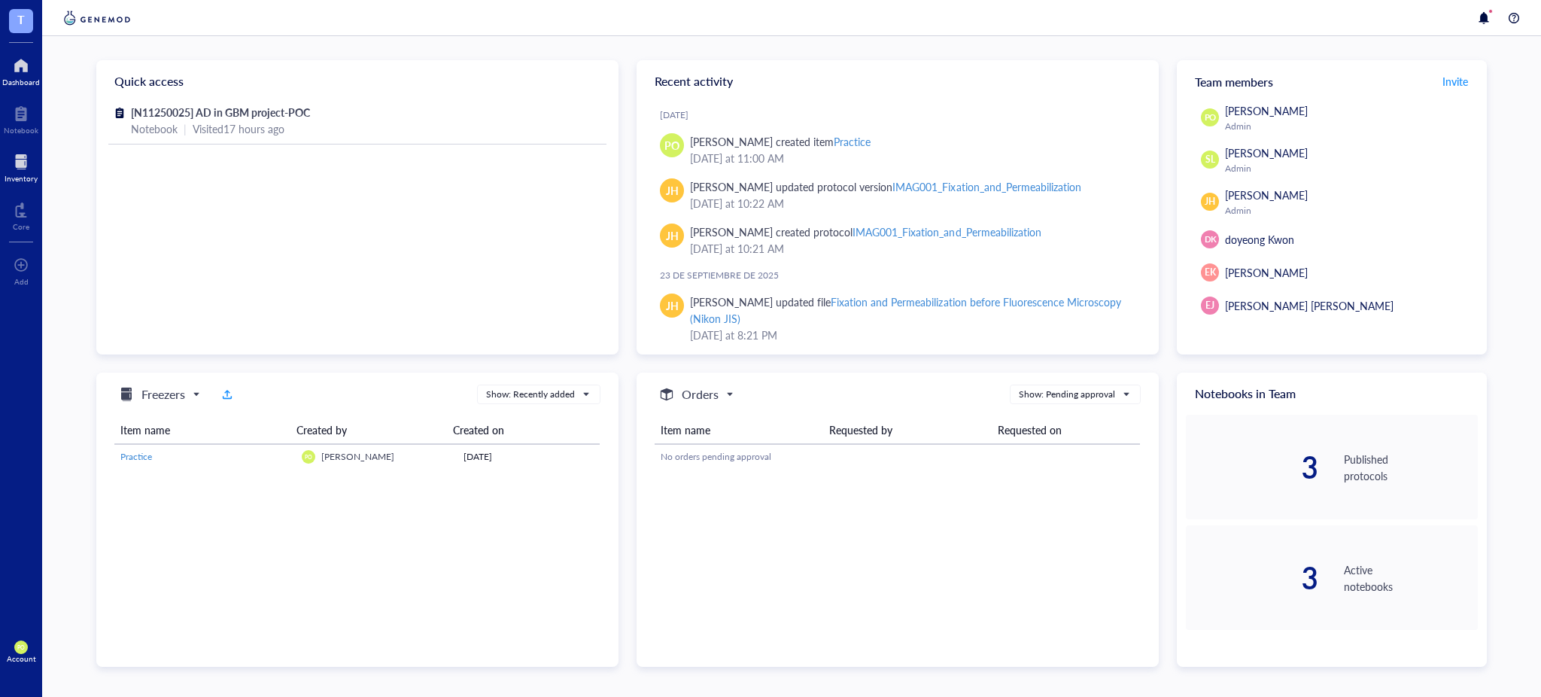
click at [19, 165] on div at bounding box center [21, 162] width 33 height 24
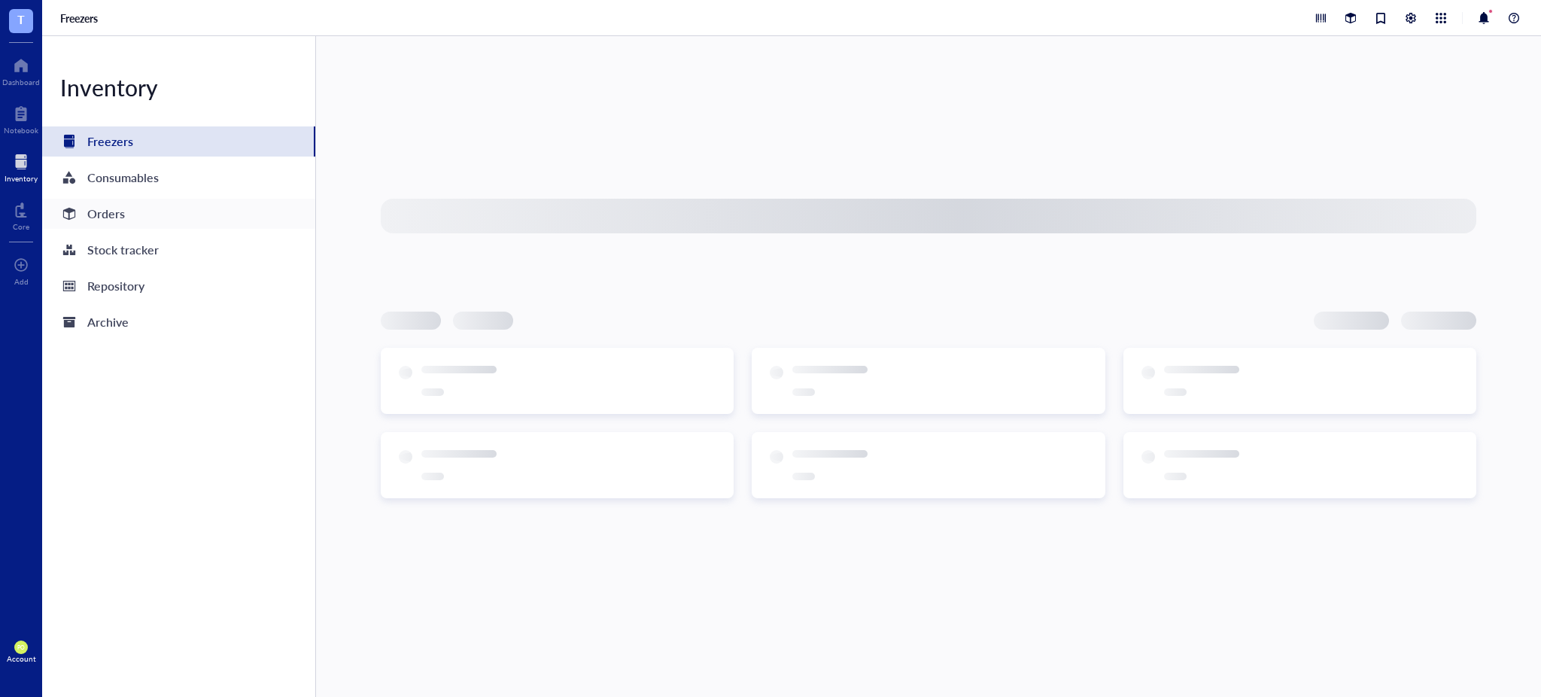
click at [140, 209] on div "Orders" at bounding box center [178, 214] width 273 height 30
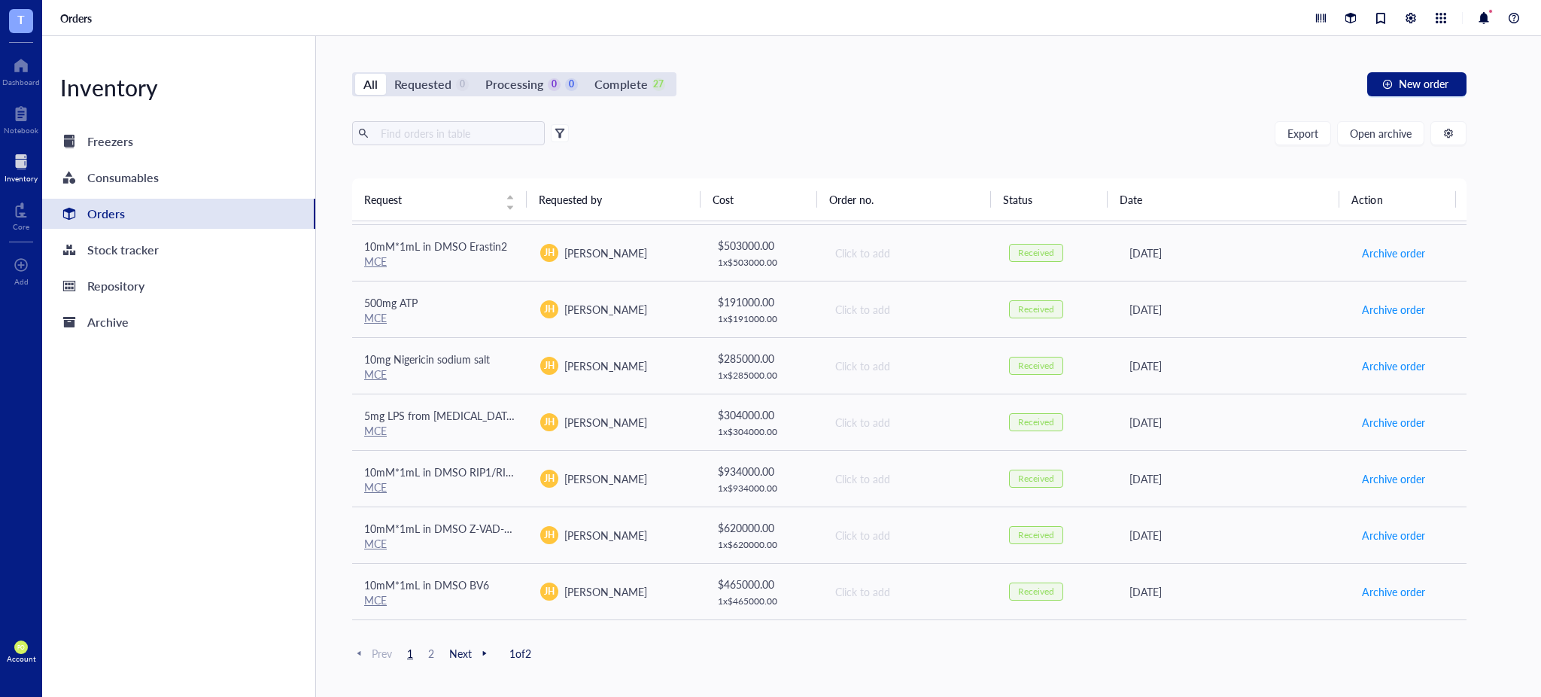
scroll to position [1006, 0]
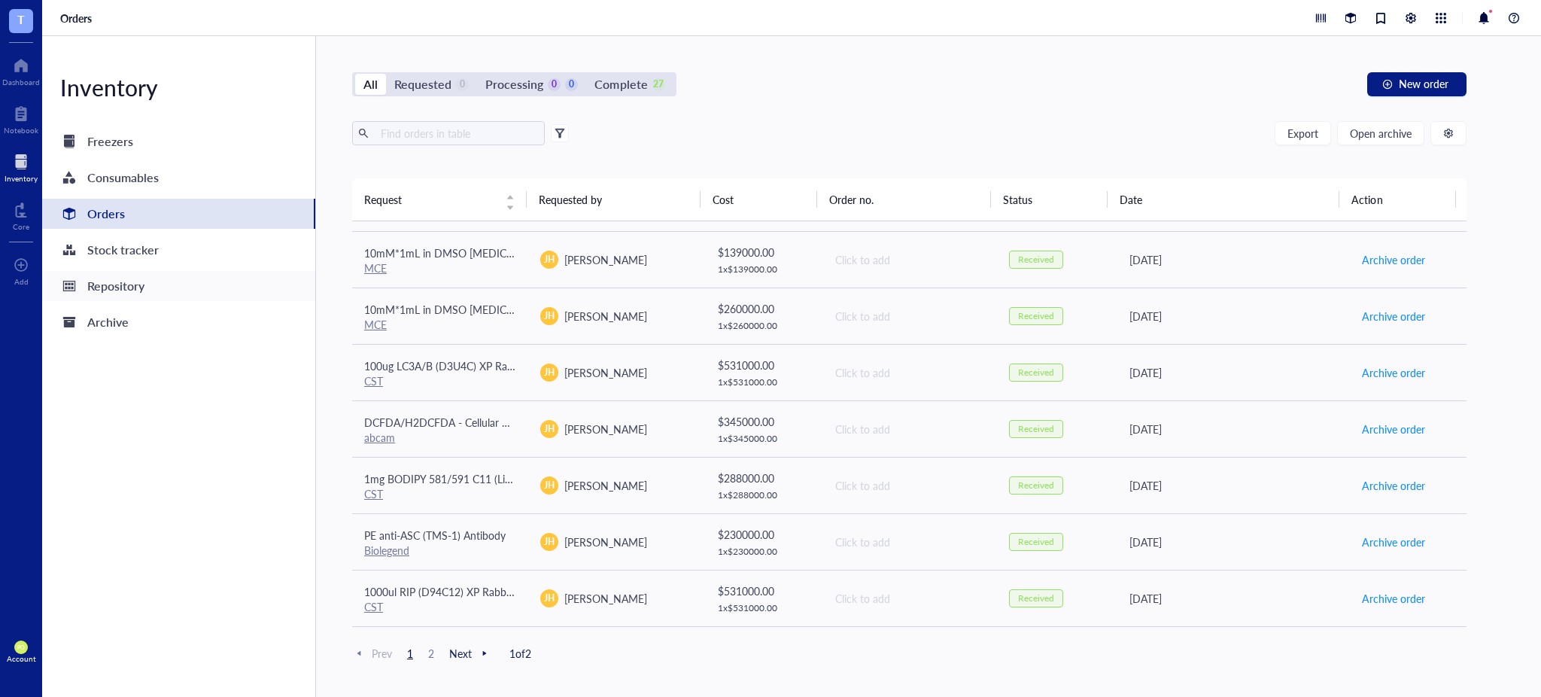
click at [116, 289] on div "Repository" at bounding box center [115, 285] width 57 height 21
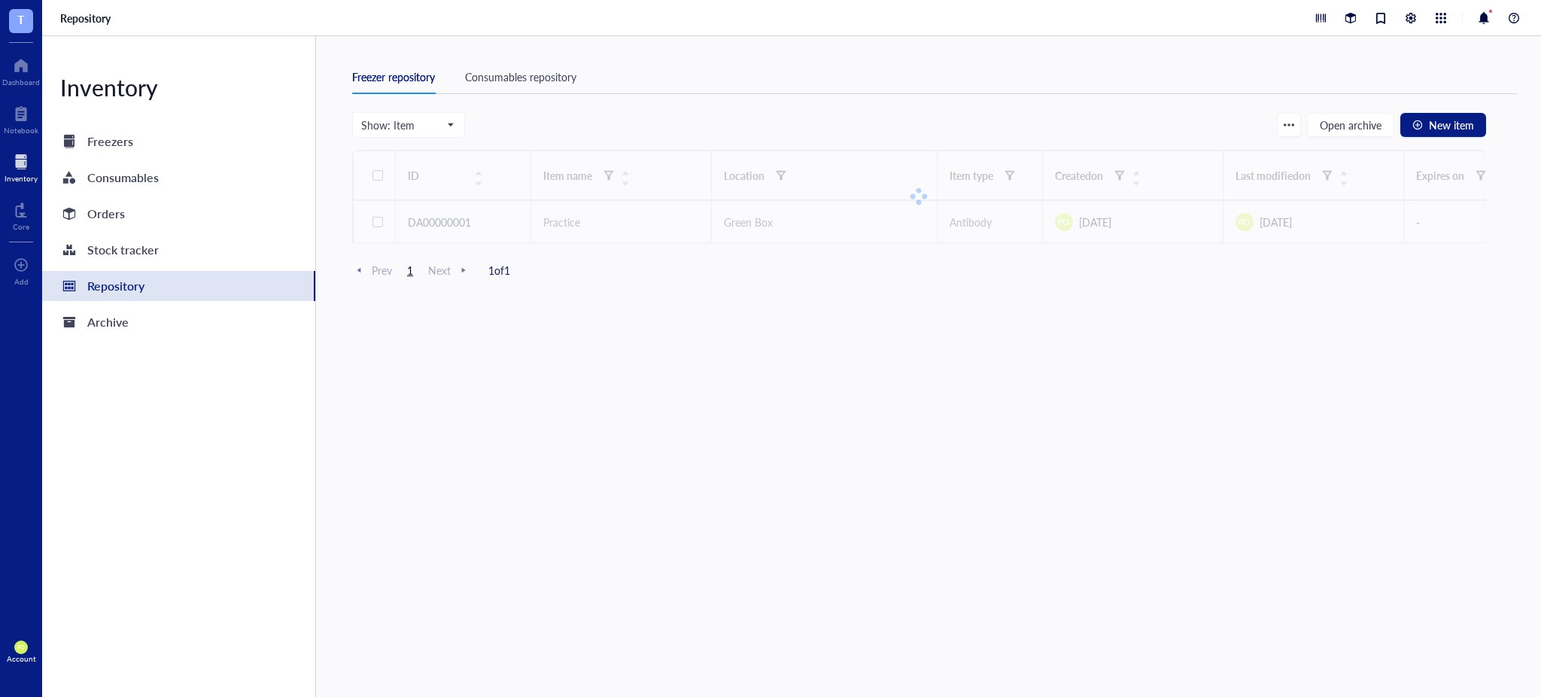
click at [543, 70] on div "Consumables repository" at bounding box center [520, 76] width 111 height 17
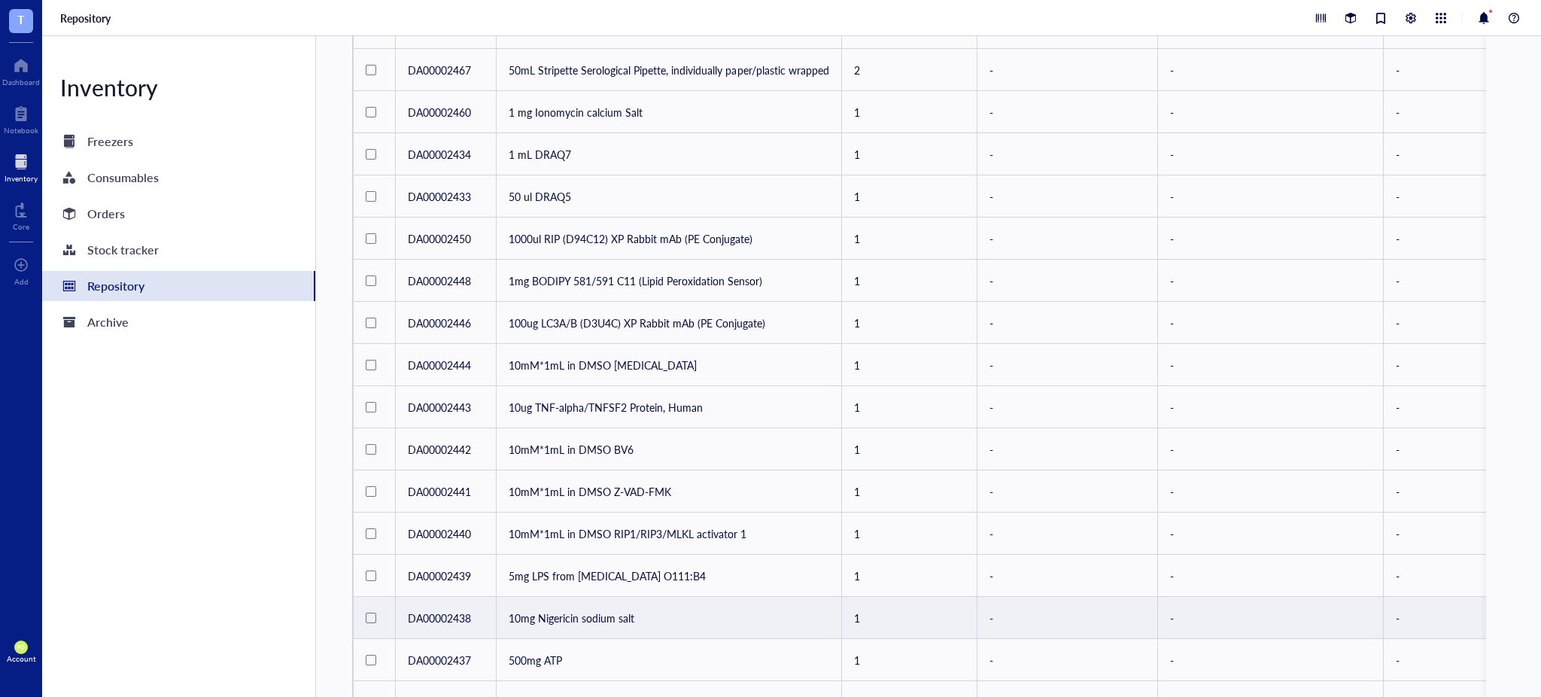
scroll to position [661, 0]
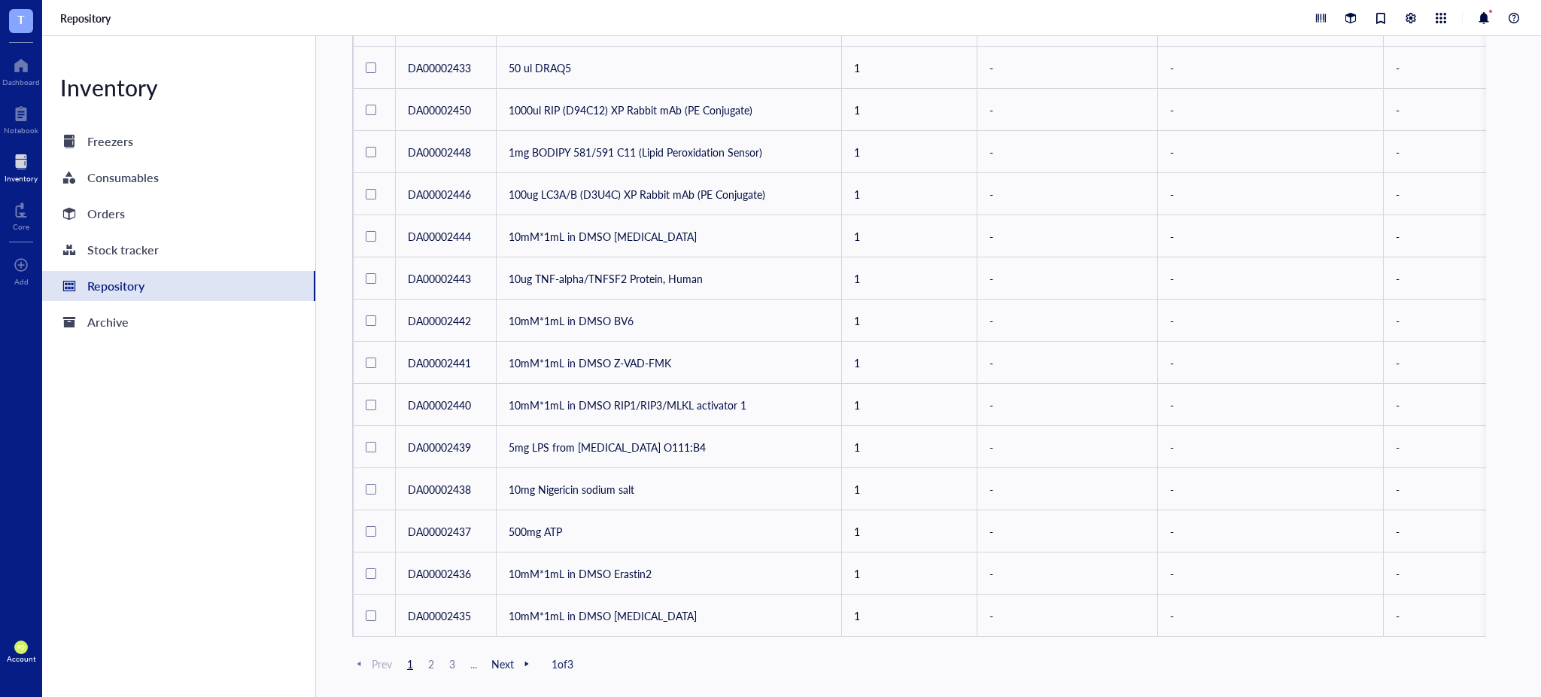
click at [450, 658] on span "3" at bounding box center [452, 664] width 18 height 14
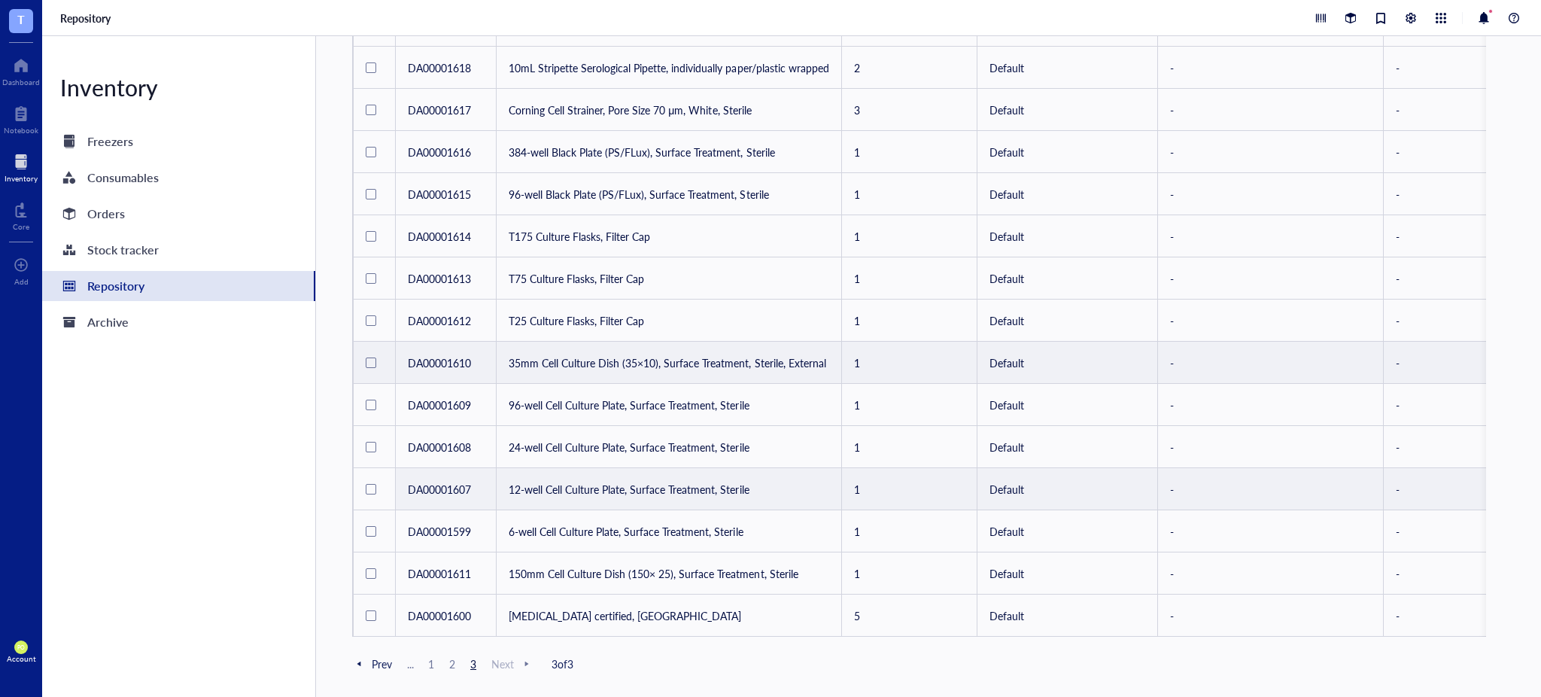
scroll to position [239, 0]
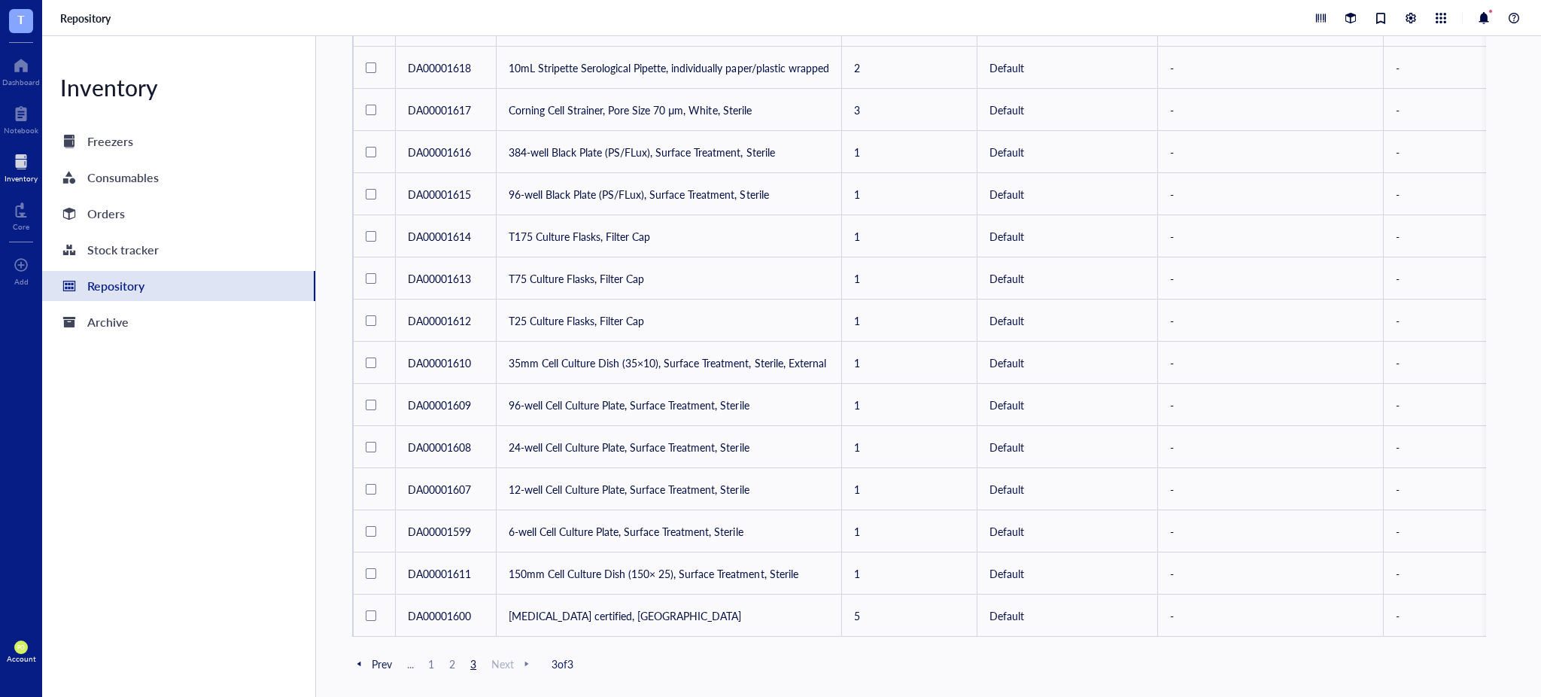
click at [445, 669] on span "2" at bounding box center [452, 664] width 18 height 14
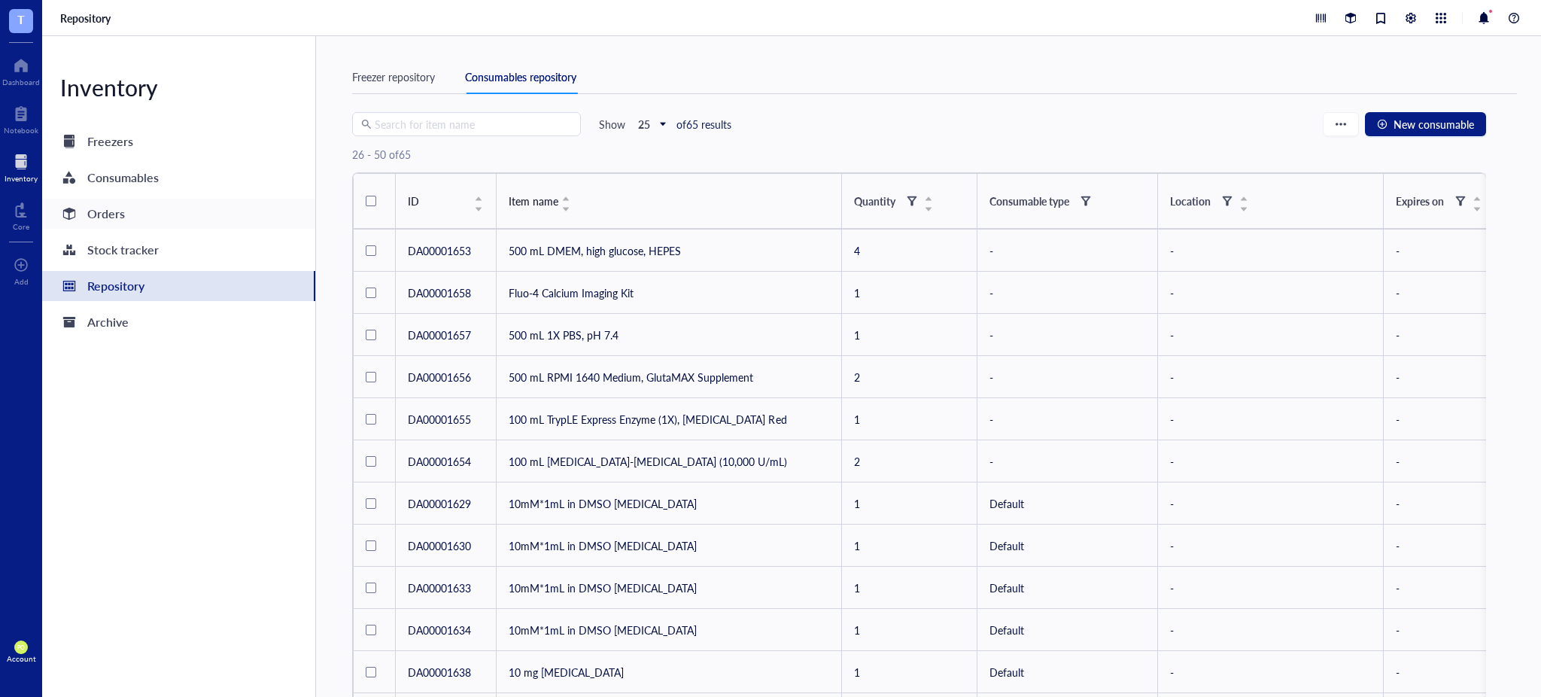
click at [133, 222] on div "Orders" at bounding box center [178, 214] width 273 height 30
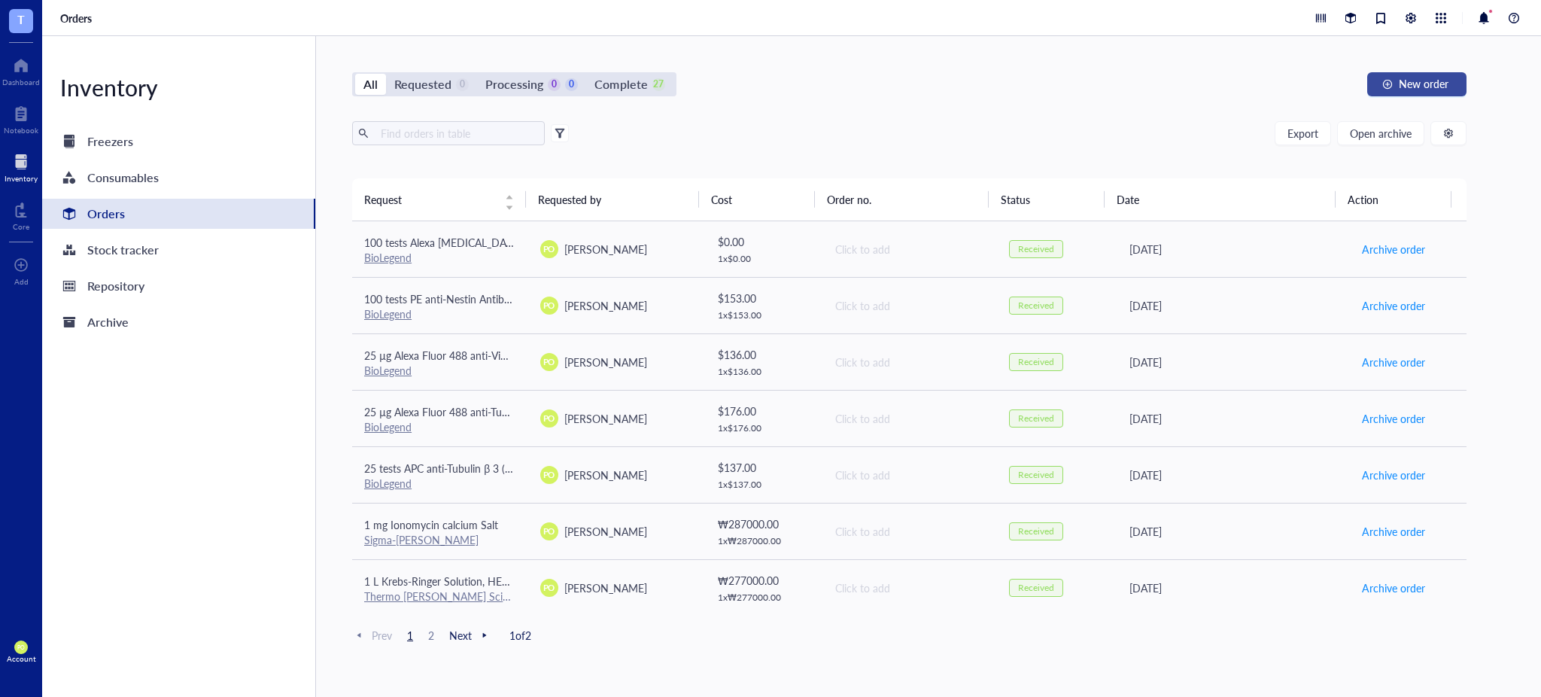
click at [1441, 78] on span "New order" at bounding box center [1424, 84] width 50 height 12
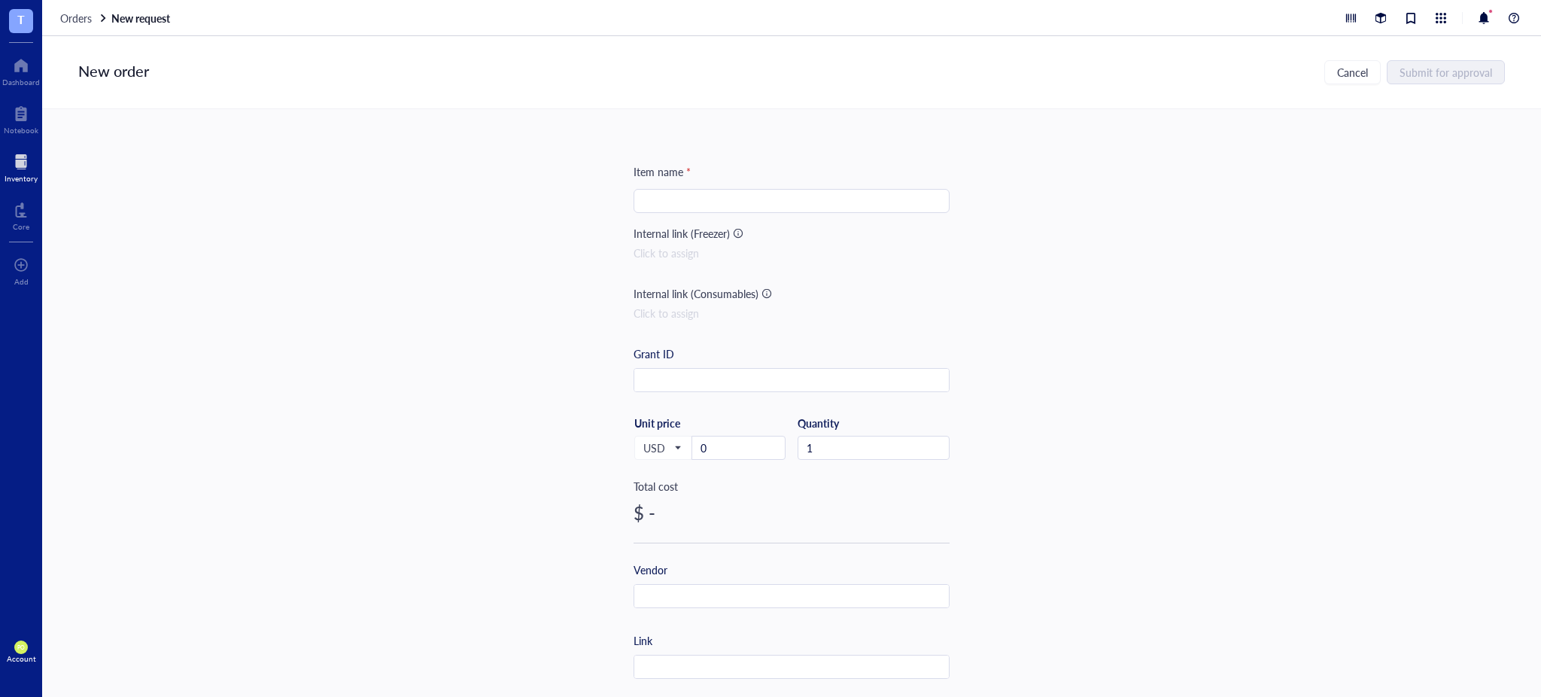
click at [763, 202] on input "search" at bounding box center [792, 201] width 298 height 23
type input "10 mM*1mL in DMSO [MEDICAL_DATA] hydrochloride"
click at [1102, 264] on div "Item name * 10 mM*1mL in DMSO [MEDICAL_DATA] hydrochloride 10 mM*1mL in DMSO [M…" at bounding box center [791, 403] width 1499 height 588
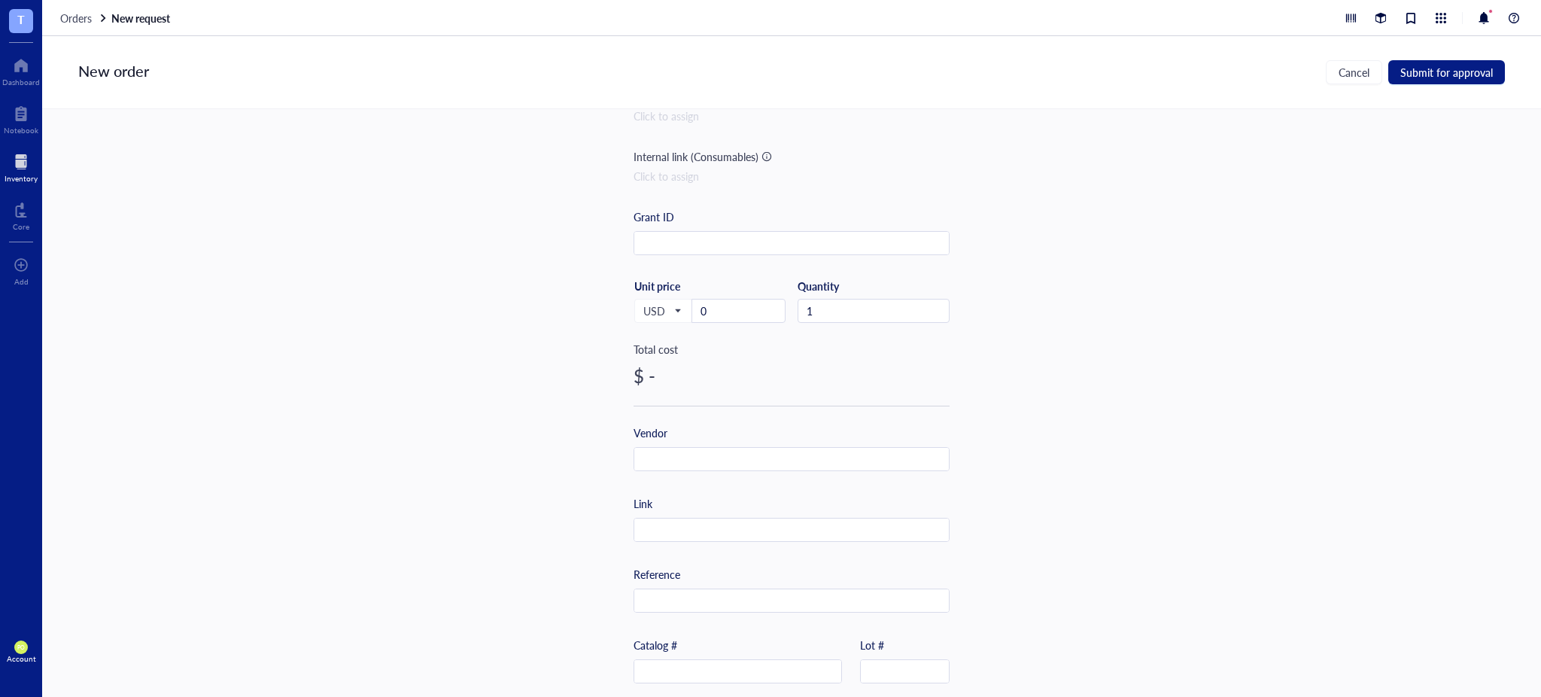
scroll to position [166, 0]
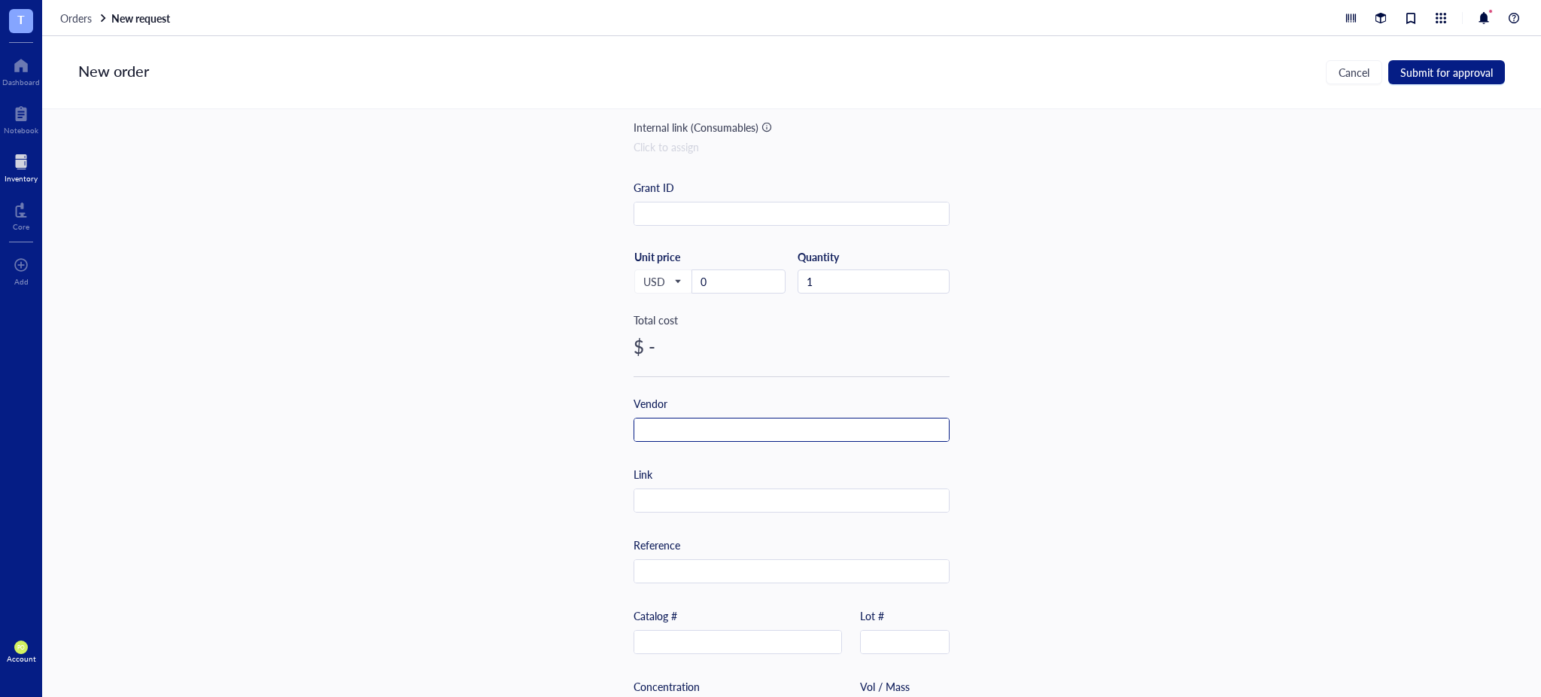
click at [685, 421] on input "text" at bounding box center [791, 430] width 315 height 24
click at [692, 634] on input "text" at bounding box center [737, 643] width 207 height 24
paste input "HY-B0188A"
type input "HY-B0188A"
click at [731, 419] on input "text" at bounding box center [791, 430] width 315 height 24
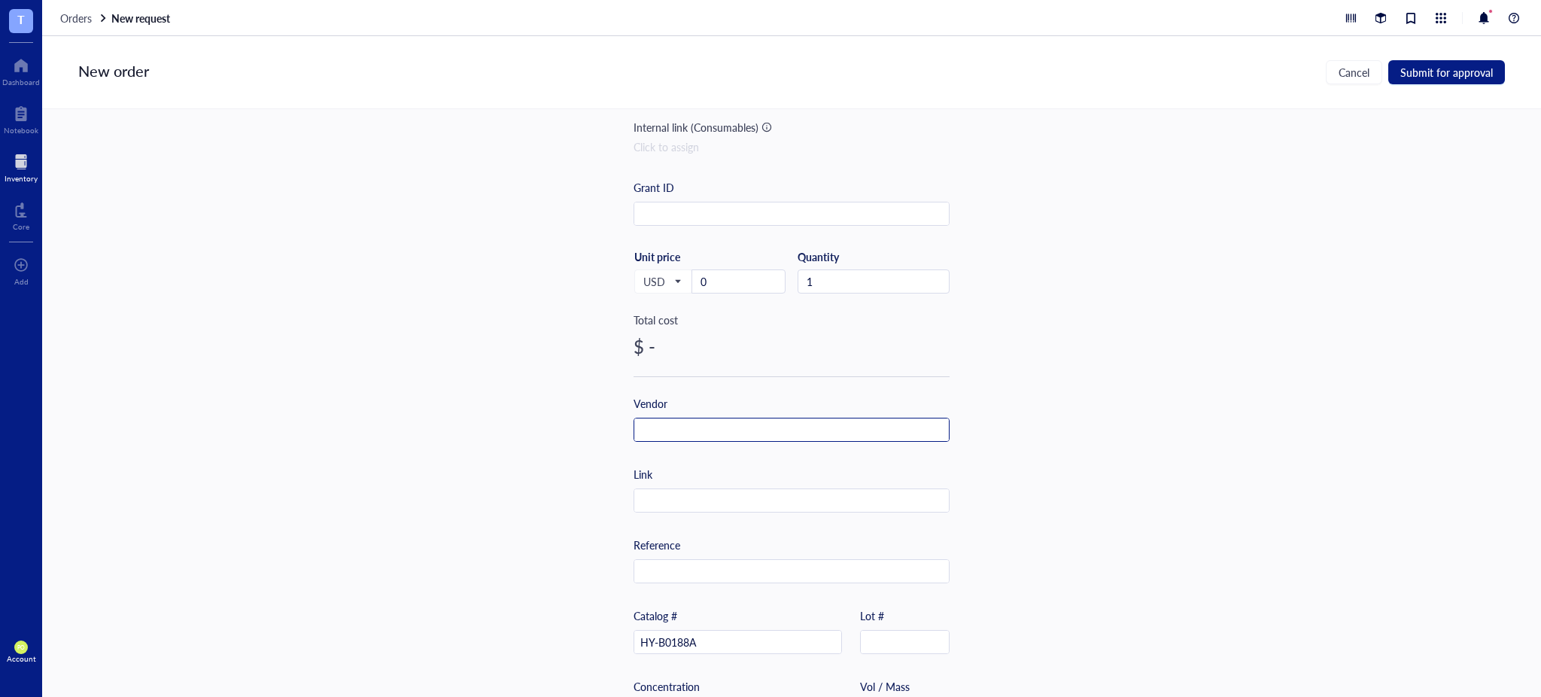
paste input "(주) 에이티지코리아"
type input "(주) 에이티지코리아"
click at [675, 571] on input "text" at bounding box center [791, 572] width 315 height 24
paste input "(주) 에이티지코리아"
type input "(주) 에이티지코리아"
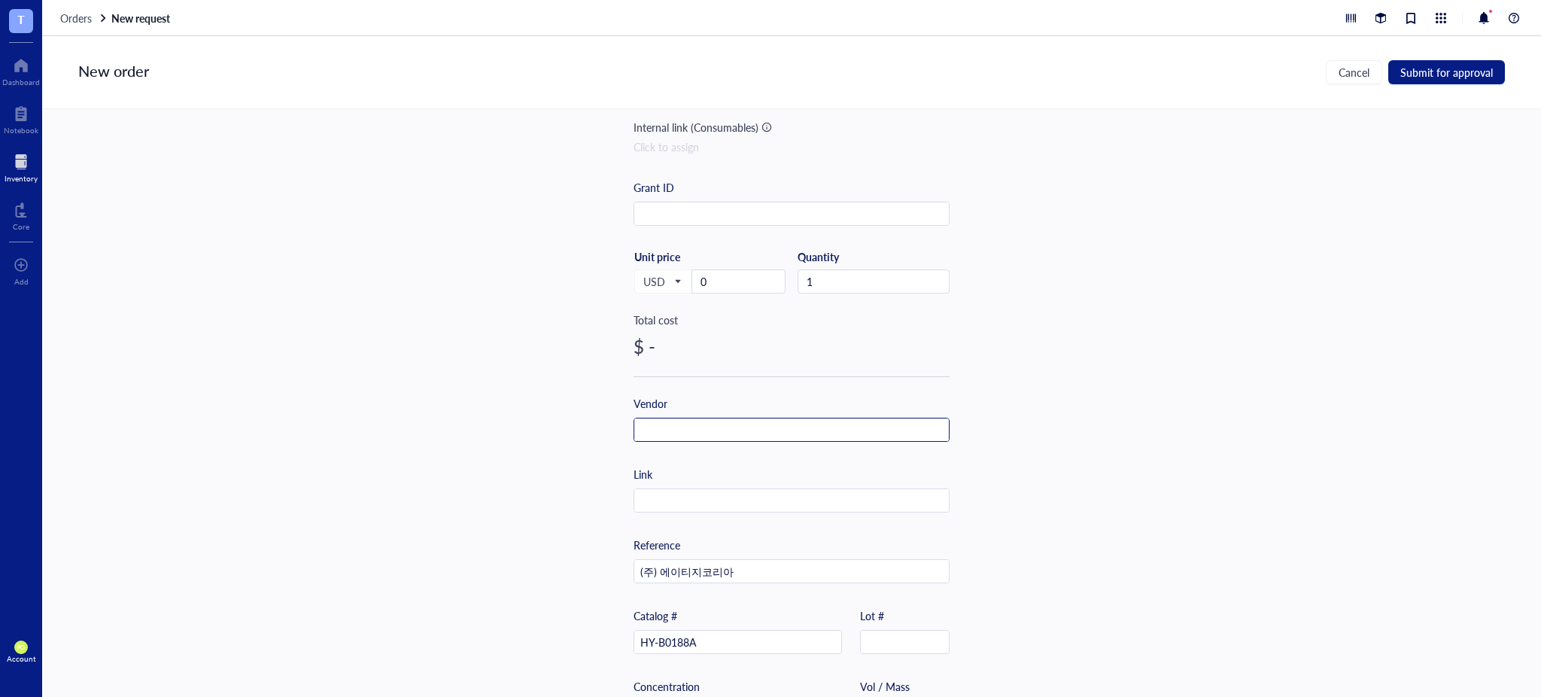
click at [708, 424] on input "text" at bounding box center [791, 430] width 315 height 24
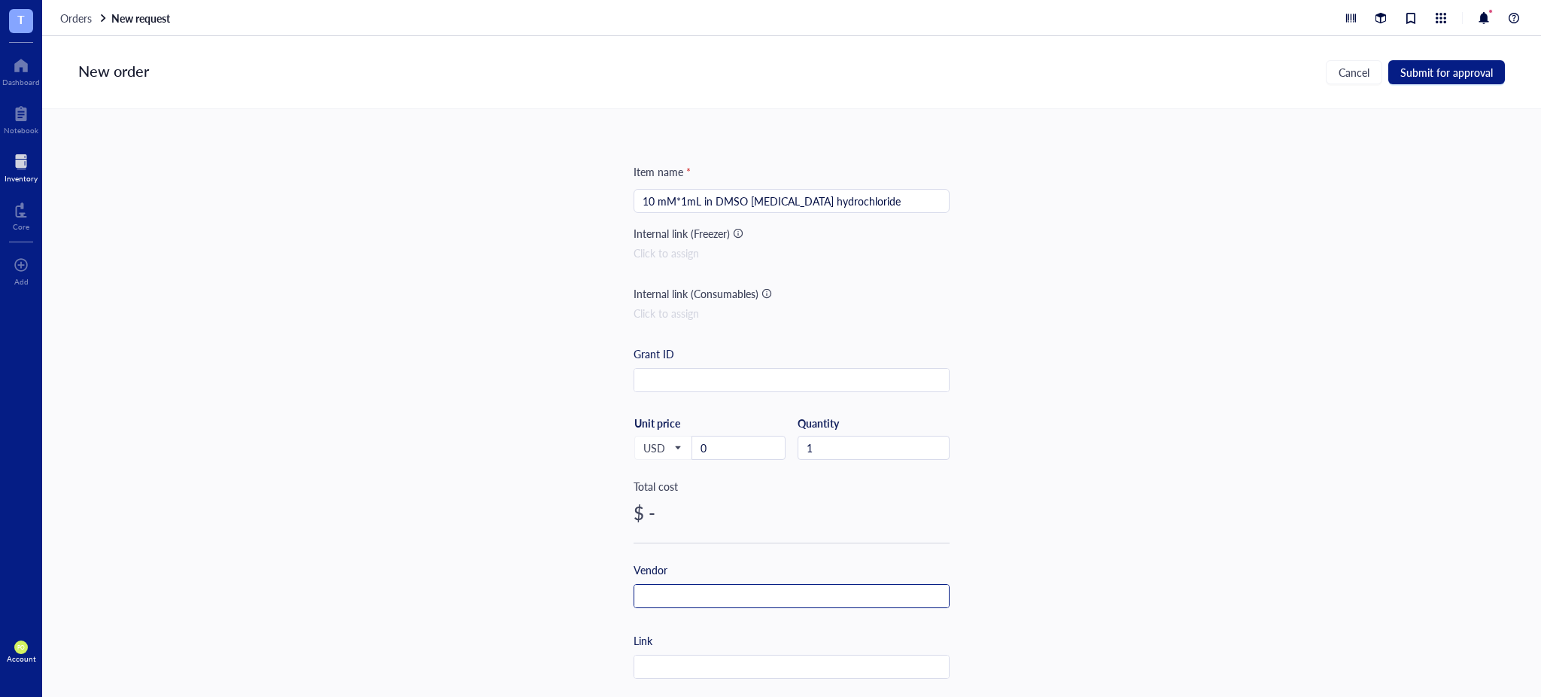
scroll to position [305, 0]
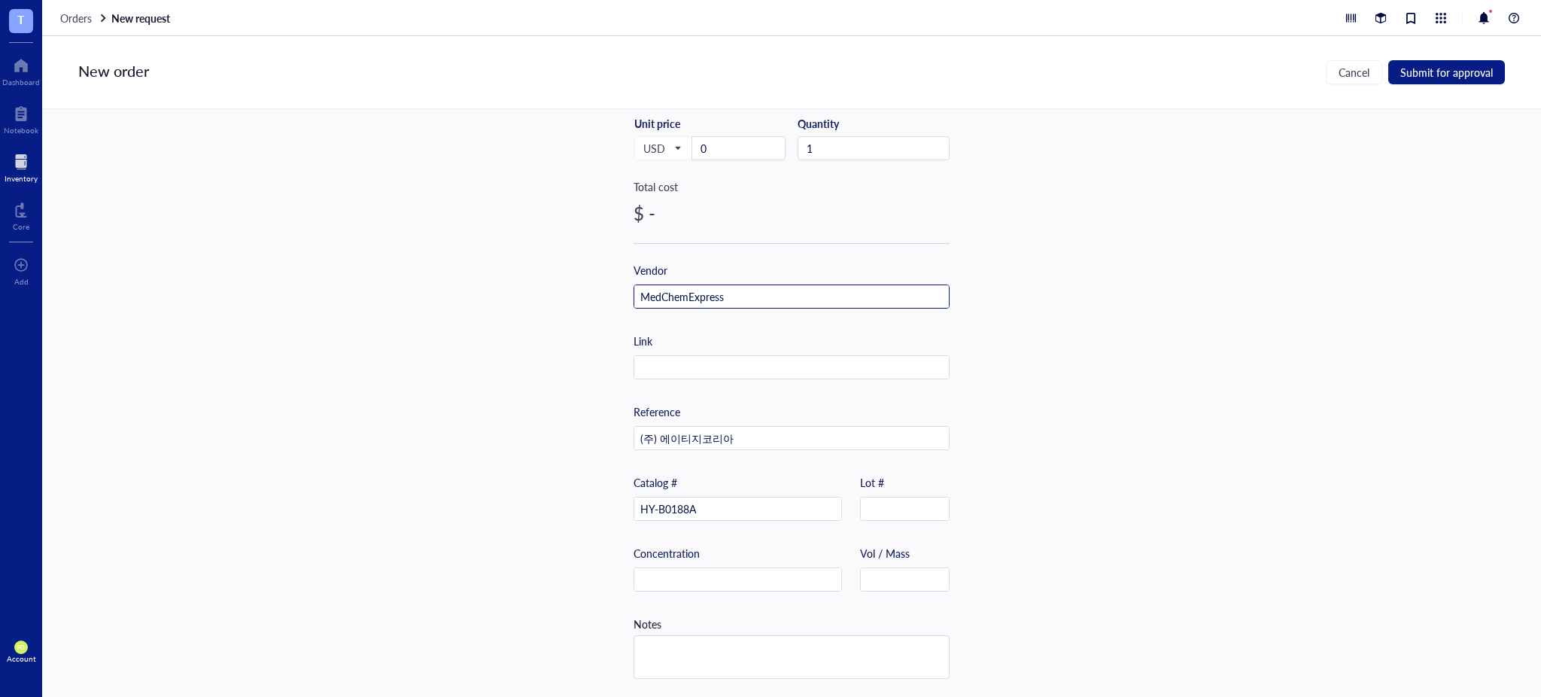
type input "MedChemExpress"
click at [710, 360] on input "text" at bounding box center [791, 368] width 315 height 24
paste input "[URL][DOMAIN_NAME]"
type input "[URL][DOMAIN_NAME]"
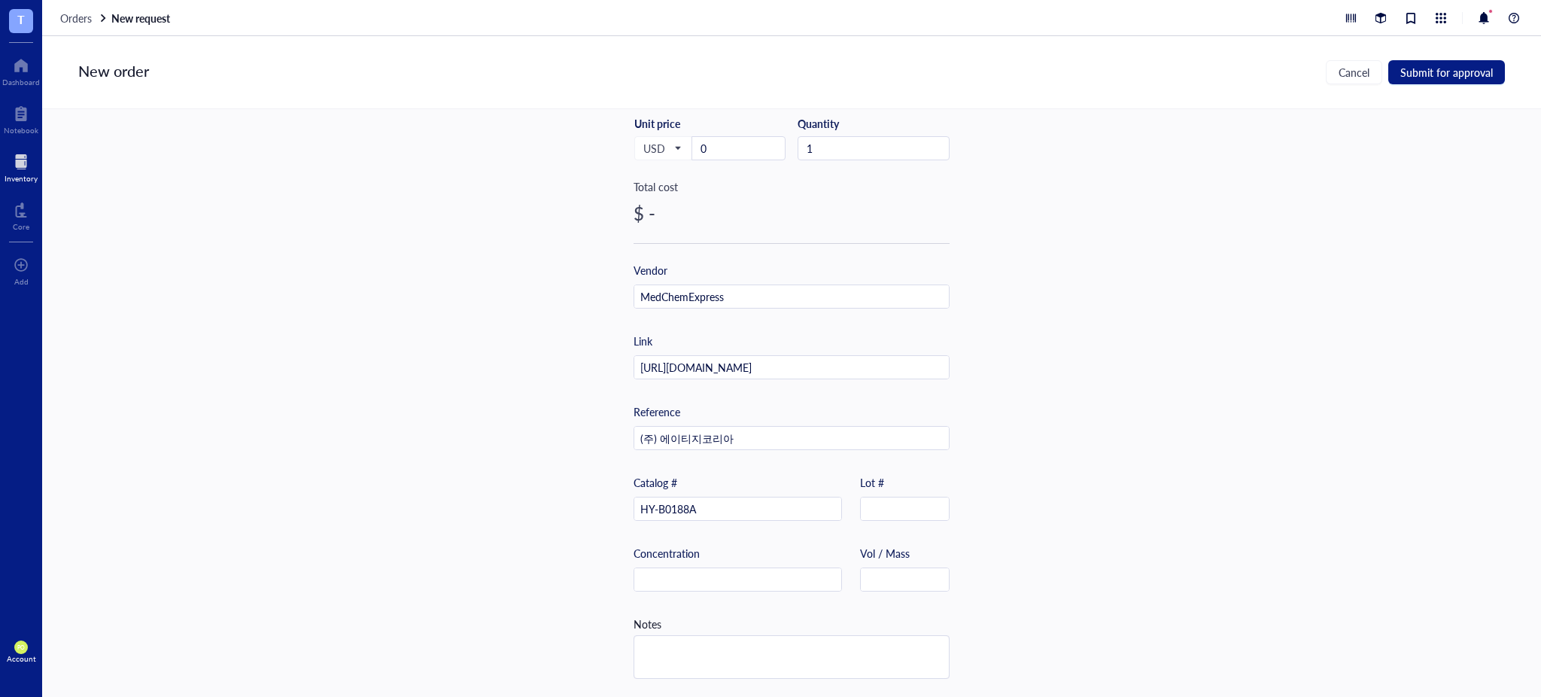
click at [1029, 502] on div "Item name * 10 mM*1mL in DMSO [MEDICAL_DATA] hydrochloride Internal link (Freez…" at bounding box center [791, 403] width 1499 height 588
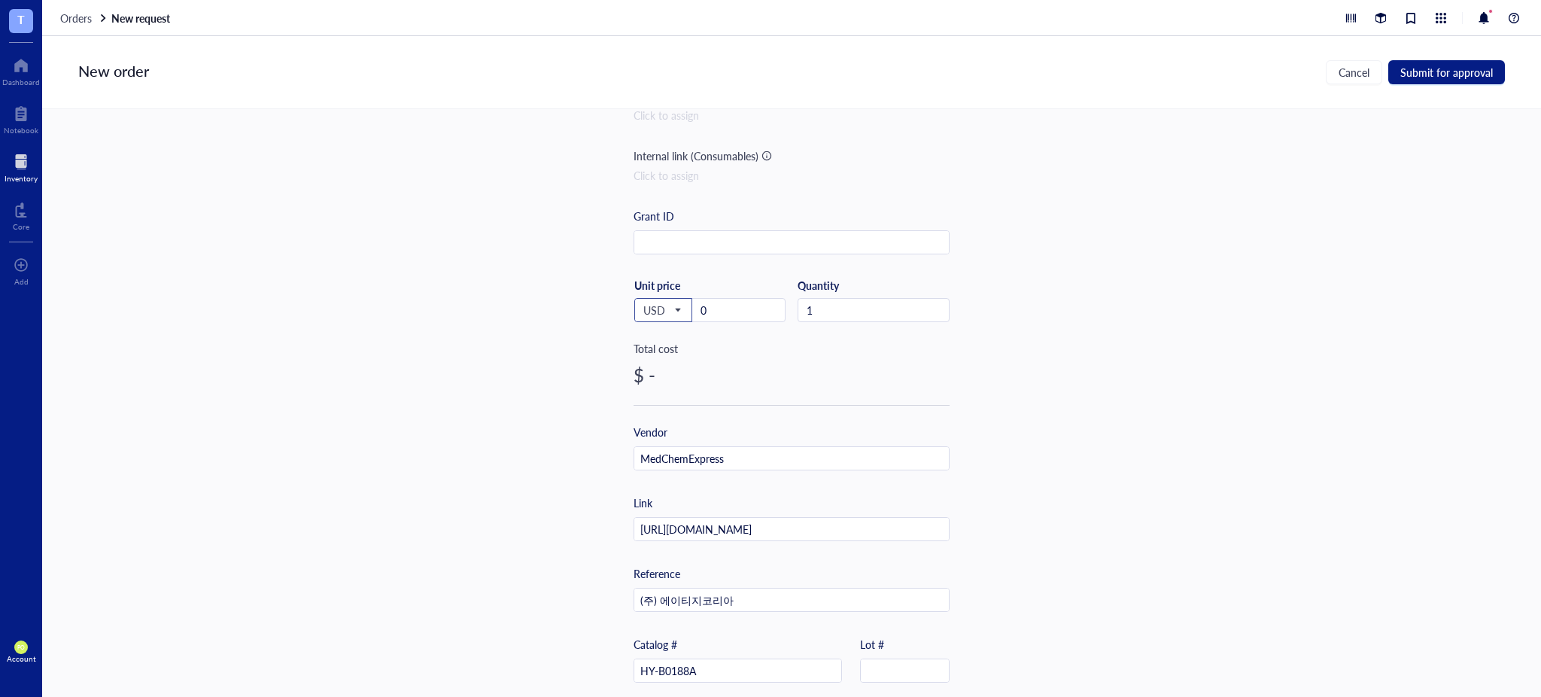
click at [664, 305] on span "USD" at bounding box center [661, 310] width 37 height 14
drag, startPoint x: 721, startPoint y: 299, endPoint x: 631, endPoint y: 290, distance: 90.7
click at [692, 290] on div "Unit price 0" at bounding box center [739, 300] width 94 height 44
type input "39"
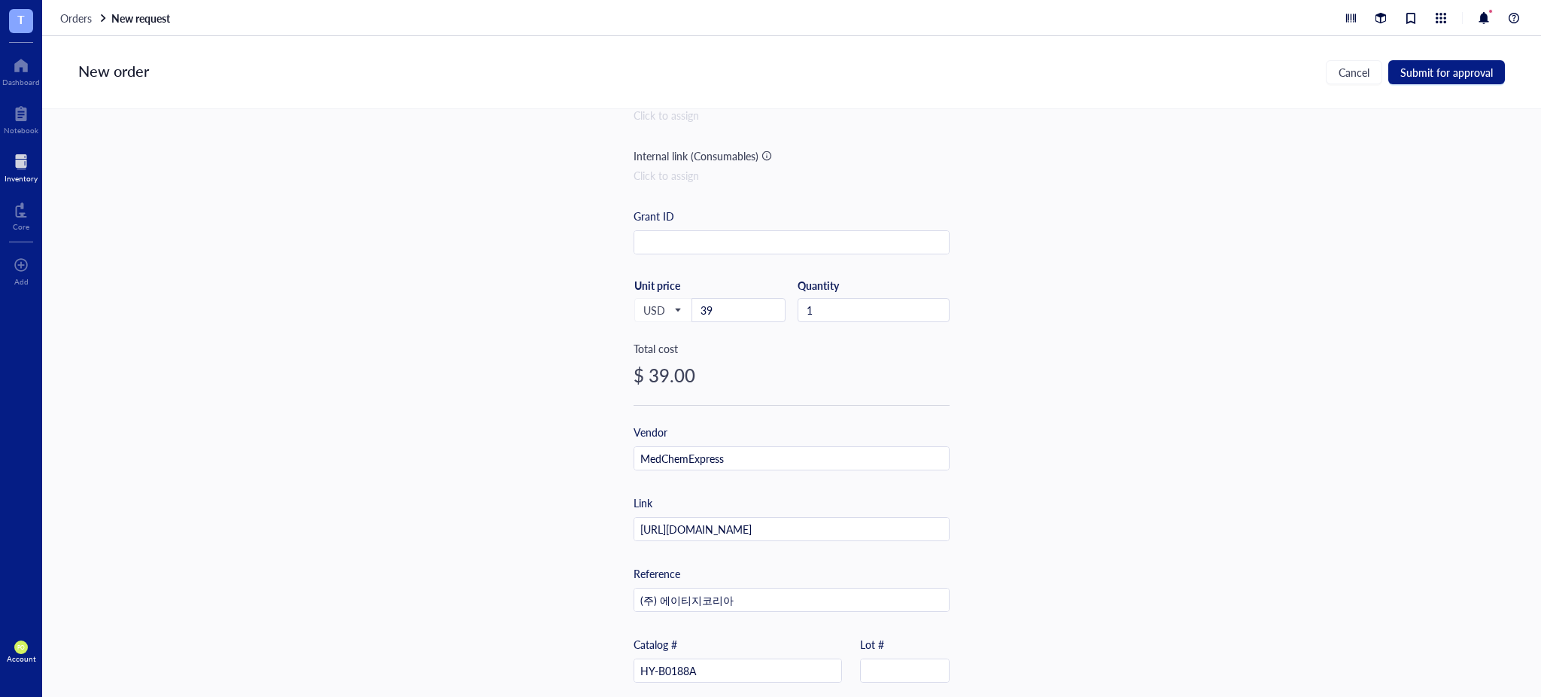
click at [1043, 348] on div "Item name * 10 mM*1mL in DMSO [MEDICAL_DATA] hydrochloride Internal link (Freez…" at bounding box center [791, 403] width 1499 height 588
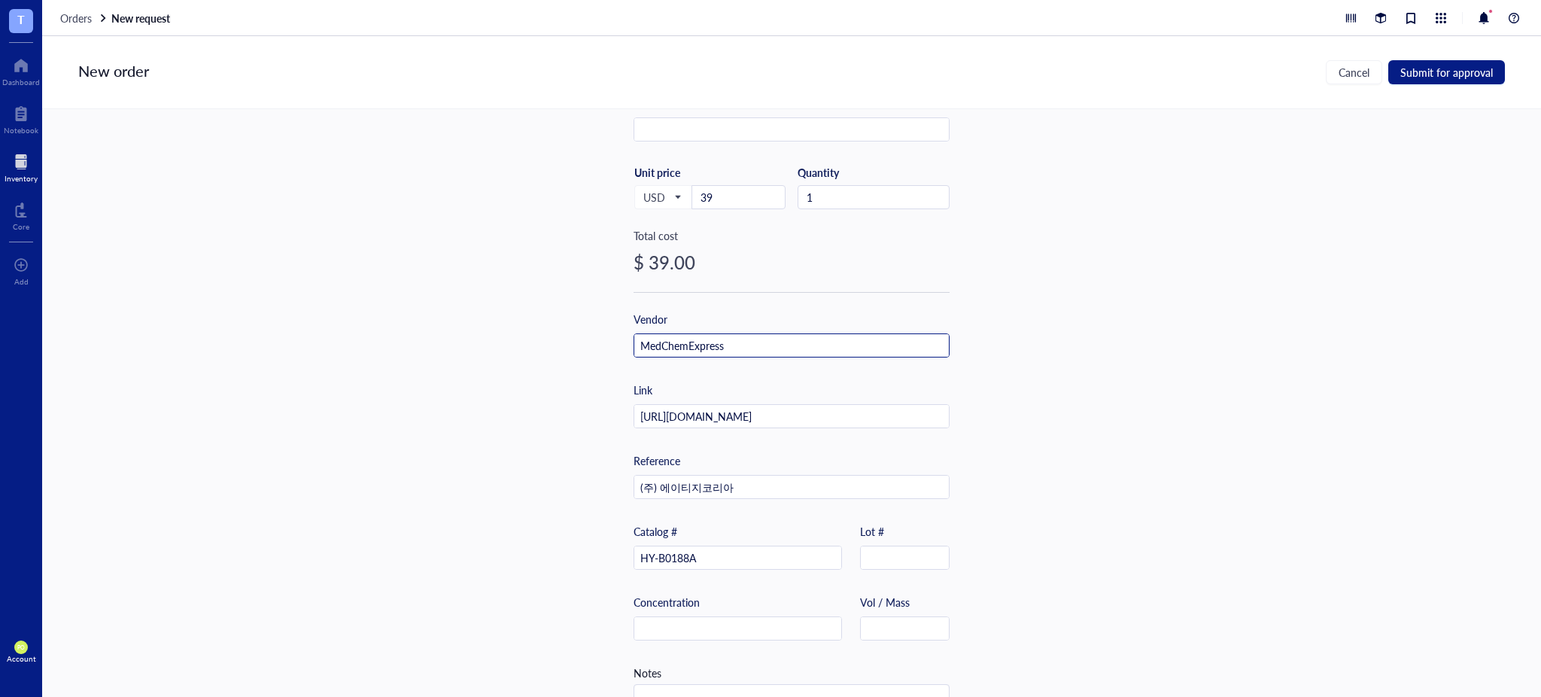
scroll to position [305, 0]
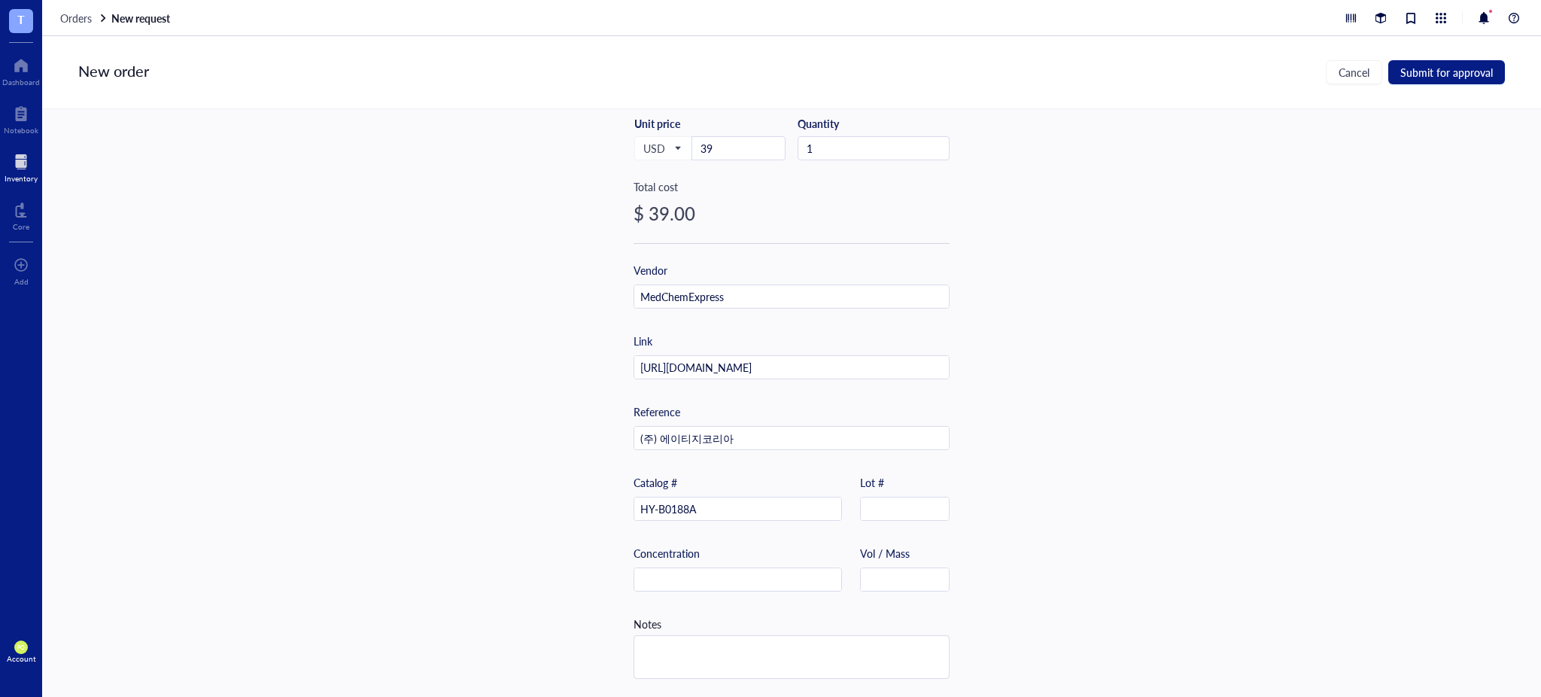
click at [1254, 473] on div "Item name * 10 mM*1mL in DMSO [MEDICAL_DATA] hydrochloride Internal link (Freez…" at bounding box center [791, 403] width 1499 height 588
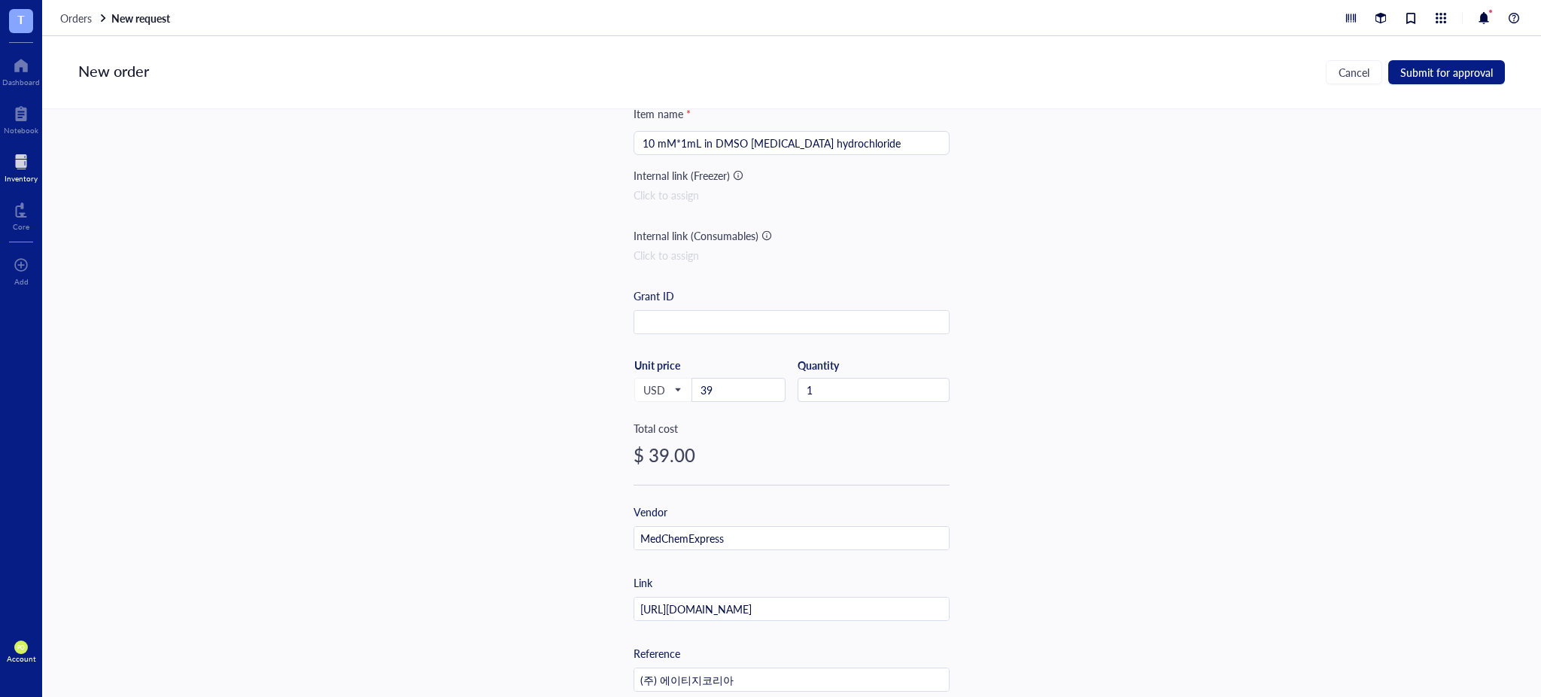
scroll to position [0, 0]
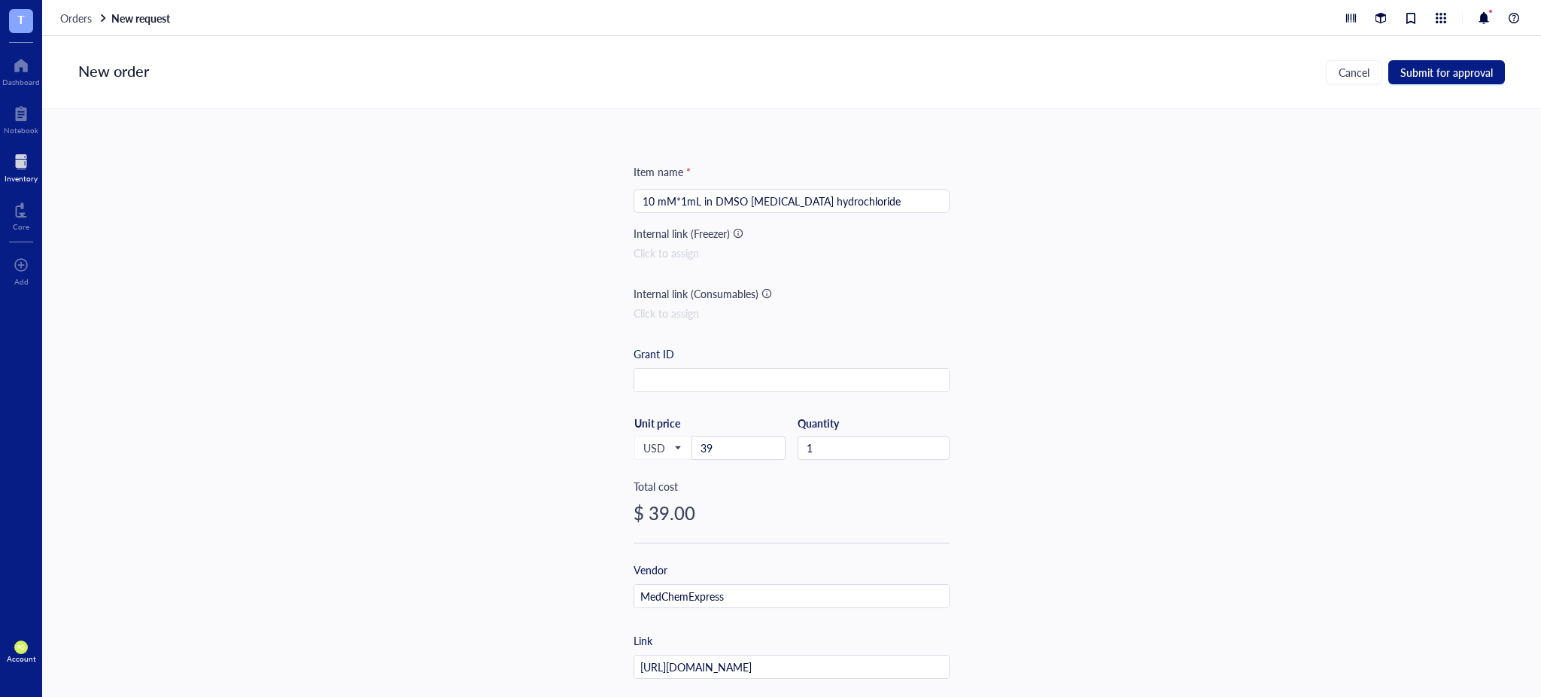
click at [1149, 245] on div "Item name * 10 mM*1mL in DMSO [MEDICAL_DATA] hydrochloride Internal link (Freez…" at bounding box center [791, 403] width 1499 height 588
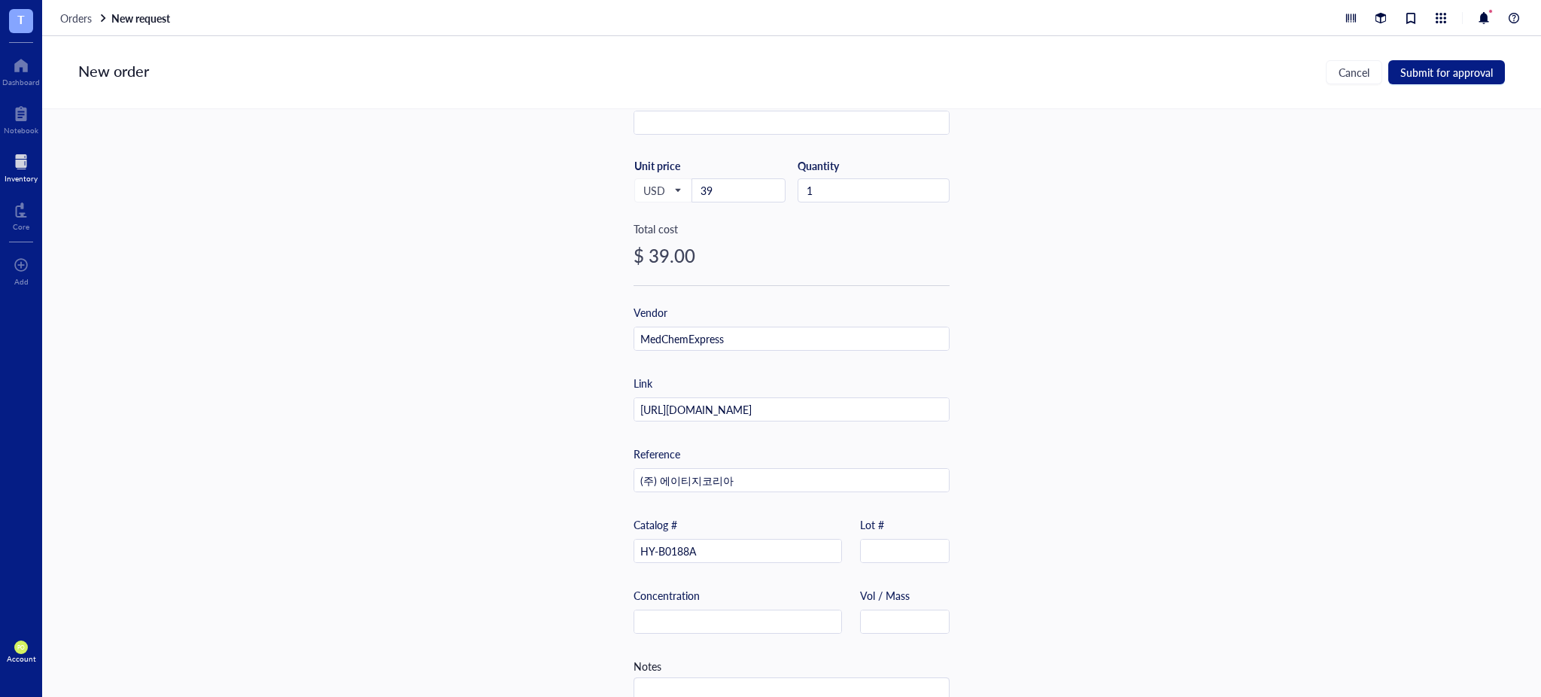
scroll to position [305, 0]
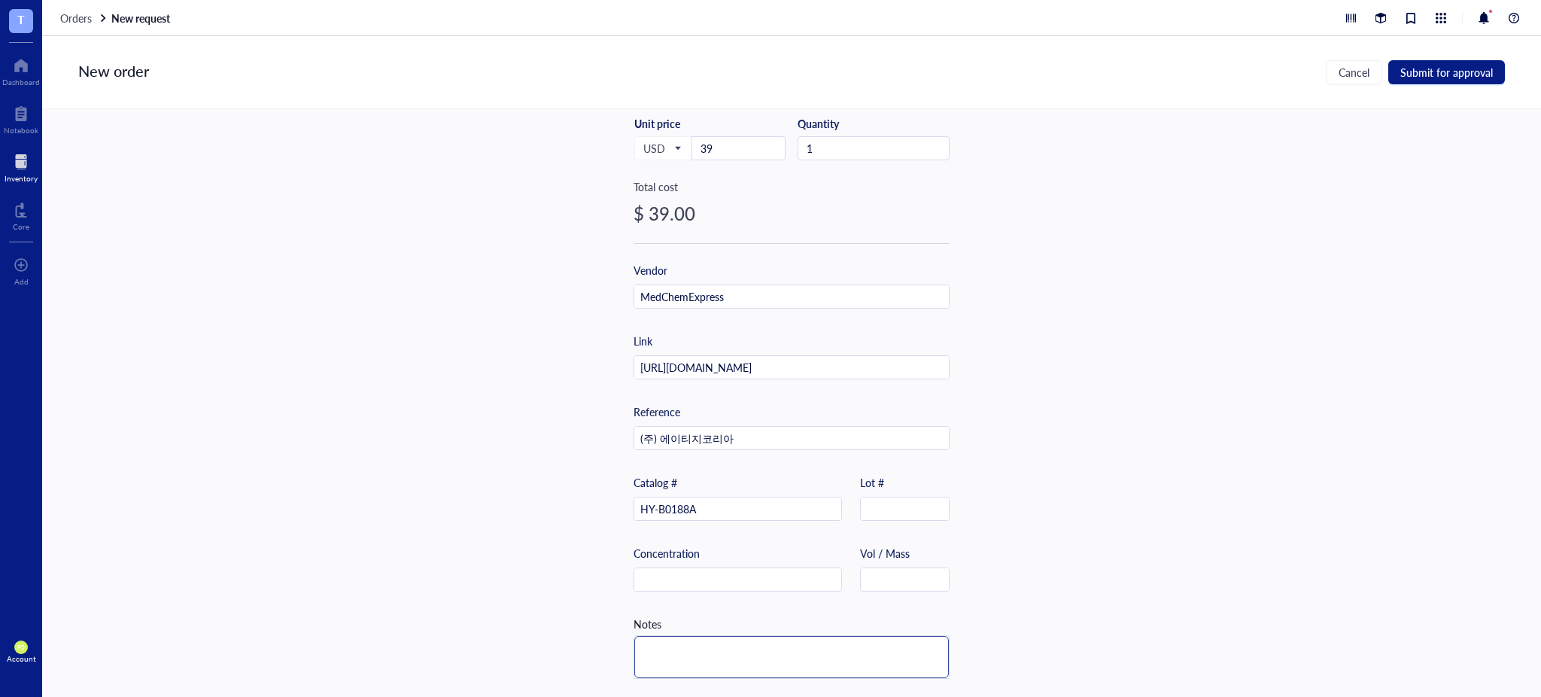
drag, startPoint x: 731, startPoint y: 670, endPoint x: 726, endPoint y: 647, distance: 23.9
click at [731, 670] on div at bounding box center [792, 657] width 316 height 44
click at [726, 647] on textarea at bounding box center [791, 657] width 315 height 42
type textarea "S"
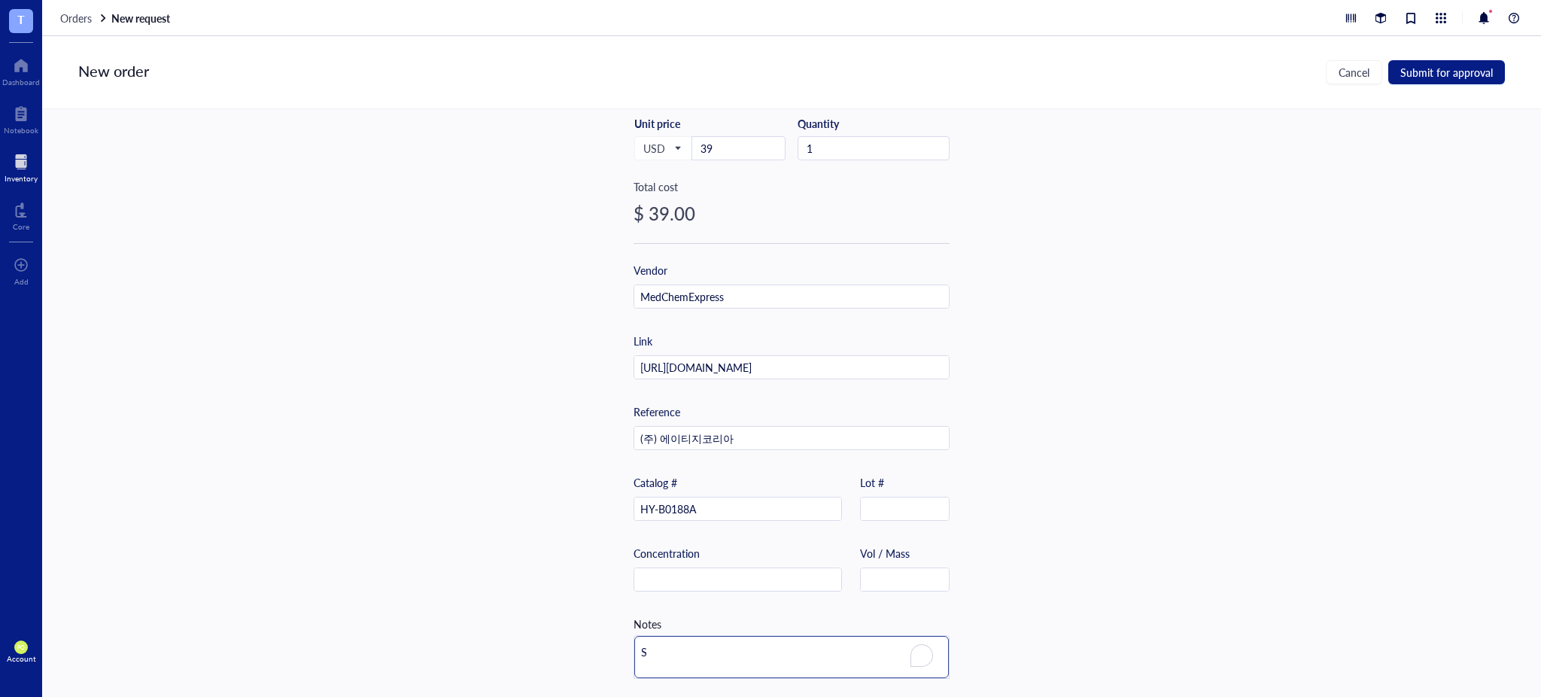
type textarea "St"
type textarea "Sto"
type textarea "Stor"
type textarea "Stora"
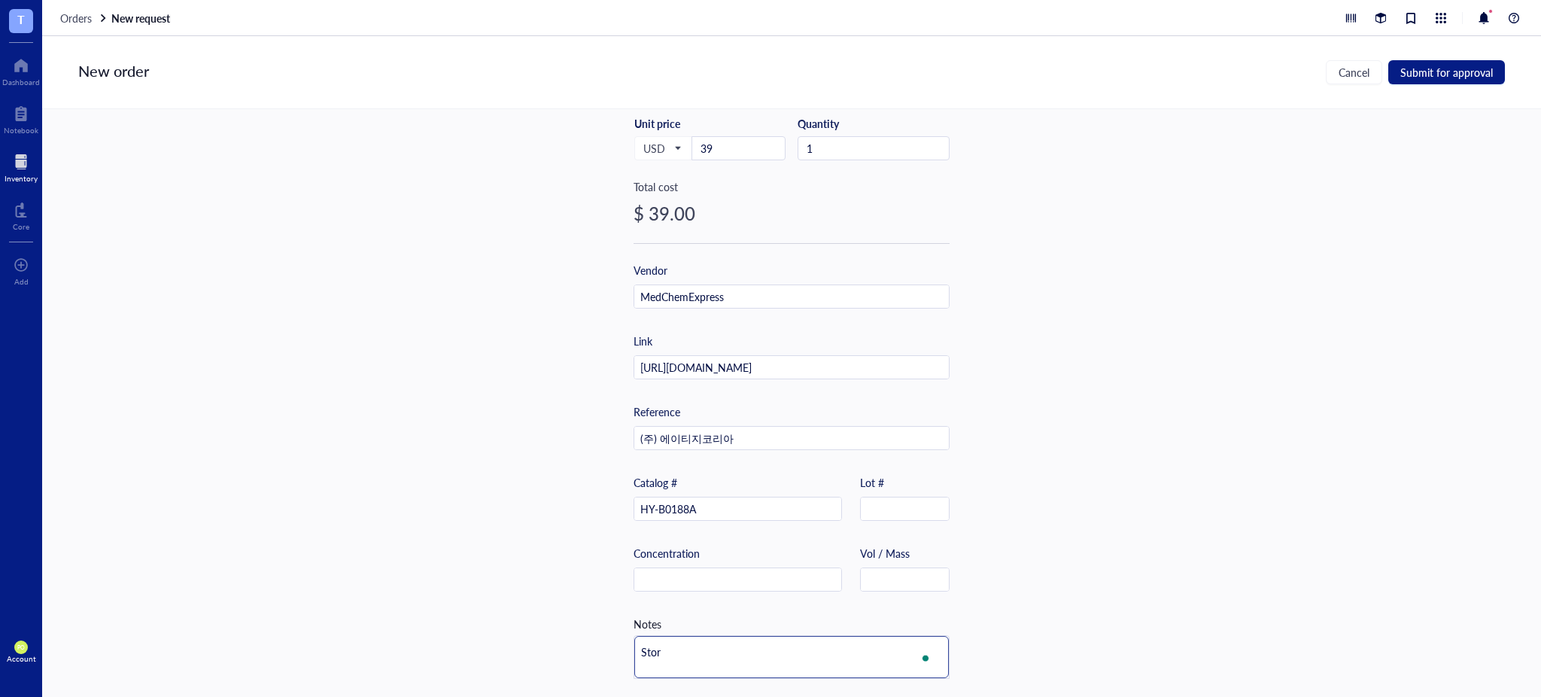
type textarea "Stora"
type textarea "Storag"
type textarea "Storage"
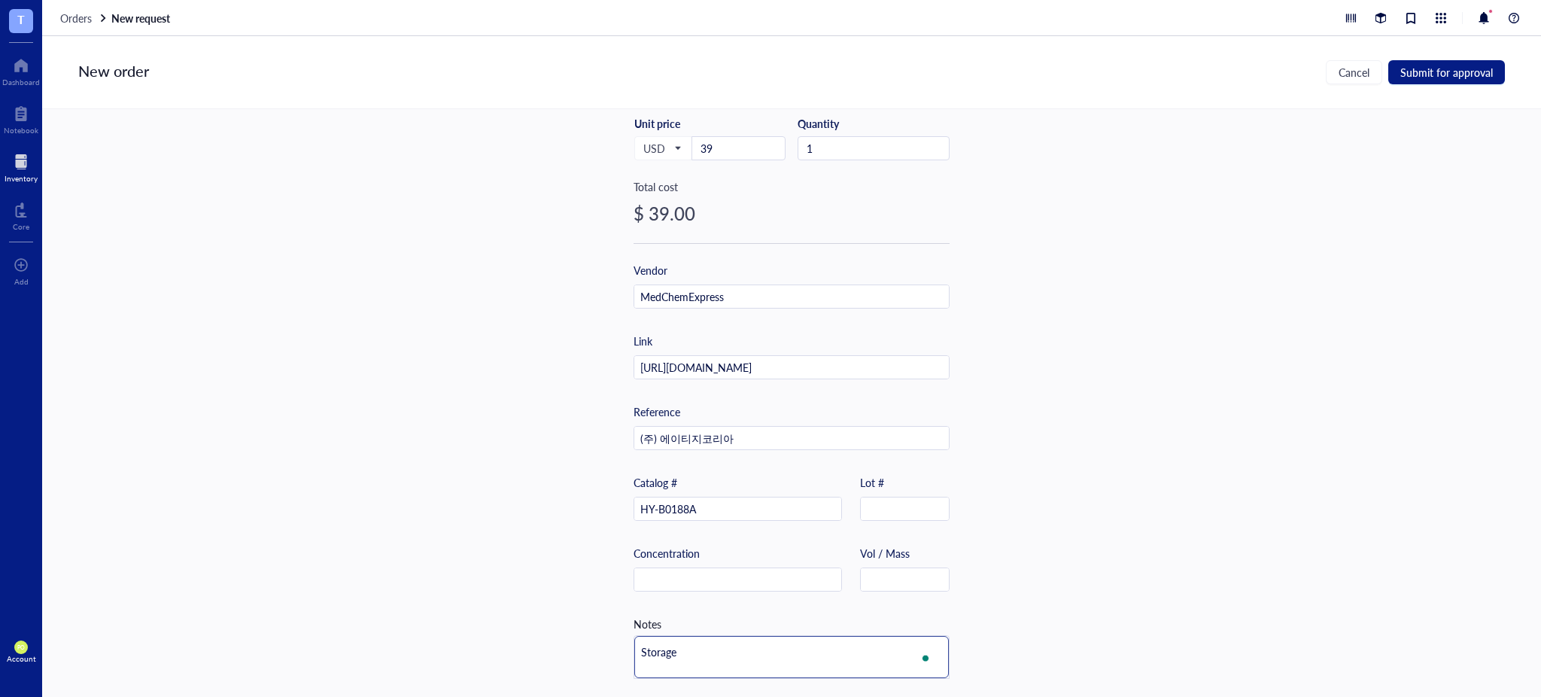
type textarea "Storage"
paste textarea "In solvent : -80°C, 2 years; -20°C, 1 year (sealed storage, away from moisture)"
type textarea "Storage In solvent : -80°C, 2 years; -20°C, 1 year (sealed storage, away from m…"
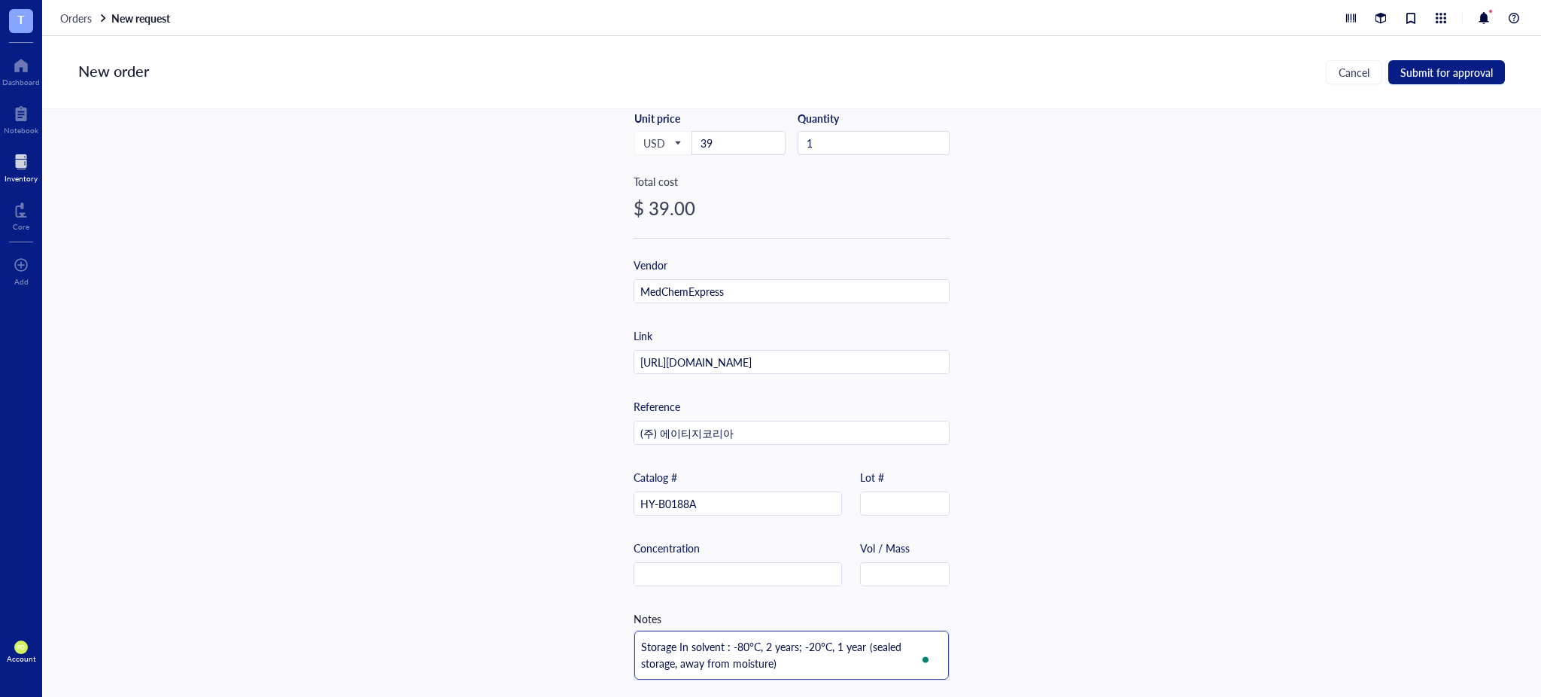
click at [677, 647] on textarea "Storage In solvent : -80°C, 2 years; -20°C, 1 year (sealed storage, away from m…" at bounding box center [791, 655] width 315 height 49
type textarea "Storage n solvent : -80°C, 2 years; -20°C, 1 year (sealed storage, away from mo…"
type textarea "Storage in solvent : -80°C, 2 years; -20°C, 1 year (sealed storage, away from m…"
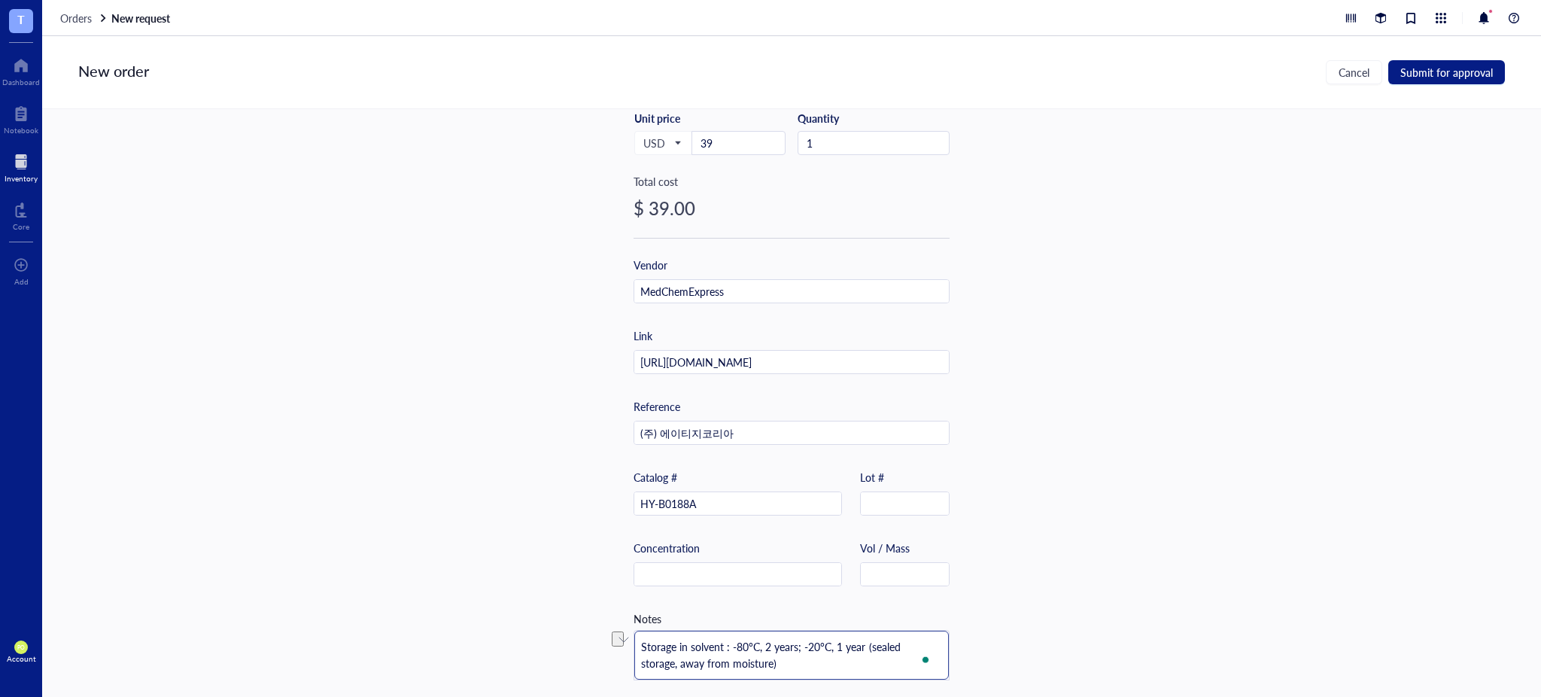
drag, startPoint x: 799, startPoint y: 644, endPoint x: 724, endPoint y: 646, distance: 75.3
click at [724, 646] on textarea "Storage in solvent : -80°C, 2 years; -20°C, 1 year (sealed storage, away from m…" at bounding box center [791, 655] width 315 height 49
type textarea "Storage in solvent -20°C, 1 year (sealed storage, away from moisture)"
type textarea "Storage in solvent :-20°C, 1 year (sealed storage, away from moisture)"
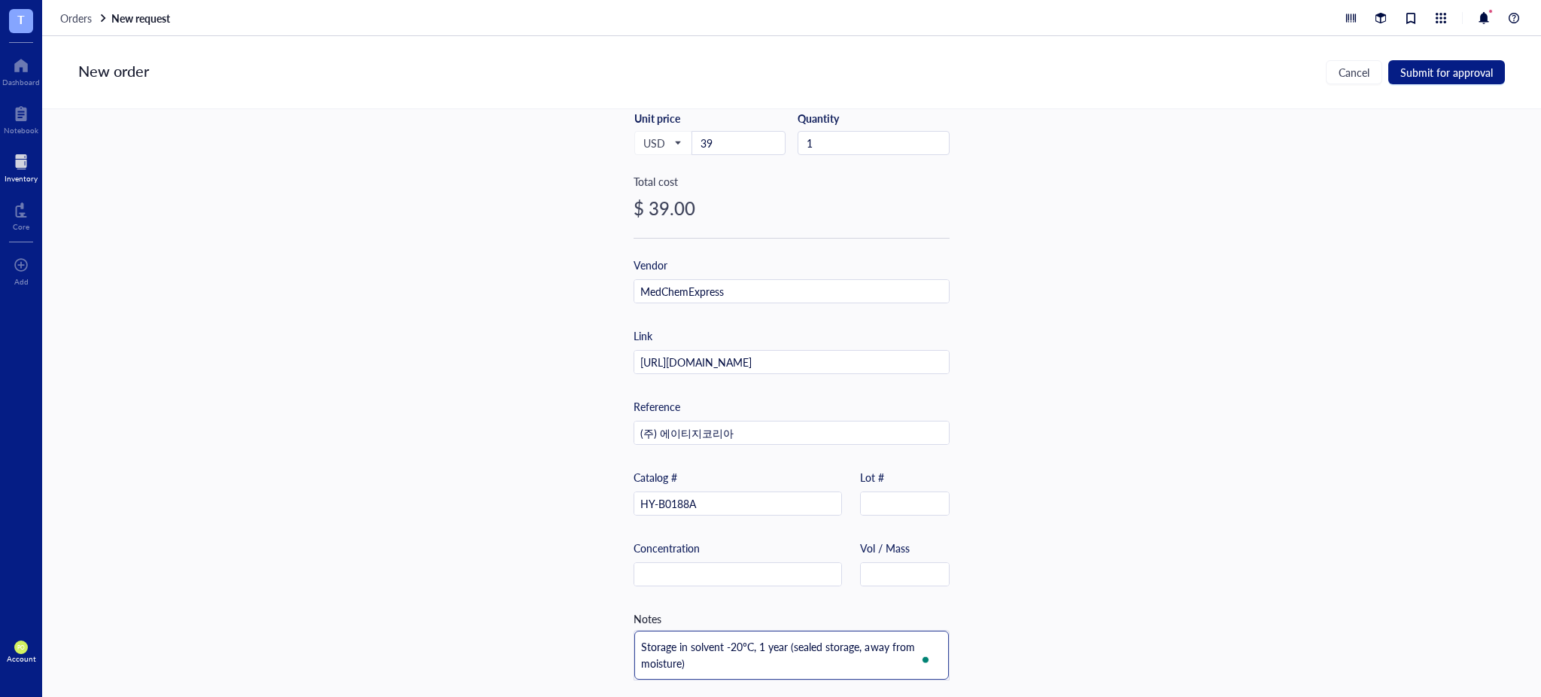
type textarea "Storage in solvent :-20°C, 1 year (sealed storage, away from moisture)"
type textarea "Storage in solvent -20°C, 1 year (sealed storage, away from moisture)"
type textarea "Storage in solvent-20°C, 1 year (sealed storage, away from moisture)"
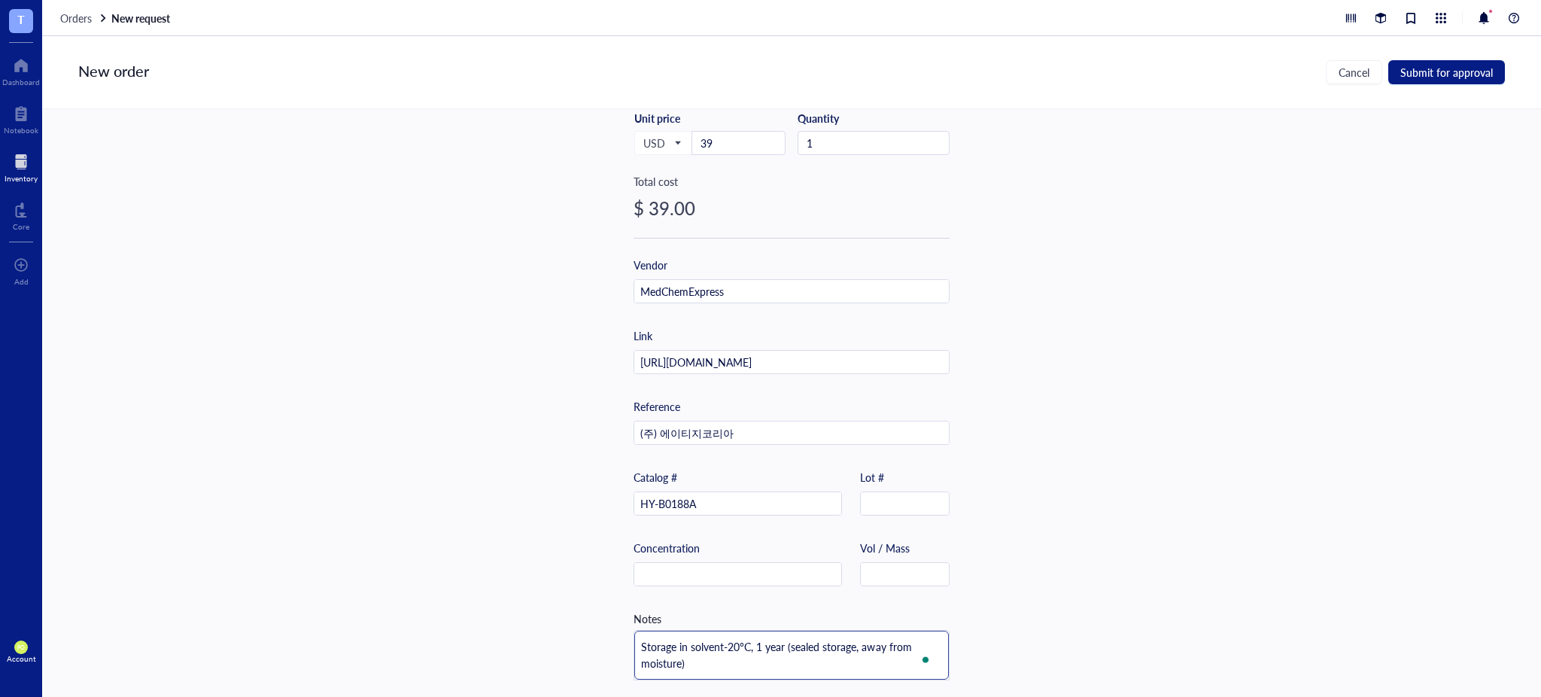
type textarea "Storage in solvent:-20°C, 1 year (sealed storage, away from moisture)"
type textarea "Storage in solvent: -20°C, 1 year (sealed storage, away from moisture)"
click at [745, 665] on textarea "Storage in solvent: -20°C, 1 year (sealed storage, away from moisture)" at bounding box center [791, 655] width 315 height 49
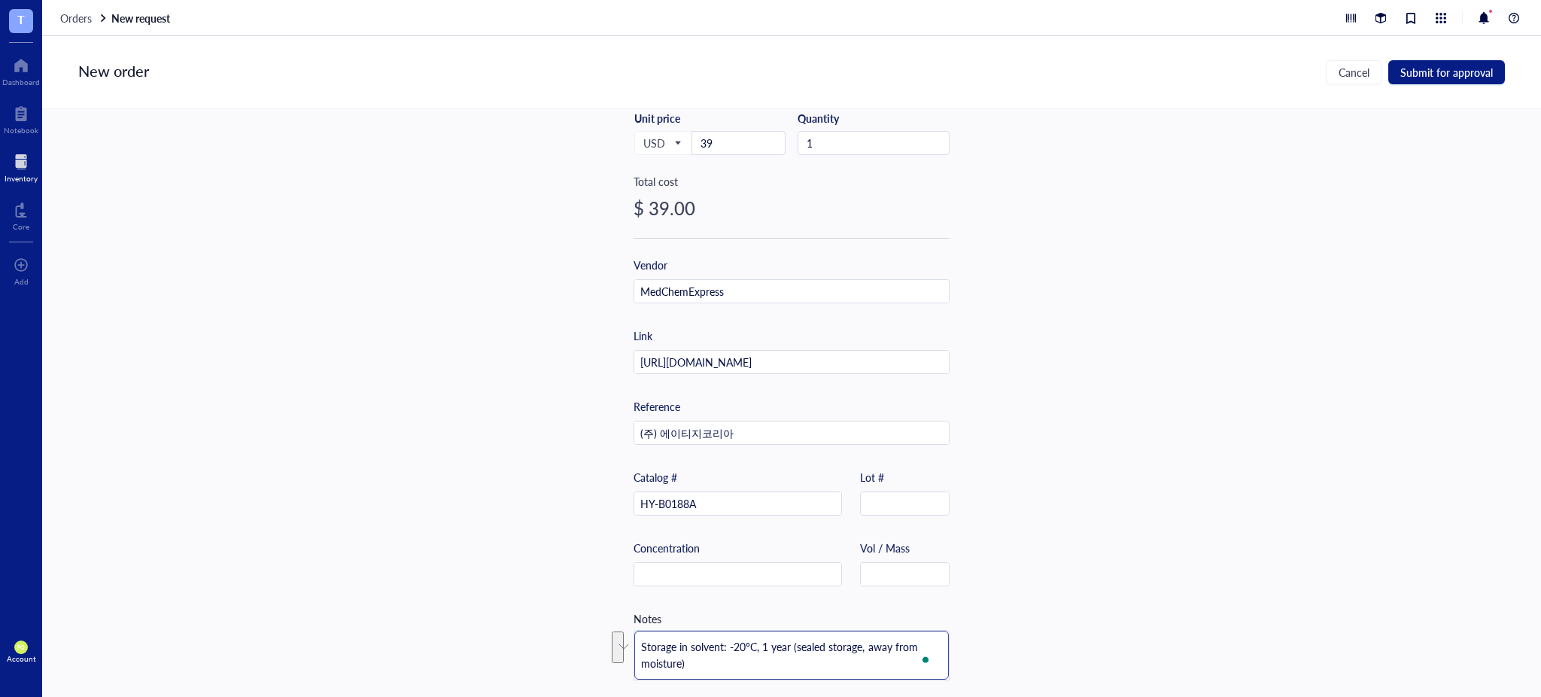
drag, startPoint x: 786, startPoint y: 647, endPoint x: 812, endPoint y: 667, distance: 32.7
click at [812, 667] on textarea "Storage in solvent: -20°C, 1 year (sealed storage, away from moisture)" at bounding box center [791, 655] width 315 height 49
type textarea "Storage in solvent: -20°C, 1 year"
drag, startPoint x: 1009, startPoint y: 491, endPoint x: 1021, endPoint y: 490, distance: 12.1
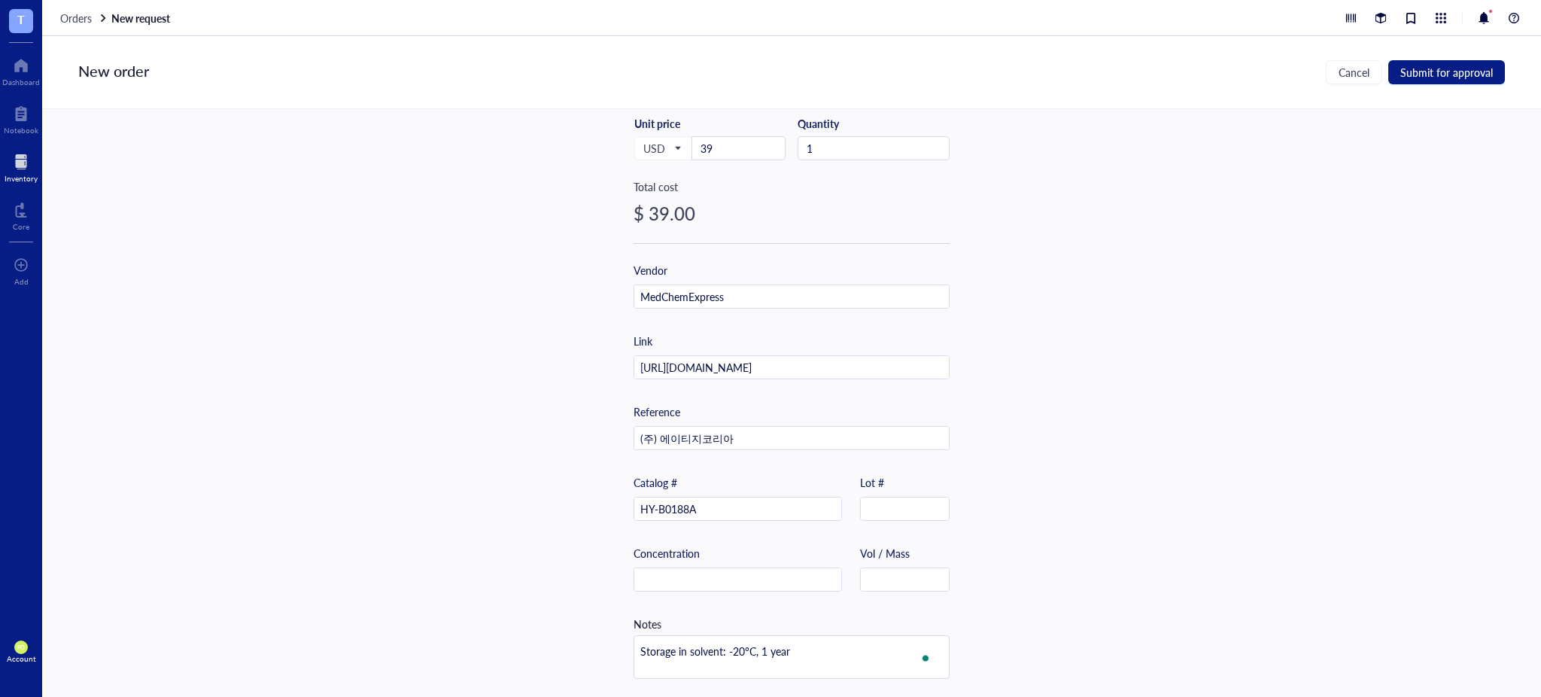
click at [1010, 490] on div "Item name * 10 mM*1mL in DMSO [MEDICAL_DATA] hydrochloride Internal link (Freez…" at bounding box center [791, 403] width 1499 height 588
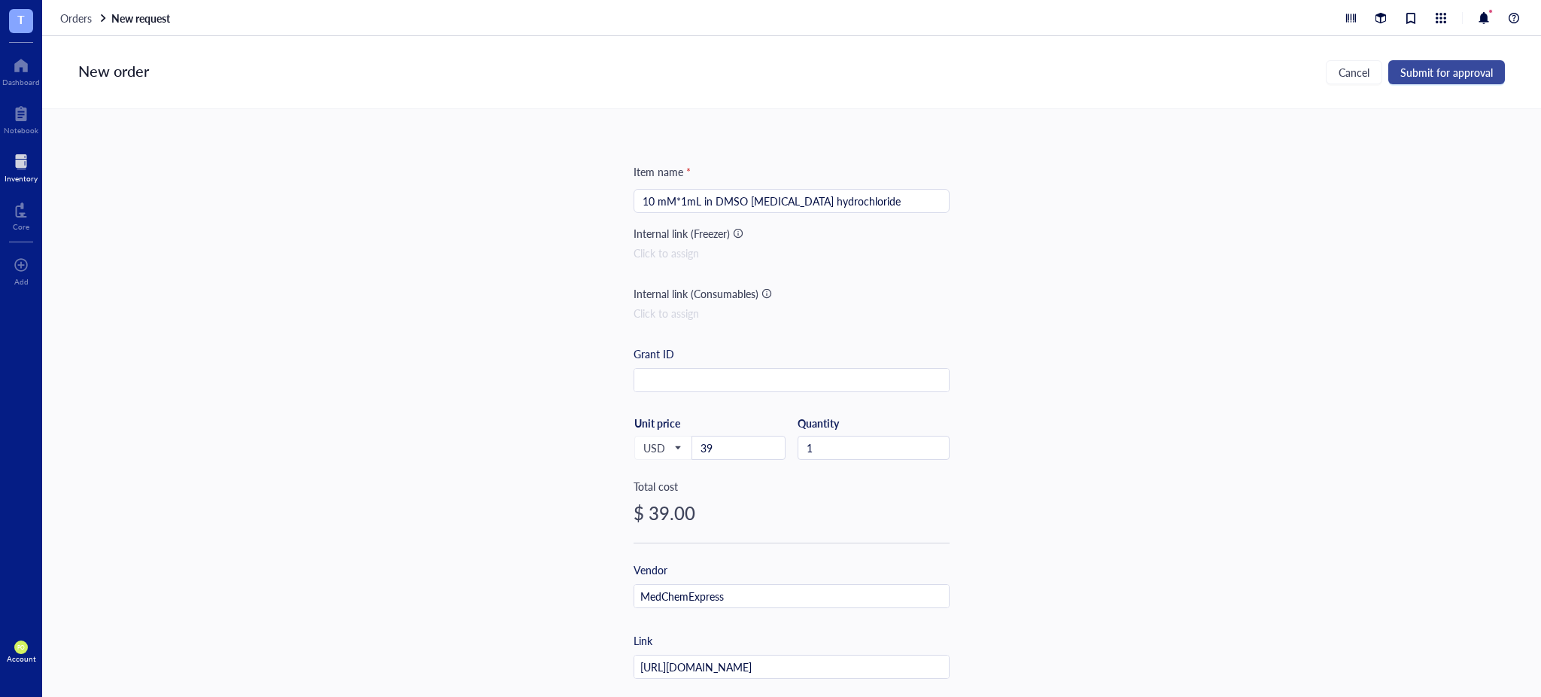
click at [1470, 70] on span "Submit for approval" at bounding box center [1446, 72] width 93 height 12
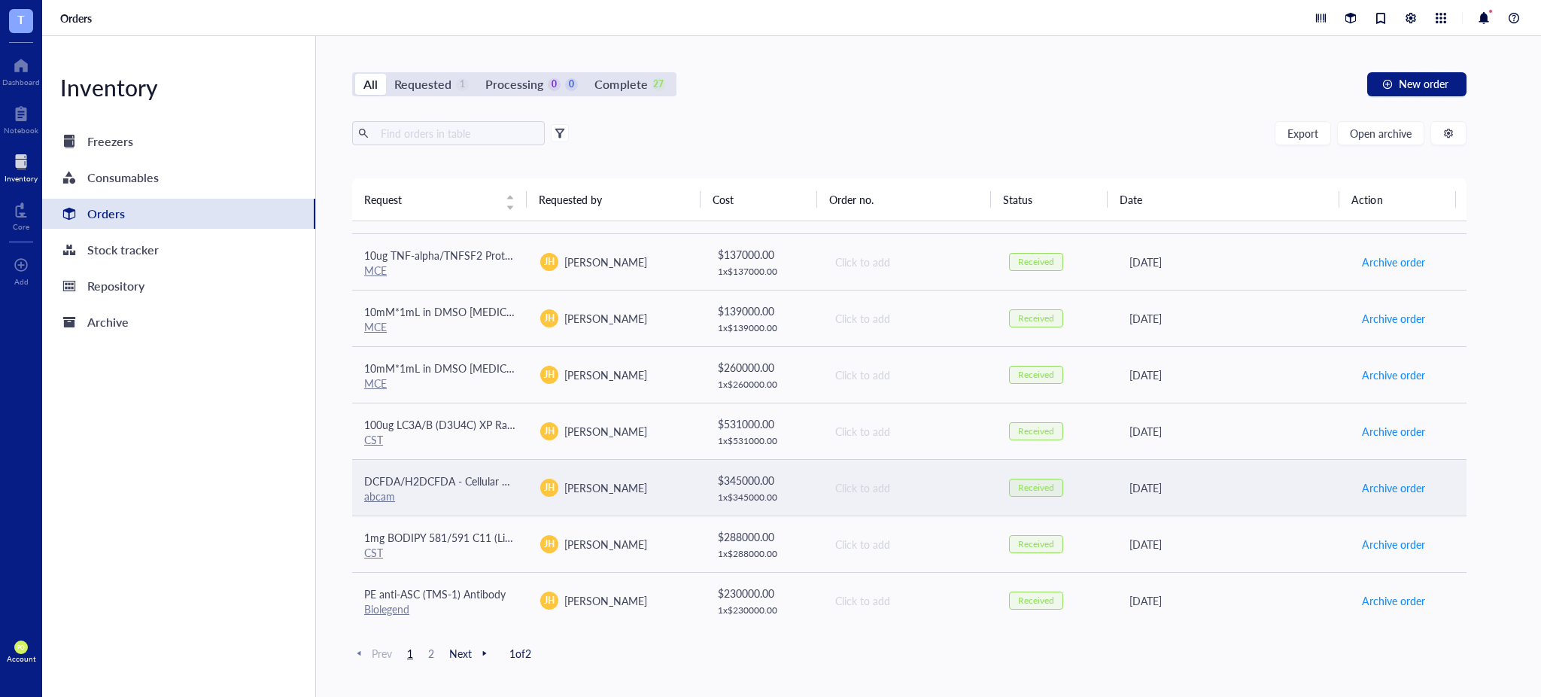
scroll to position [1006, 0]
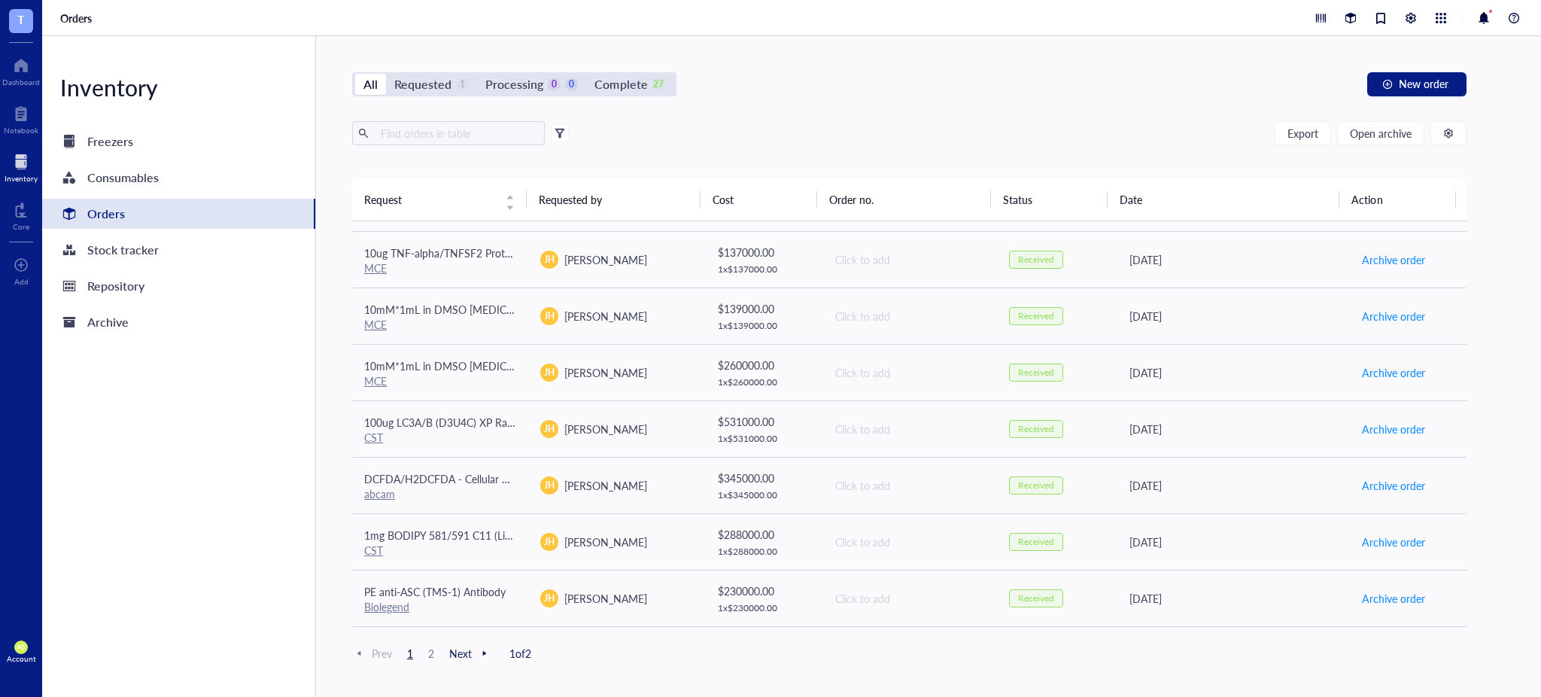
click at [439, 655] on span "2" at bounding box center [431, 653] width 18 height 14
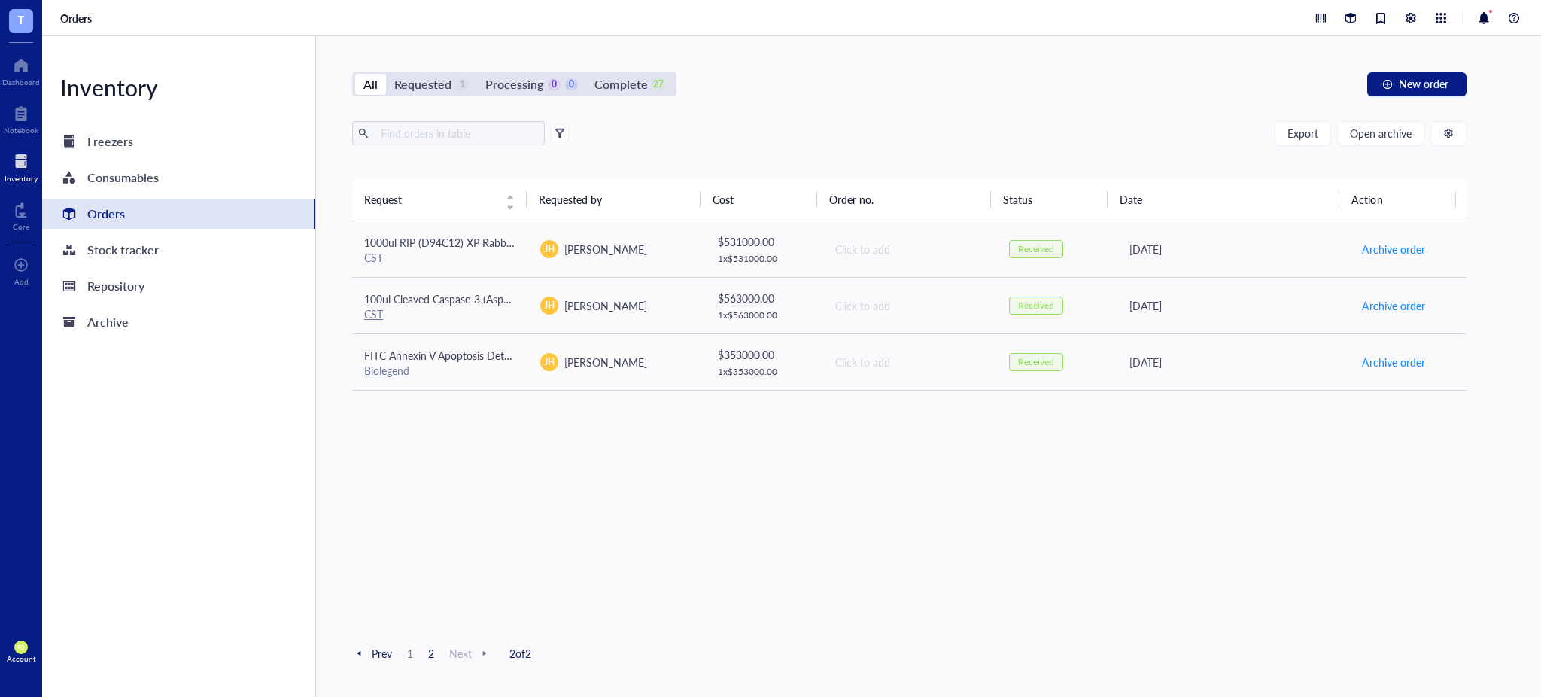
scroll to position [0, 0]
click at [405, 653] on span "1" at bounding box center [410, 653] width 18 height 14
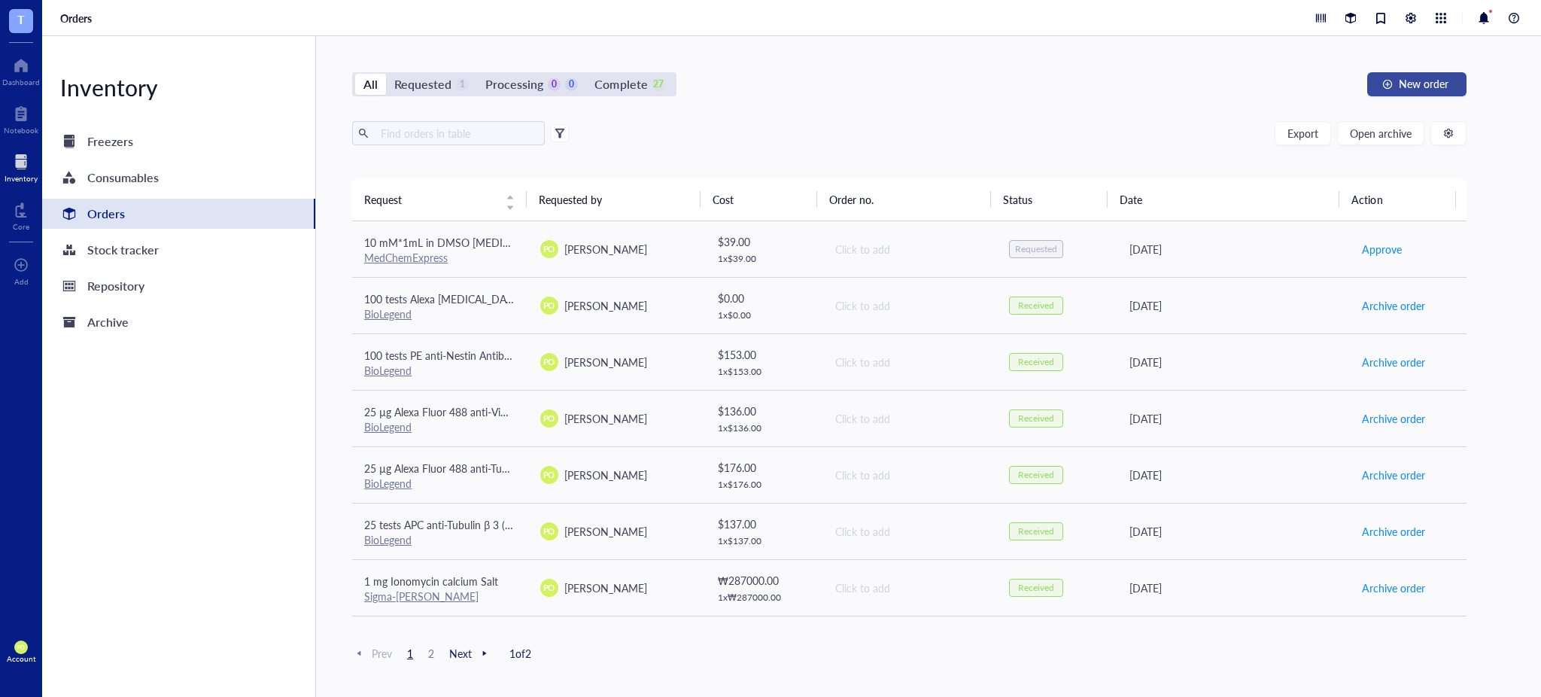
click at [1403, 81] on span "New order" at bounding box center [1424, 84] width 50 height 12
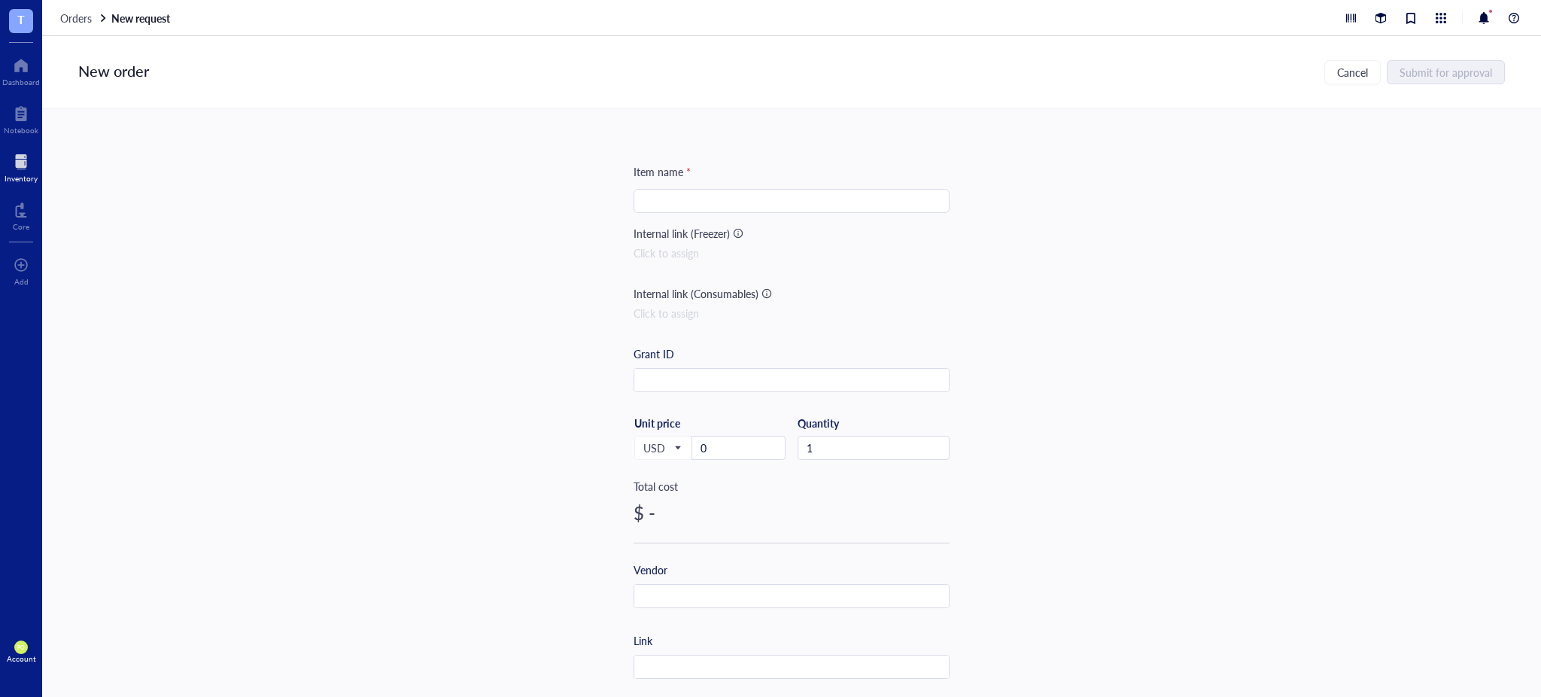
click at [706, 204] on input "search" at bounding box center [792, 201] width 298 height 23
click at [18, 111] on div at bounding box center [21, 114] width 35 height 24
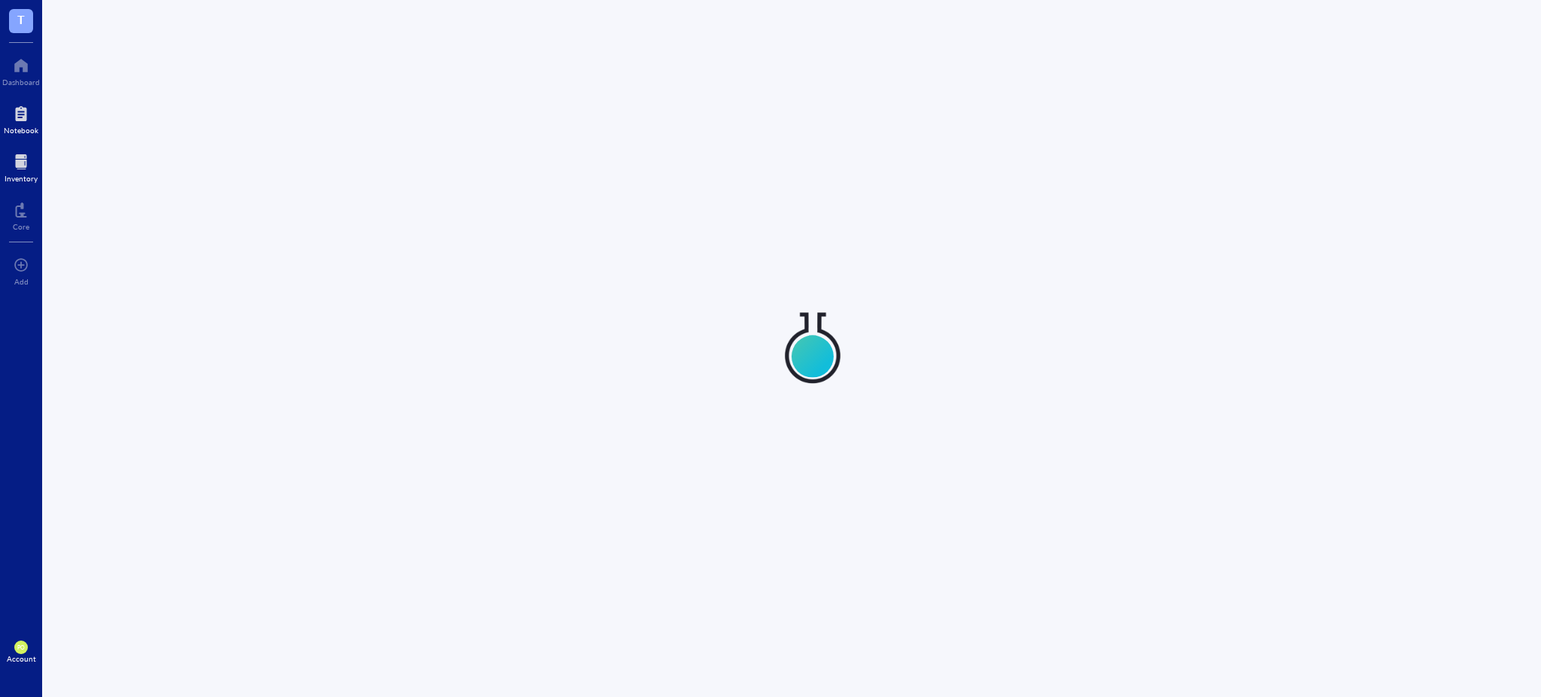
click at [8, 178] on div "Inventory" at bounding box center [21, 178] width 33 height 9
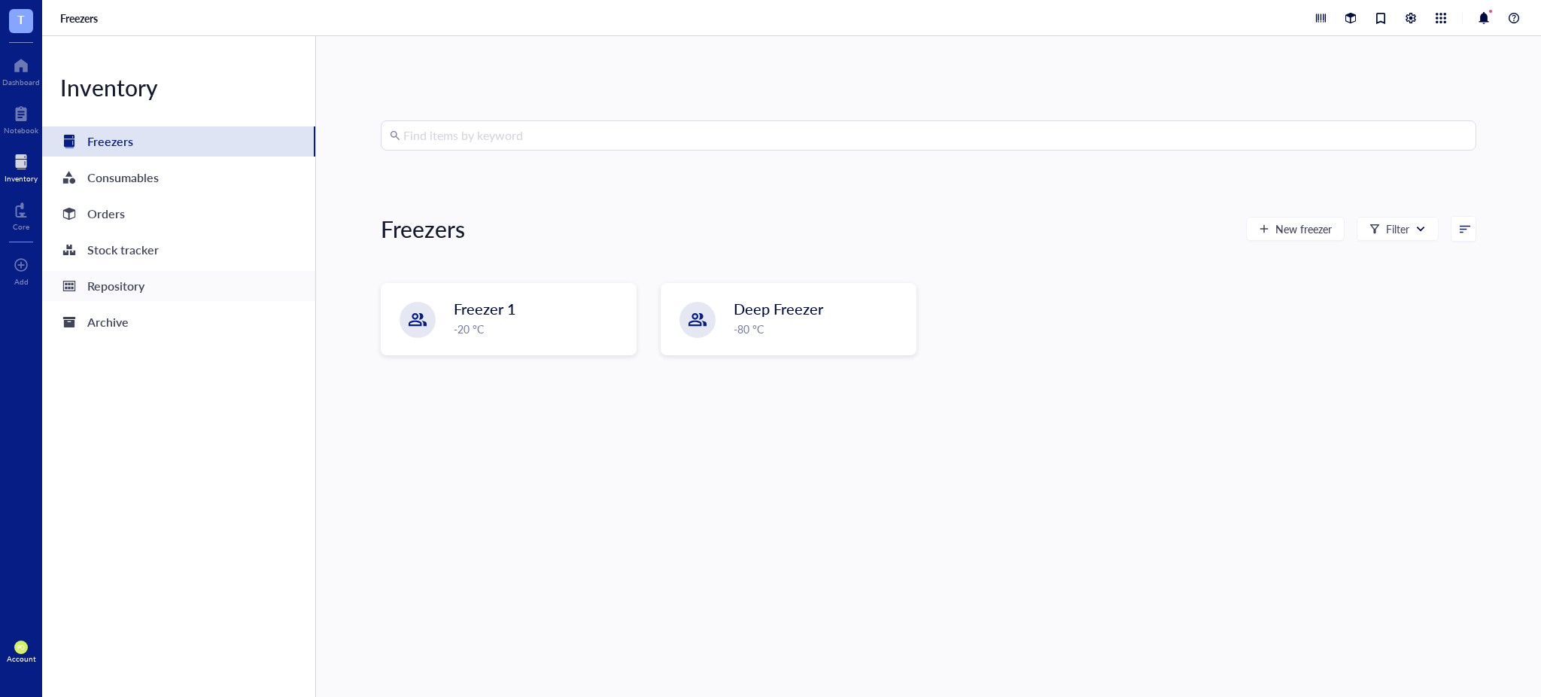
click at [136, 281] on div "Repository" at bounding box center [115, 285] width 57 height 21
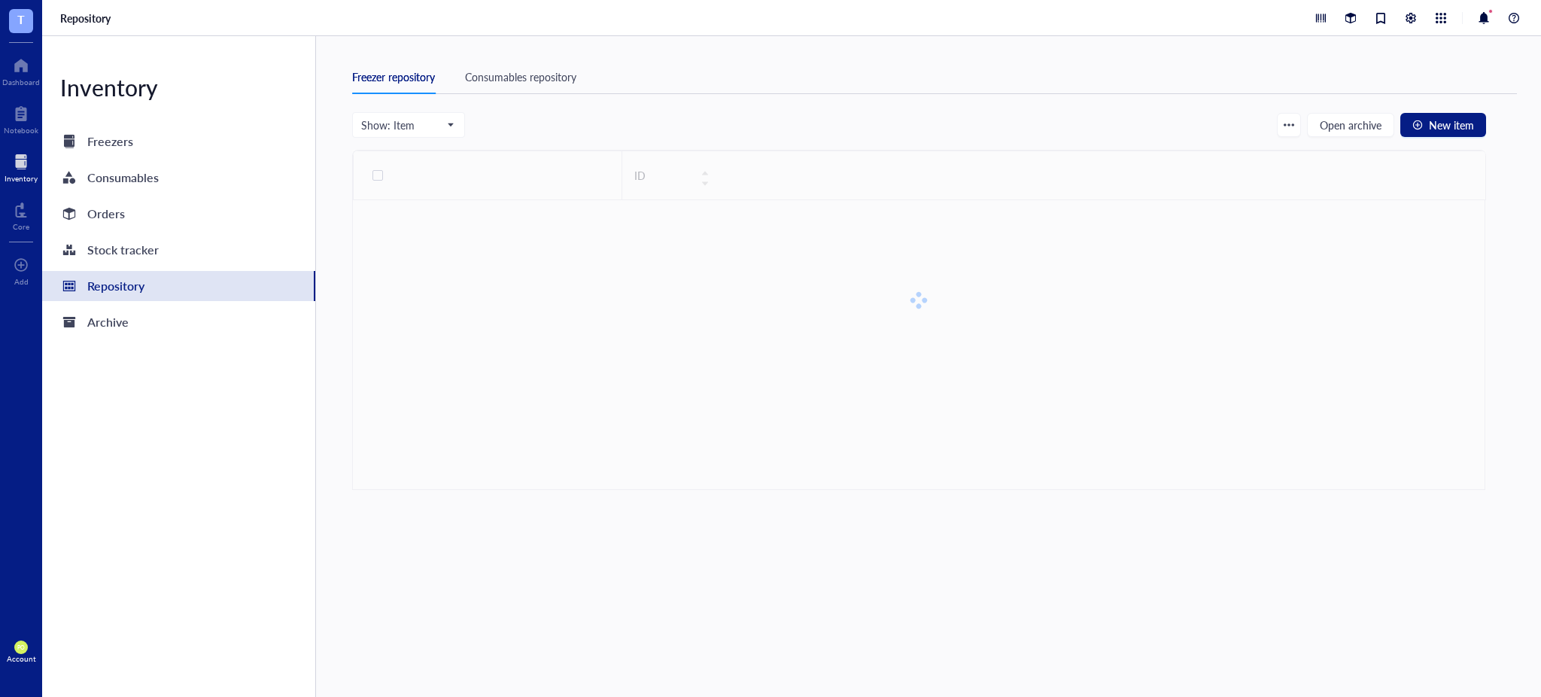
click at [545, 76] on div "Consumables repository" at bounding box center [520, 76] width 111 height 17
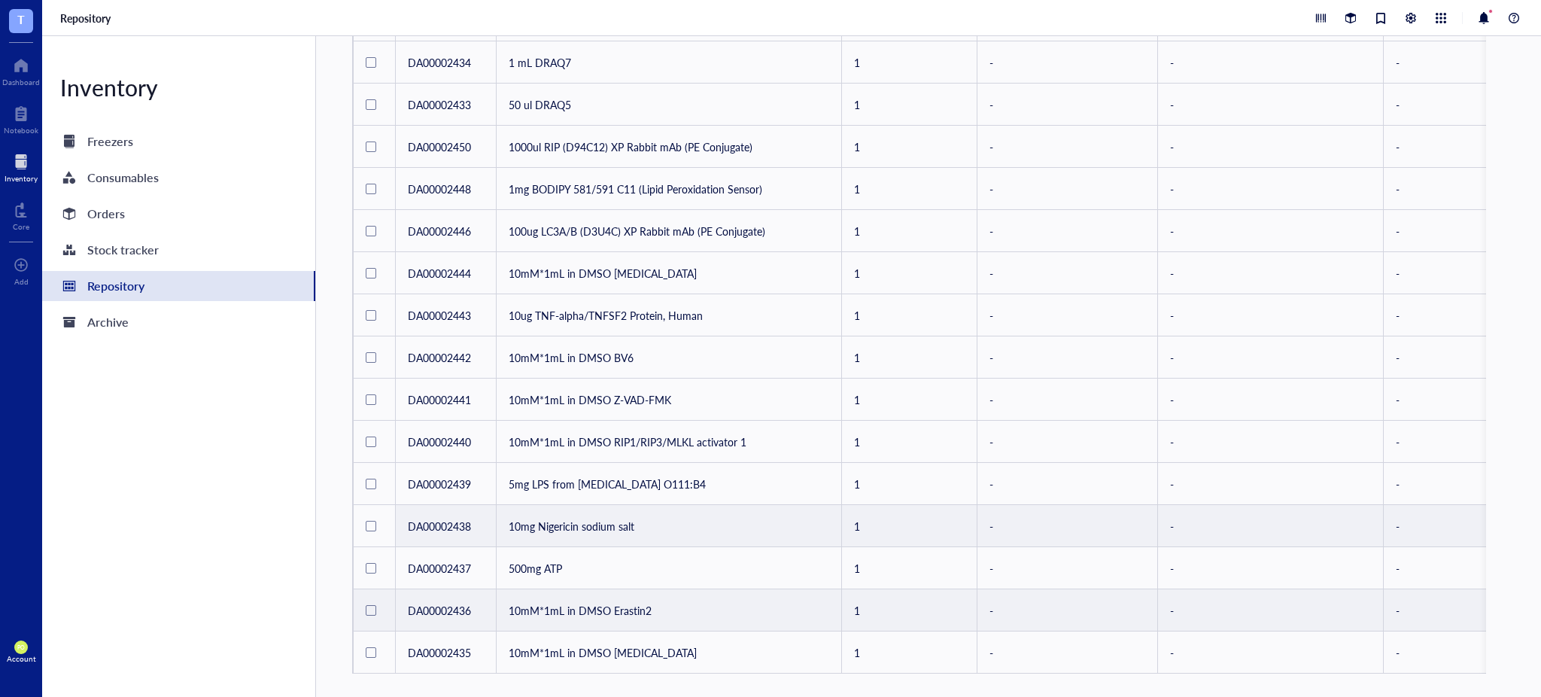
scroll to position [661, 0]
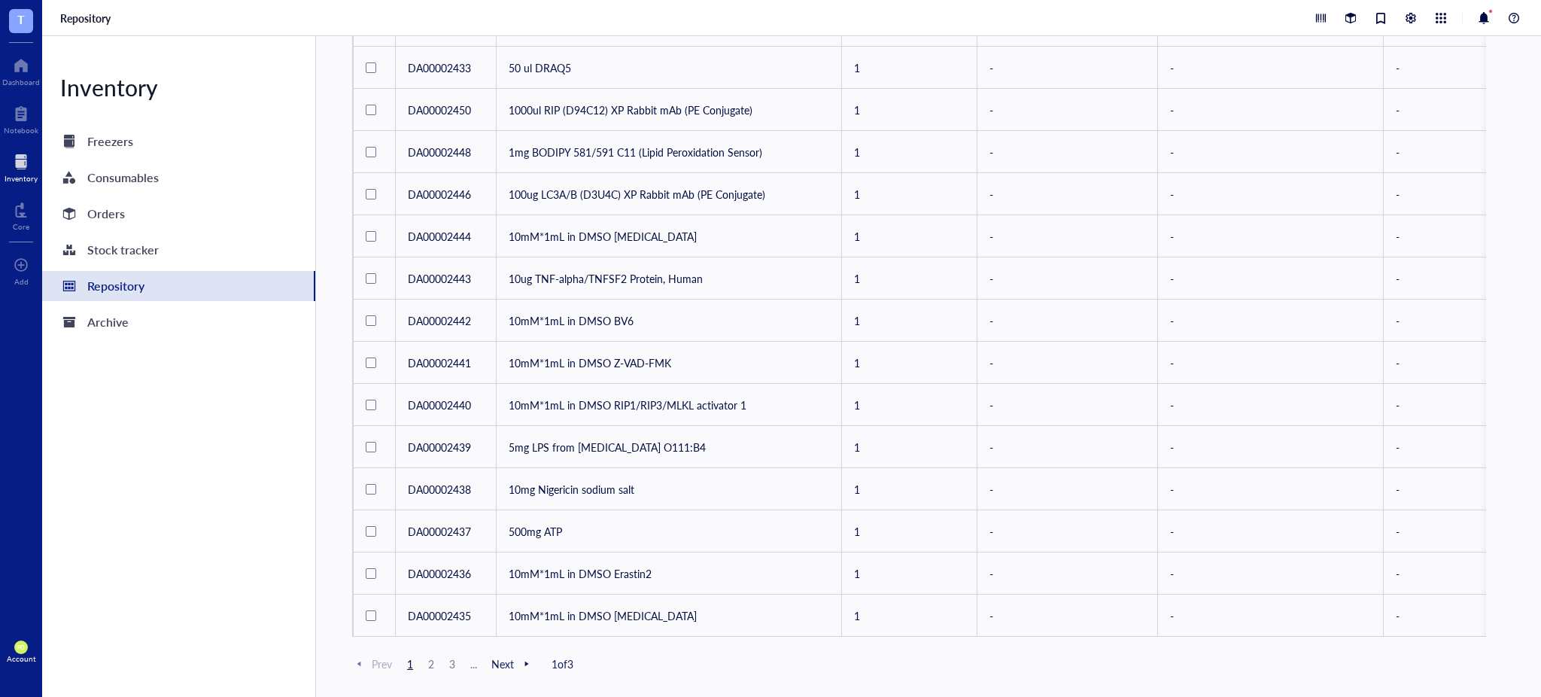
click at [432, 667] on span "2" at bounding box center [431, 664] width 18 height 14
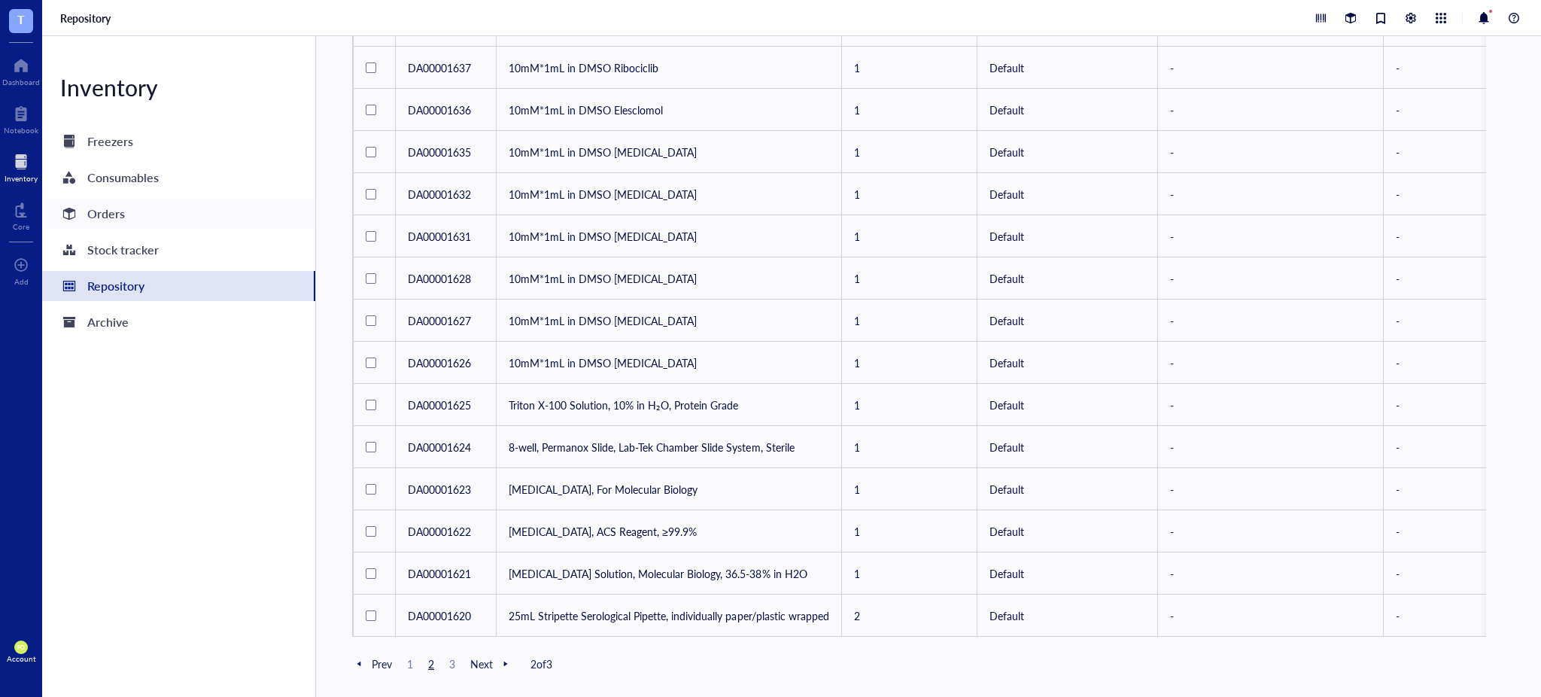
click at [130, 218] on div "Orders" at bounding box center [178, 214] width 273 height 30
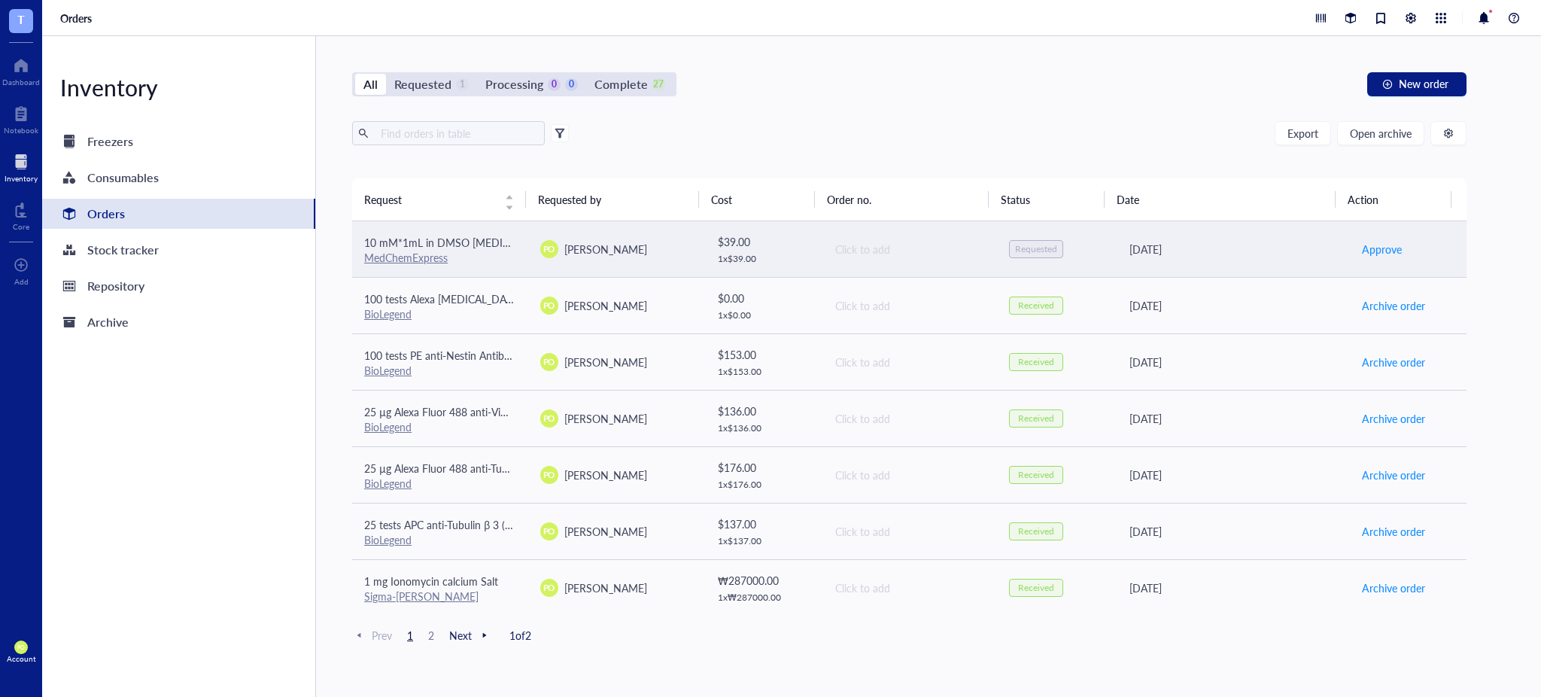
click at [926, 245] on div "Click to add" at bounding box center [910, 249] width 150 height 17
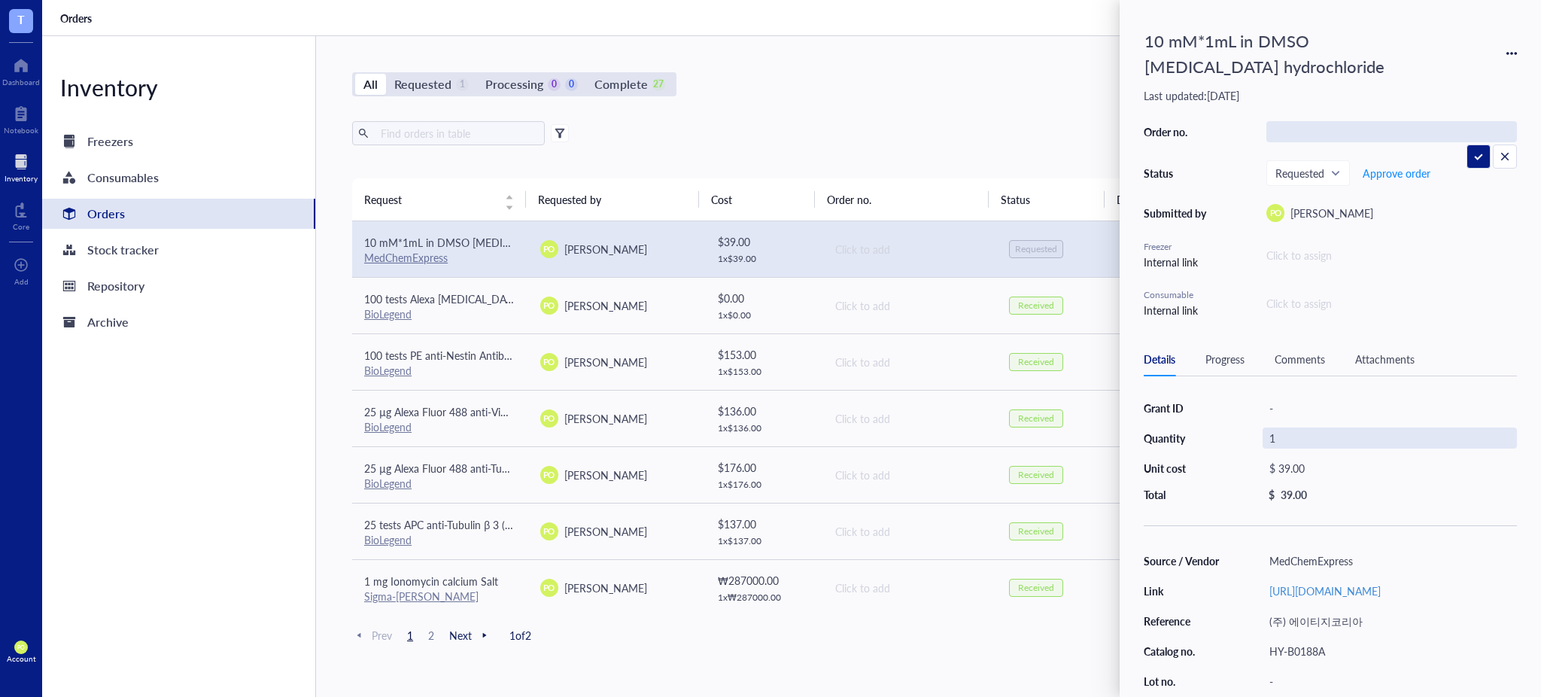
scroll to position [105, 0]
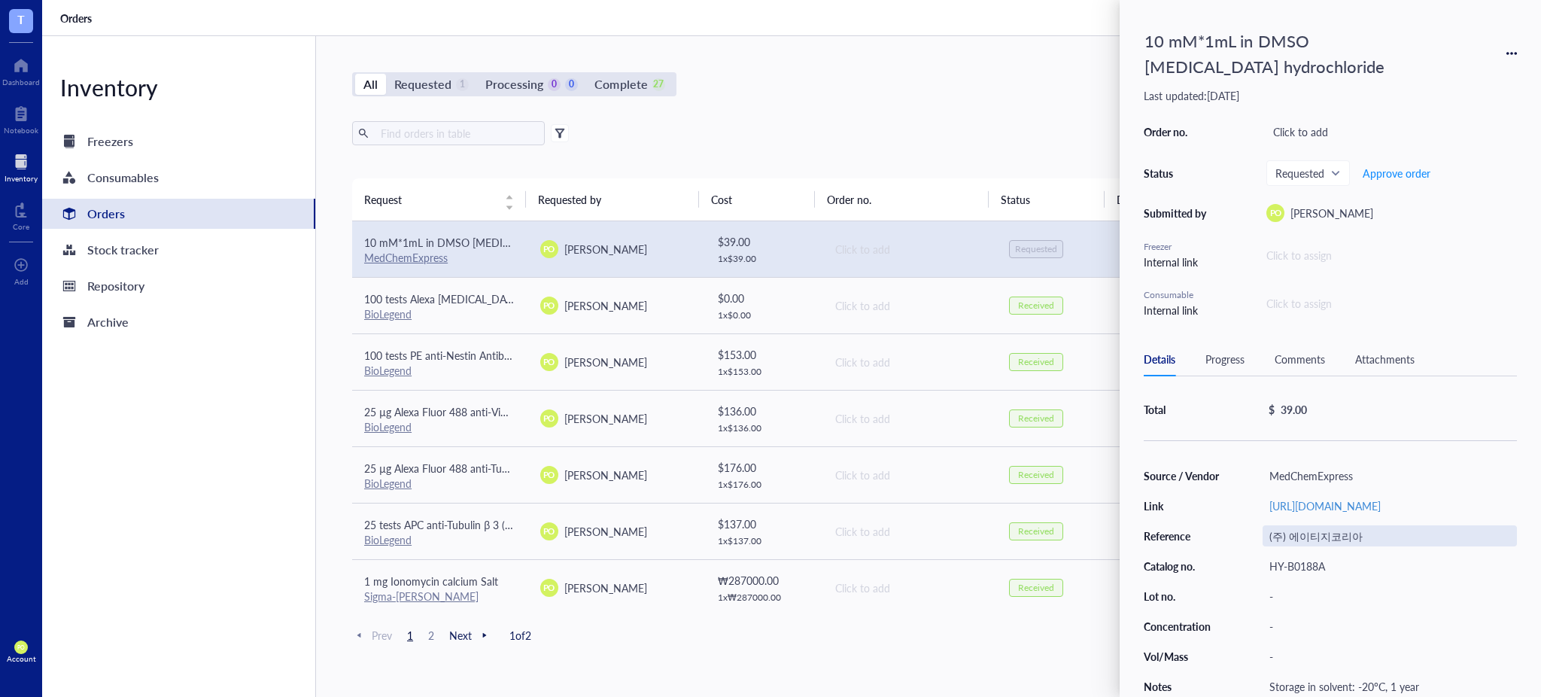
click at [1284, 531] on div "(주) 에이티지코리아" at bounding box center [1390, 535] width 254 height 21
click at [1281, 531] on input "(주) 에이티지코리아" at bounding box center [1302, 536] width 78 height 20
click at [1285, 531] on input "(주) 에이티지코리아" at bounding box center [1302, 536] width 78 height 20
type input "에이티지코리아"
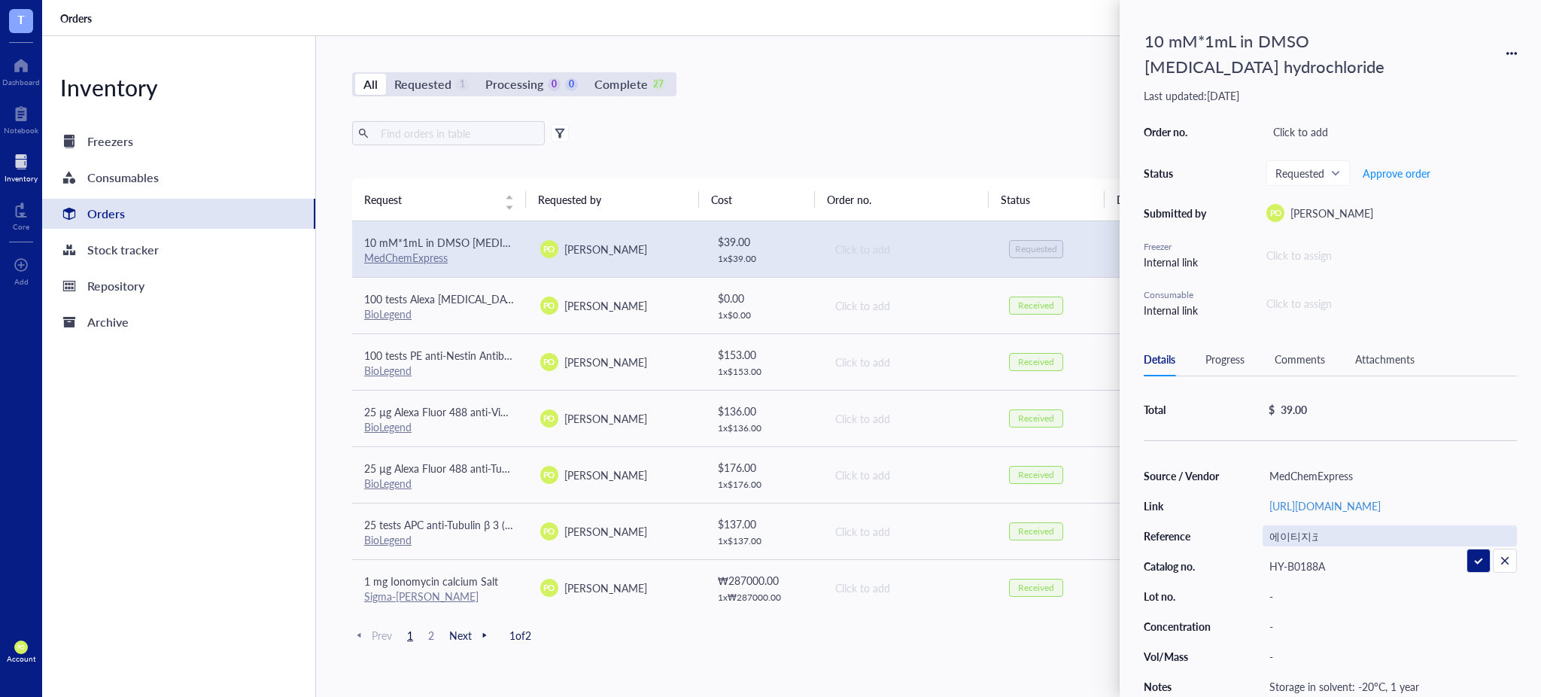
click at [1334, 529] on div "에이티지코리아" at bounding box center [1390, 535] width 254 height 21
click at [1323, 529] on div "에이티지코리아" at bounding box center [1390, 535] width 254 height 21
drag, startPoint x: 1318, startPoint y: 529, endPoint x: 1306, endPoint y: 529, distance: 12.0
click at [1306, 529] on input "에이티지코리아" at bounding box center [1293, 536] width 60 height 20
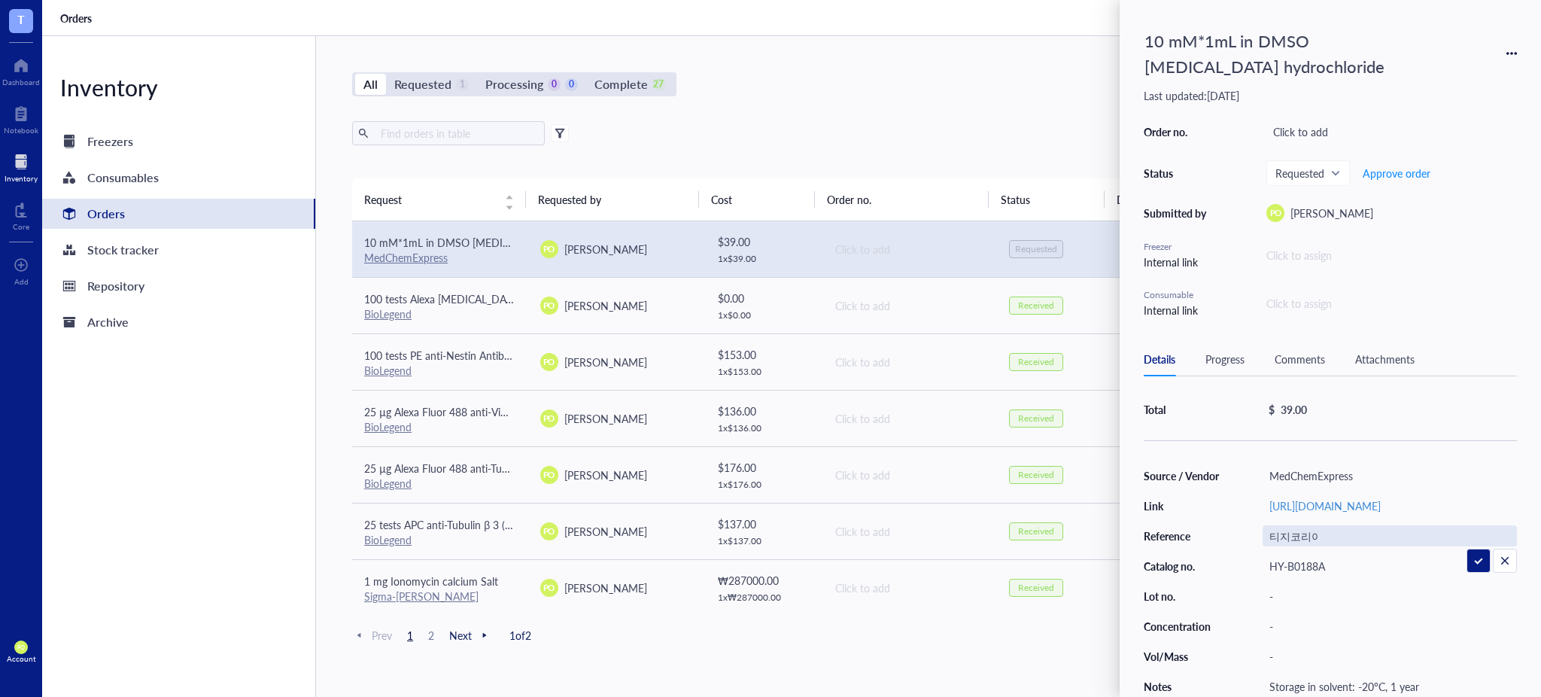
click at [1330, 533] on div "에이티지코리아" at bounding box center [1390, 535] width 254 height 21
click at [1276, 528] on div "(주) 에이티지코리아" at bounding box center [1390, 535] width 254 height 21
click at [1284, 530] on input "(주) 에이티지코리아" at bounding box center [1302, 536] width 78 height 20
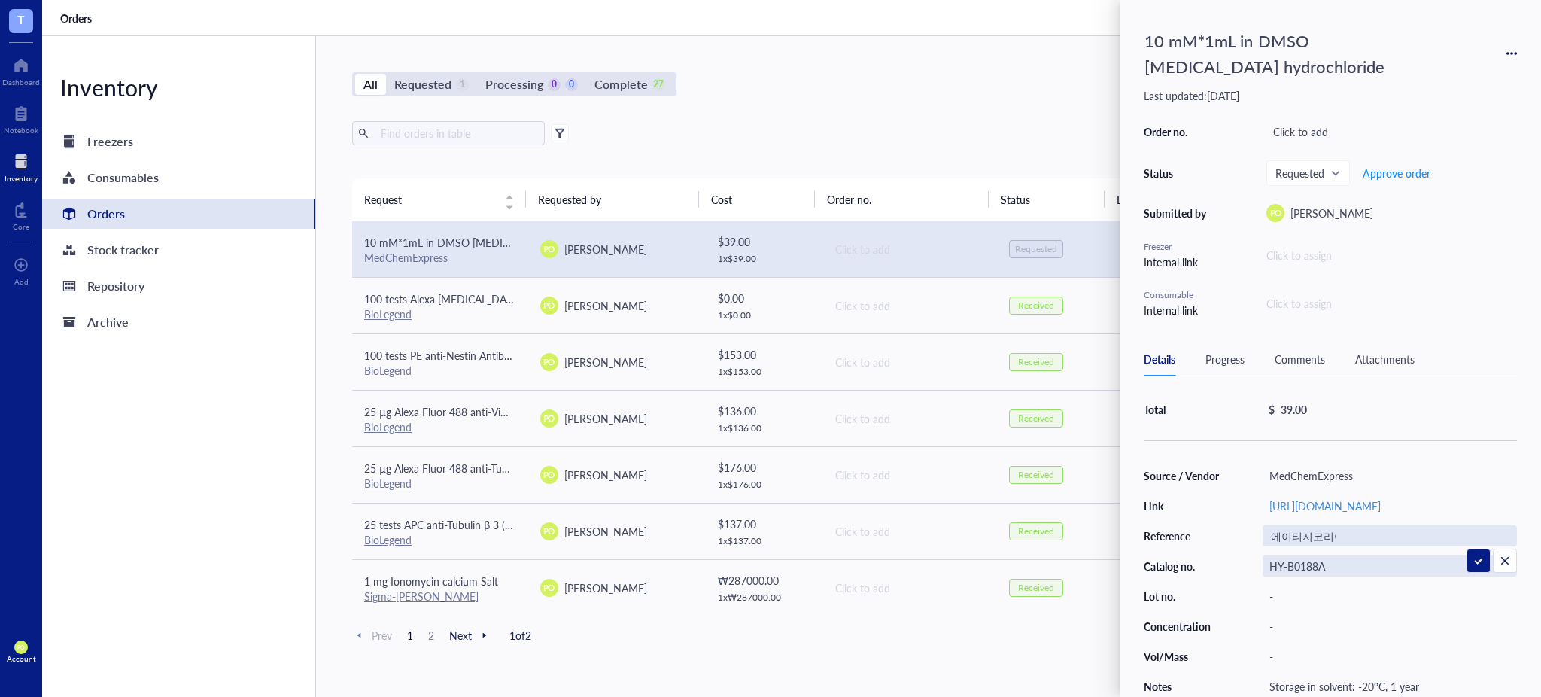
scroll to position [0, 0]
drag, startPoint x: 1284, startPoint y: 533, endPoint x: 1265, endPoint y: 527, distance: 20.5
click at [1265, 527] on input "(주) 에이티지코리아" at bounding box center [1302, 536] width 78 height 20
type input "에이티지코리아"
click at [1351, 527] on div "에이티지코리아" at bounding box center [1390, 535] width 254 height 21
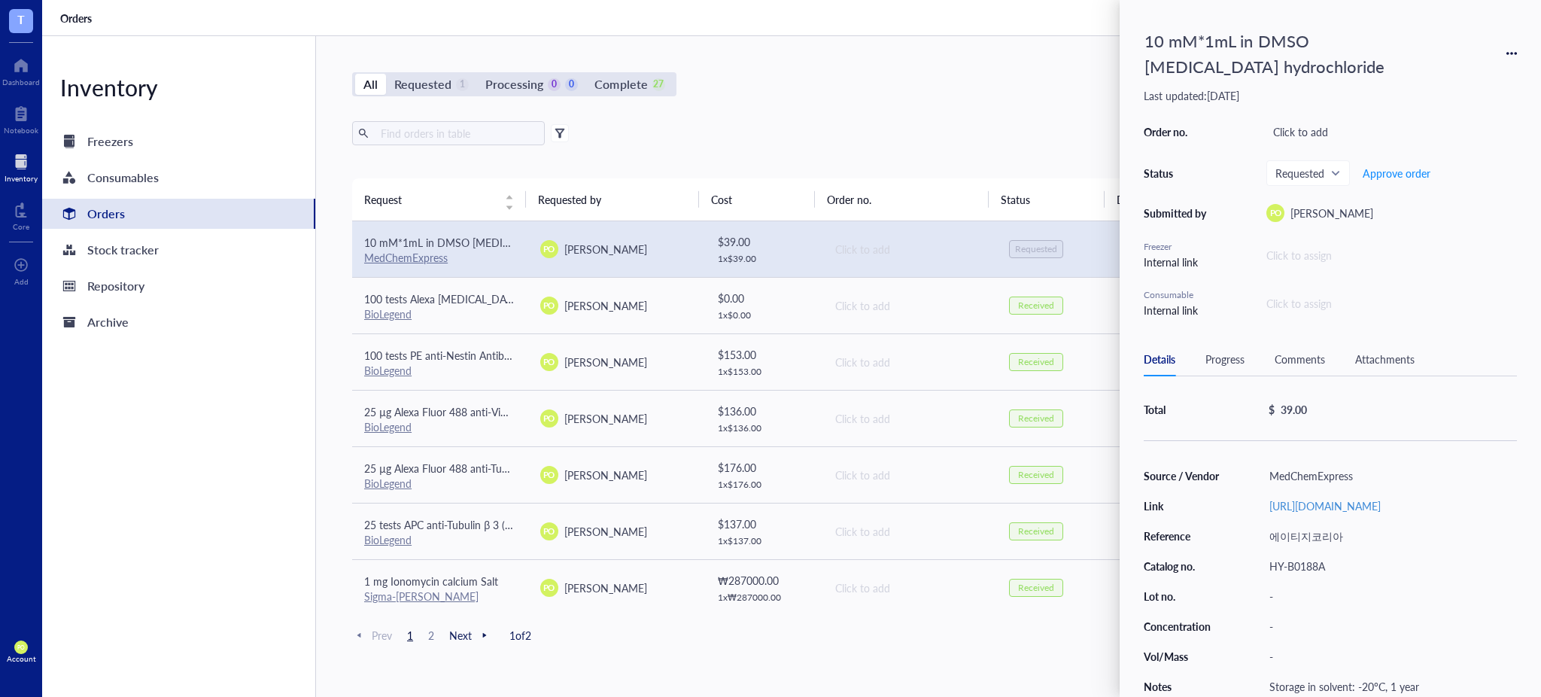
drag, startPoint x: 1353, startPoint y: 529, endPoint x: 1205, endPoint y: 531, distance: 147.5
click at [1344, 527] on div "에이티지코리아" at bounding box center [1390, 535] width 254 height 21
drag, startPoint x: 1330, startPoint y: 530, endPoint x: 1272, endPoint y: 530, distance: 58.7
click at [1272, 530] on div "에이티지코리아" at bounding box center [1390, 535] width 254 height 21
click at [1364, 465] on div "MedChemExpress" at bounding box center [1390, 475] width 254 height 21
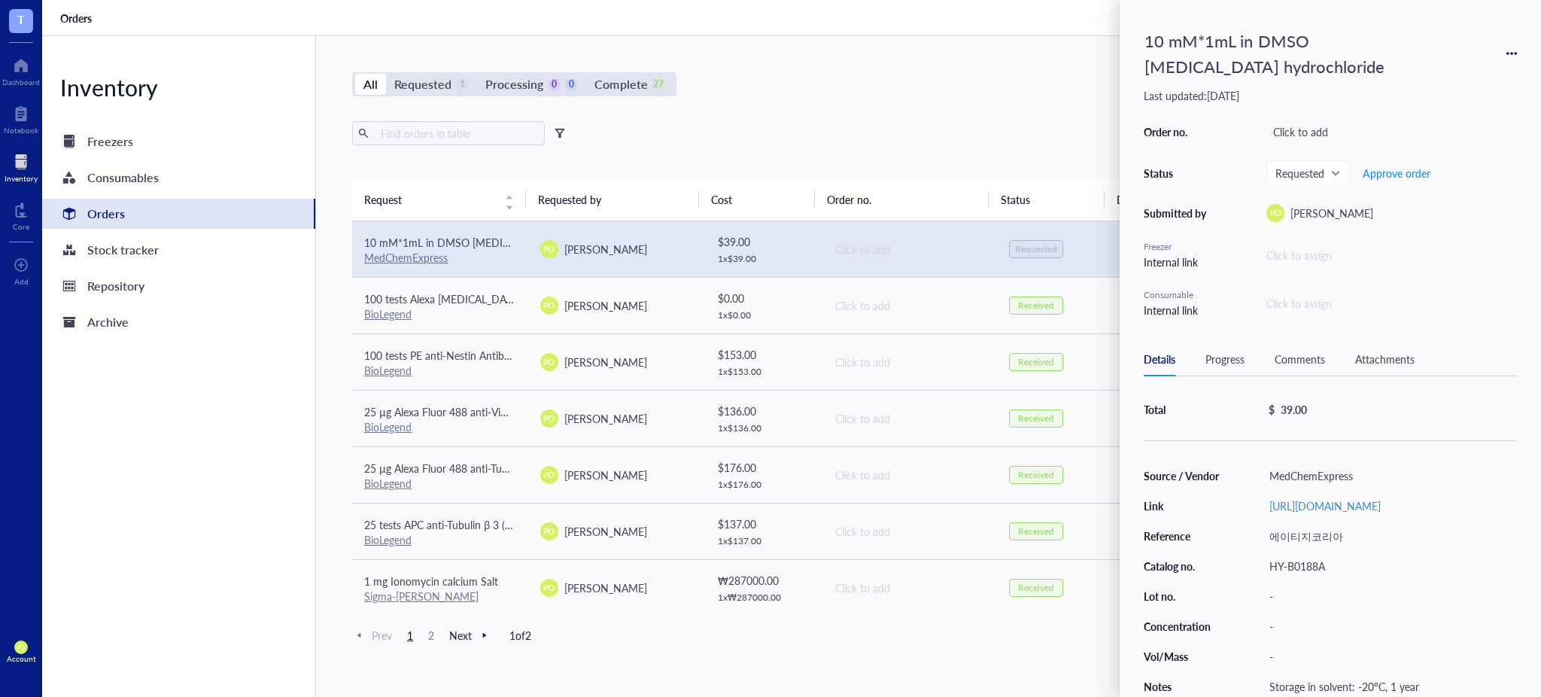
drag, startPoint x: 1364, startPoint y: 457, endPoint x: 1244, endPoint y: 459, distance: 120.4
click at [1359, 465] on div "MedChemExpress" at bounding box center [1390, 475] width 254 height 21
type input "M"
type input "MCE"
drag, startPoint x: 1330, startPoint y: 530, endPoint x: 1347, endPoint y: 531, distance: 16.6
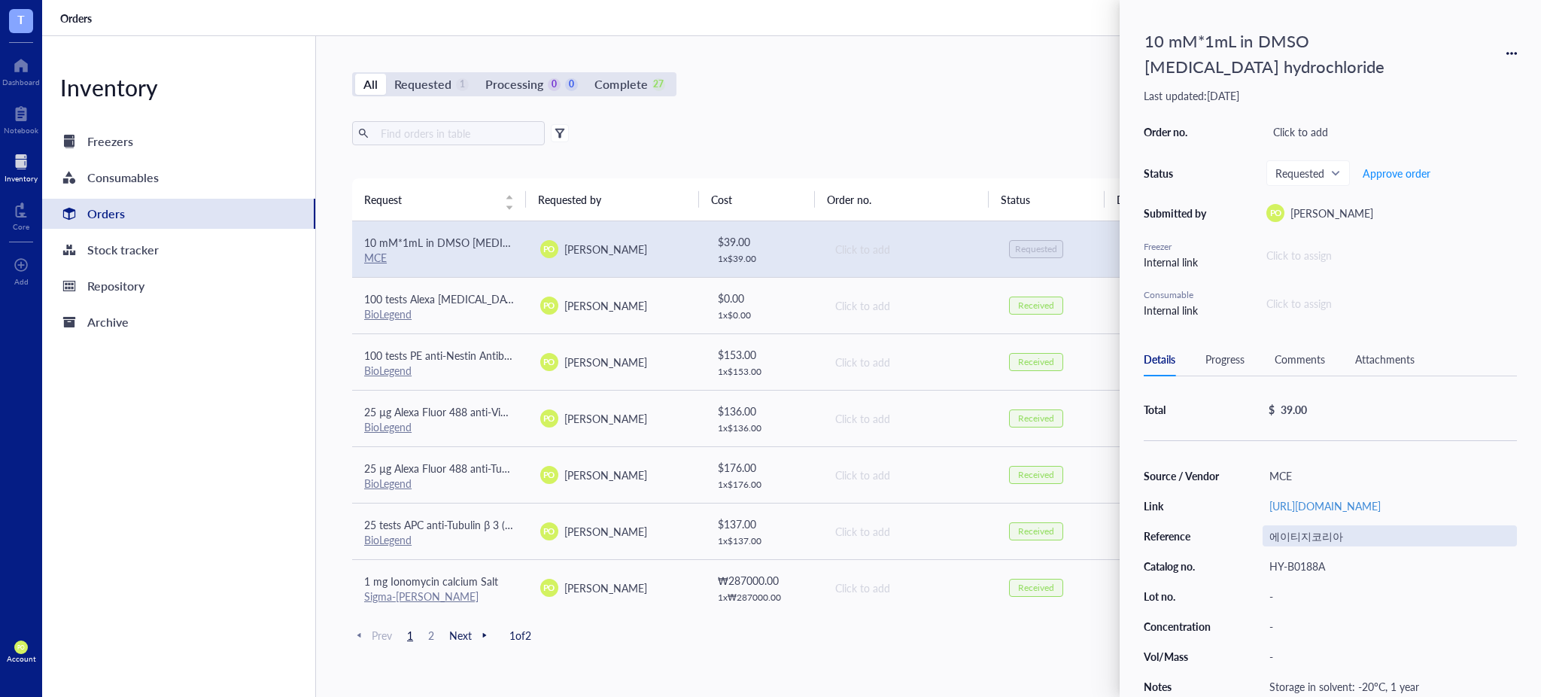
click at [1347, 531] on div "에이티지코리아" at bounding box center [1390, 535] width 254 height 21
drag, startPoint x: 1329, startPoint y: 527, endPoint x: 1208, endPoint y: 524, distance: 121.2
click at [1318, 530] on div "에이티지코리아" at bounding box center [1390, 535] width 254 height 21
drag, startPoint x: 1310, startPoint y: 528, endPoint x: 1214, endPoint y: 525, distance: 95.6
click at [1214, 525] on div "Source / Vendor MCE Link [URL][DOMAIN_NAME] Reference 에이티지코리아 Catalog no. HY-B0…" at bounding box center [1330, 581] width 373 height 232
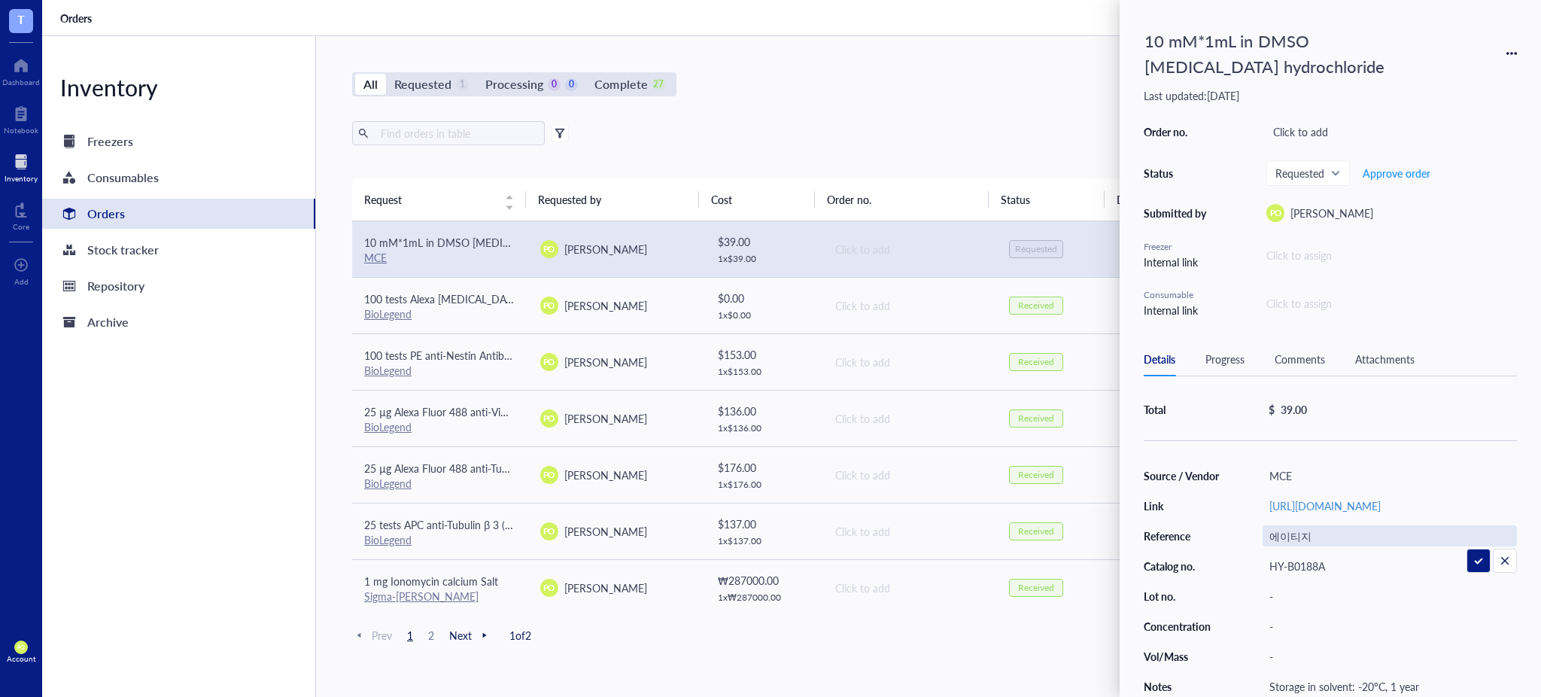
click at [202, 439] on div "Inventory Freezers Consumables Orders Stock tracker Repository Archive" at bounding box center [179, 366] width 274 height 661
click at [905, 153] on div "Export Open archive Requester Requested on Source / Vendor Last updated" at bounding box center [909, 149] width 1114 height 57
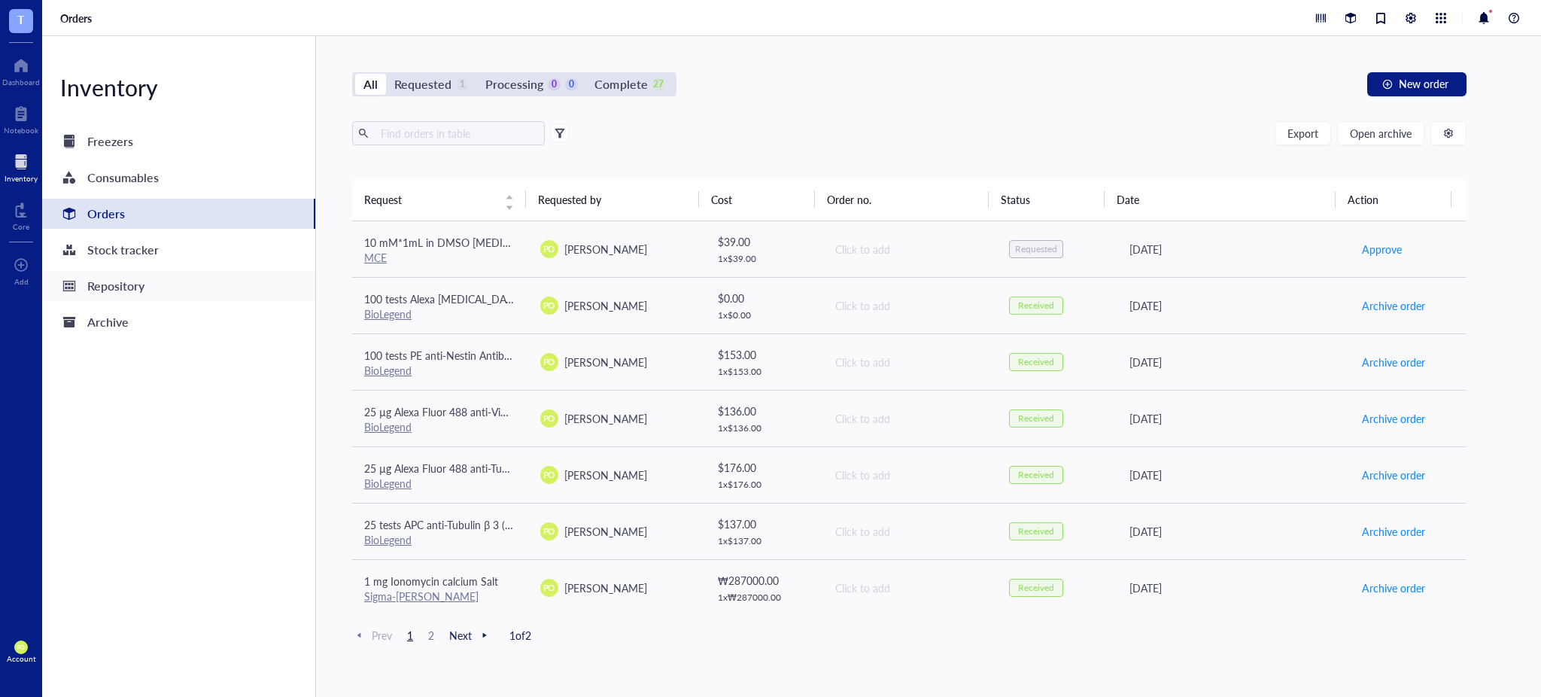
click at [140, 284] on div "Repository" at bounding box center [115, 285] width 57 height 21
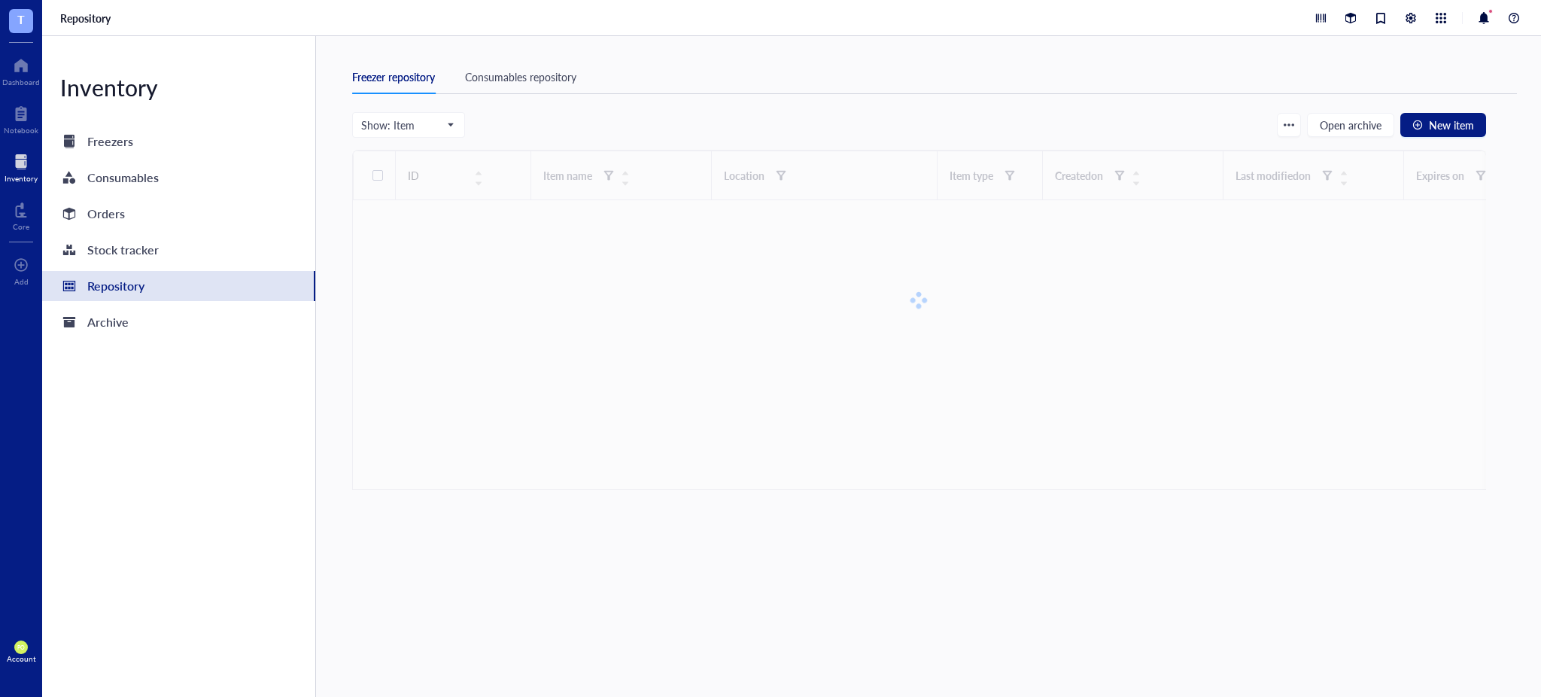
click at [530, 91] on div "Freezer repository Consumables repository" at bounding box center [934, 77] width 1165 height 34
click at [533, 78] on div "Consumables repository" at bounding box center [520, 76] width 111 height 17
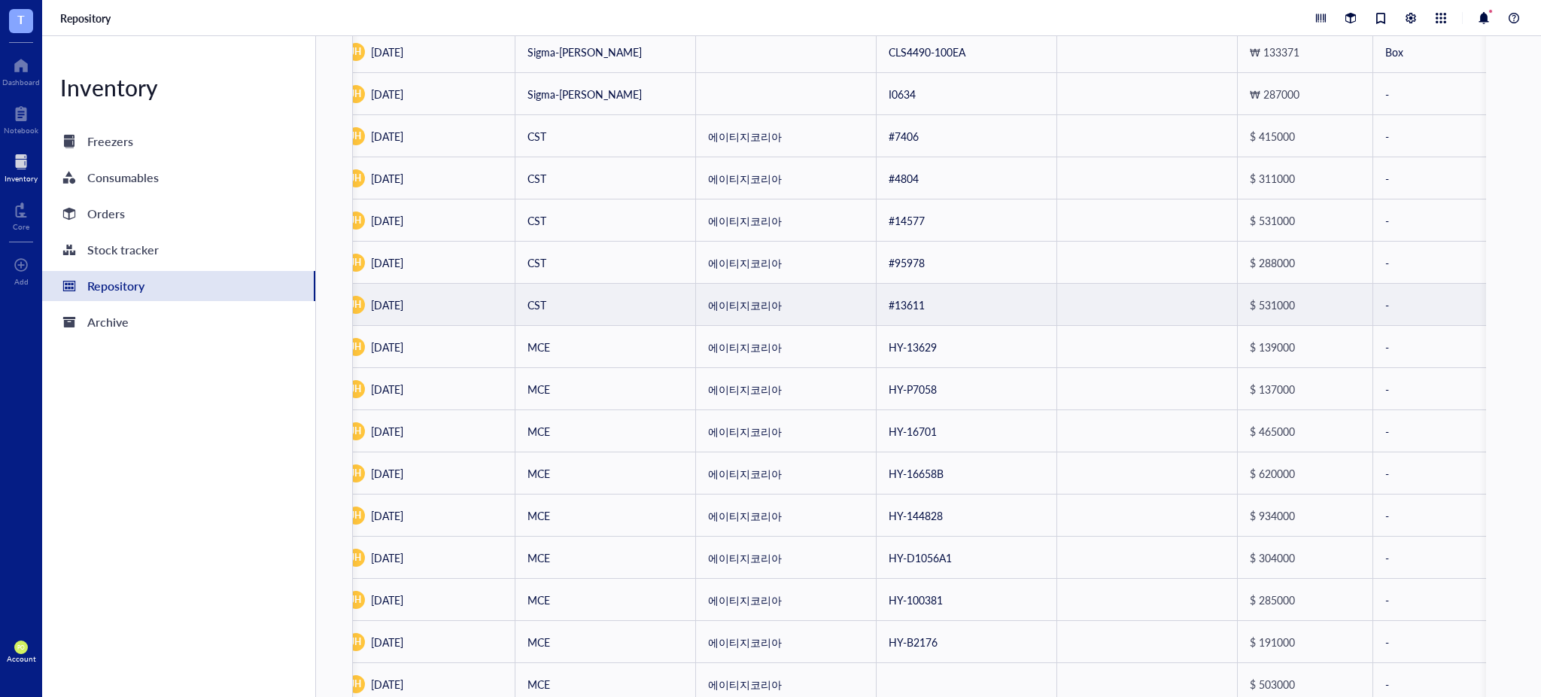
scroll to position [661, 0]
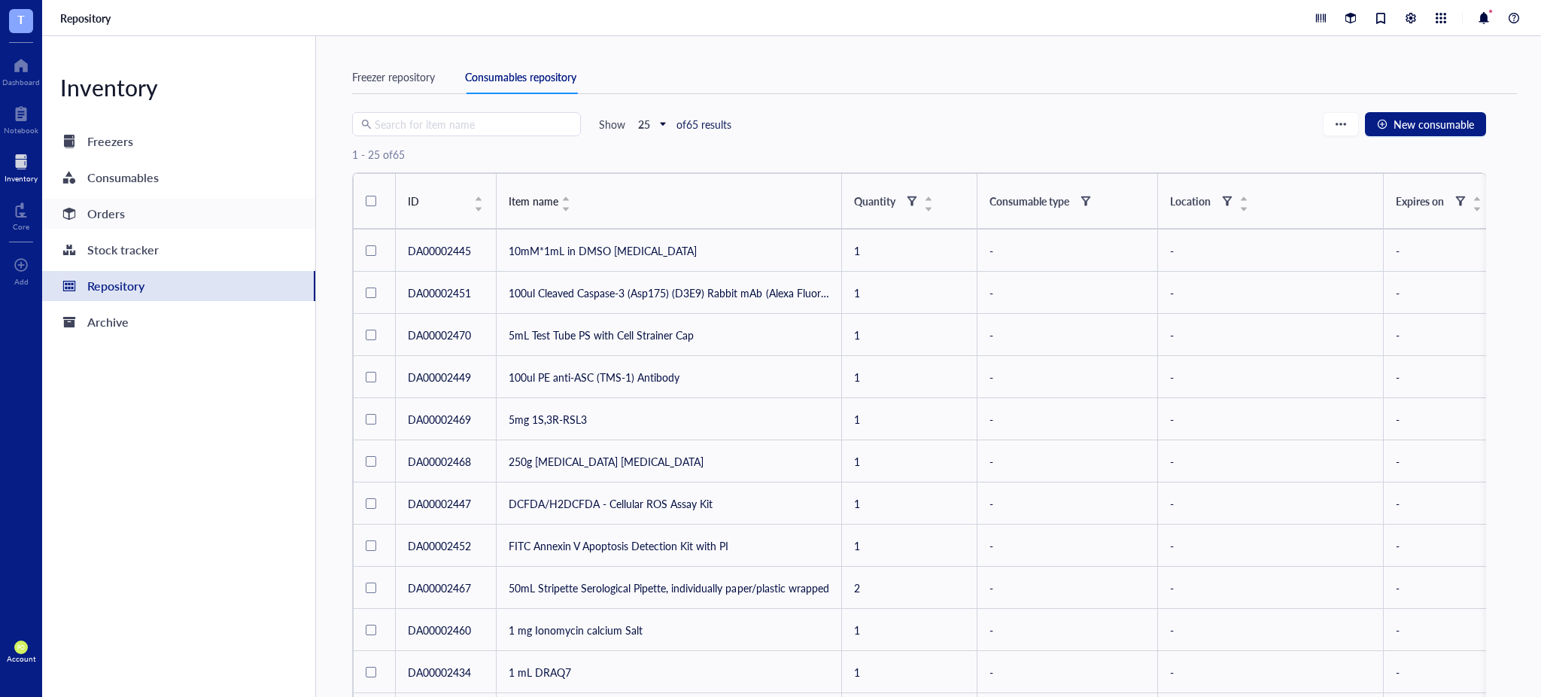
click at [149, 218] on div "Orders" at bounding box center [178, 214] width 273 height 30
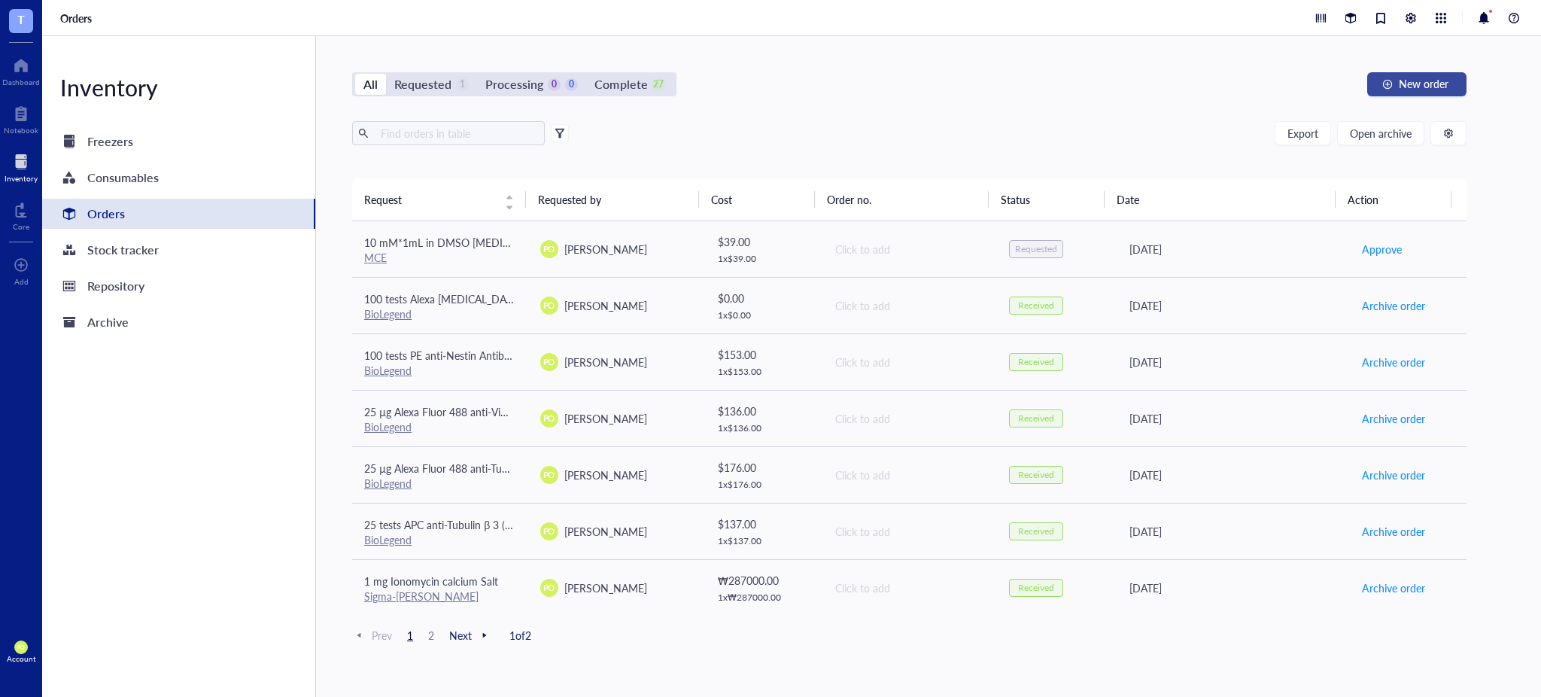
click at [1429, 88] on span "New order" at bounding box center [1424, 84] width 50 height 12
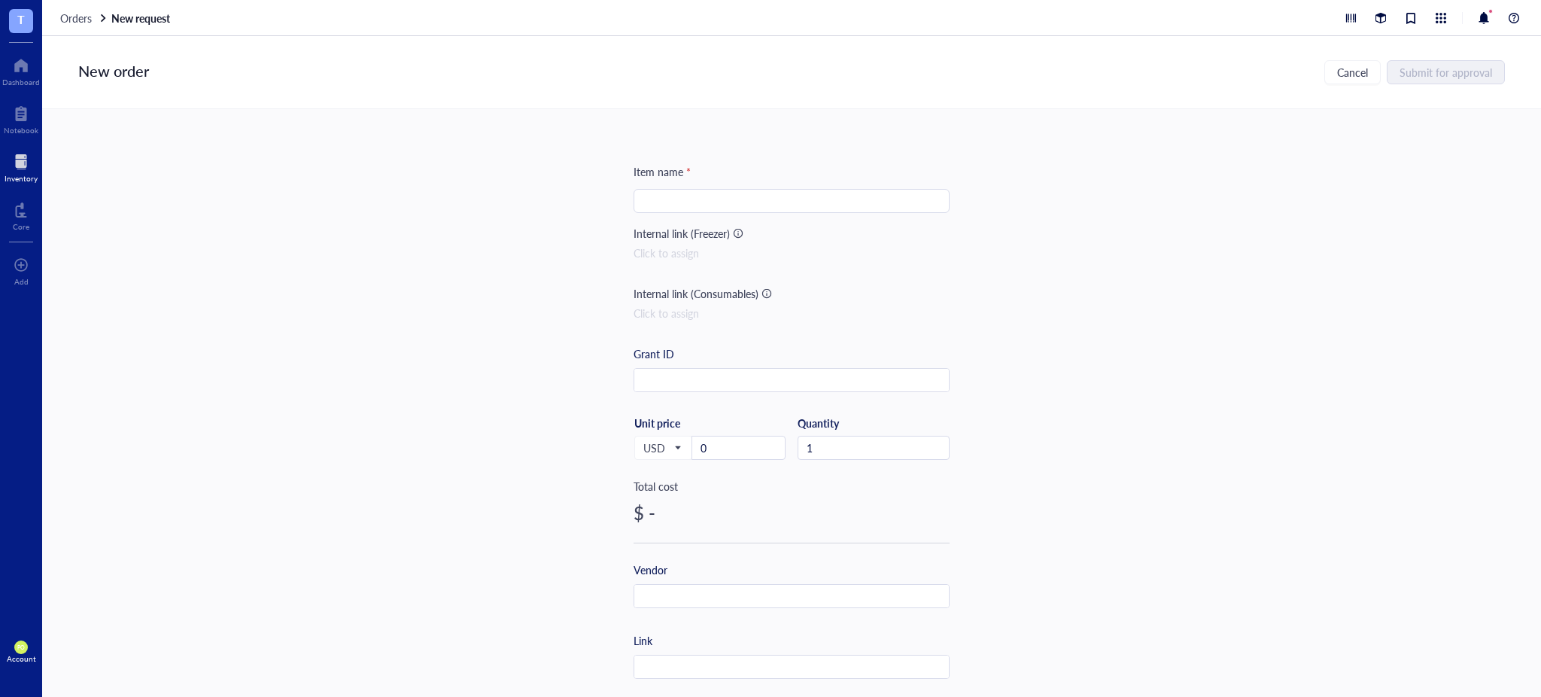
click at [685, 190] on input "search" at bounding box center [792, 201] width 298 height 23
type input "10 mM*1mL in DMSO [MEDICAL_DATA]"
drag, startPoint x: 726, startPoint y: 444, endPoint x: 665, endPoint y: 444, distance: 60.9
click at [665, 444] on div "USD Unit price 0" at bounding box center [710, 447] width 152 height 62
type input "55"
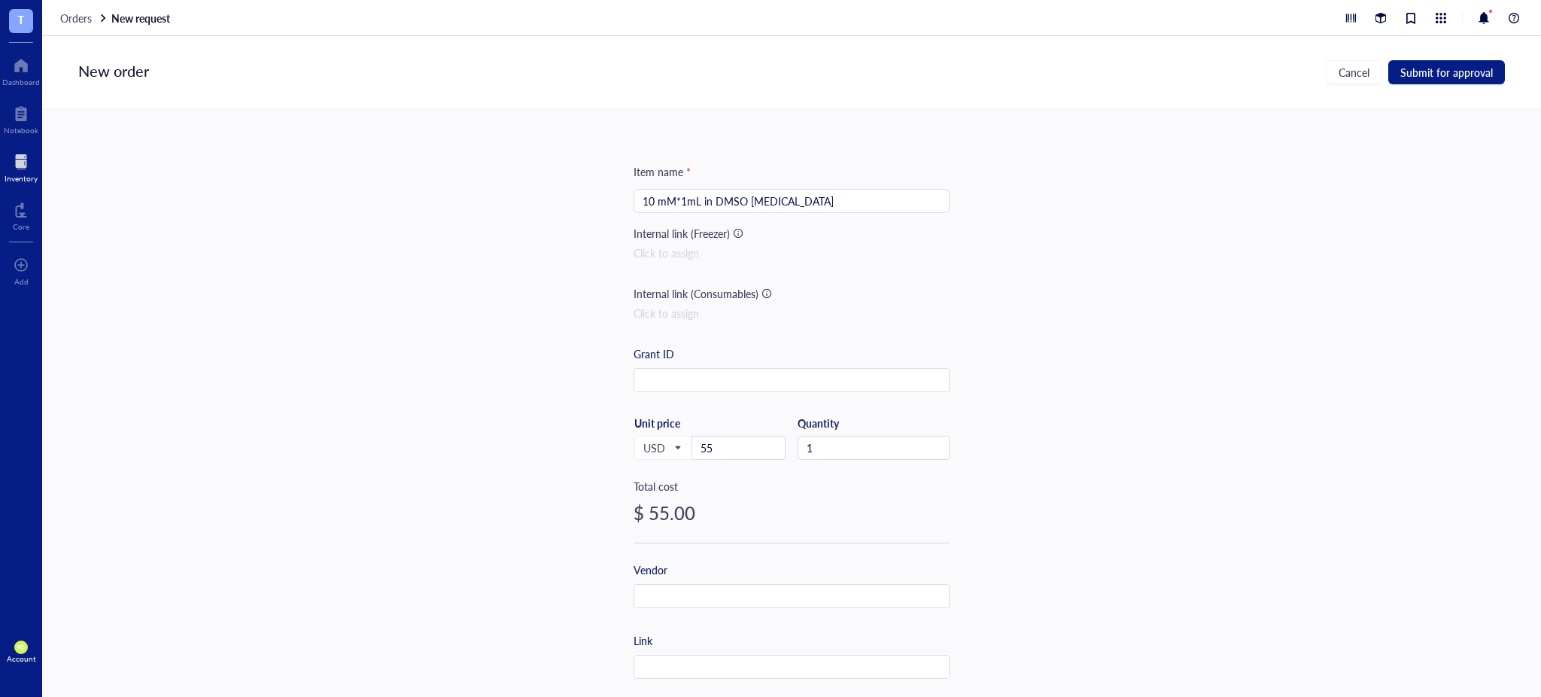
click at [1196, 436] on div "Item name * 10 mM*1mL in DMSO [MEDICAL_DATA] Internal link (Freezer) Click to a…" at bounding box center [791, 403] width 1499 height 588
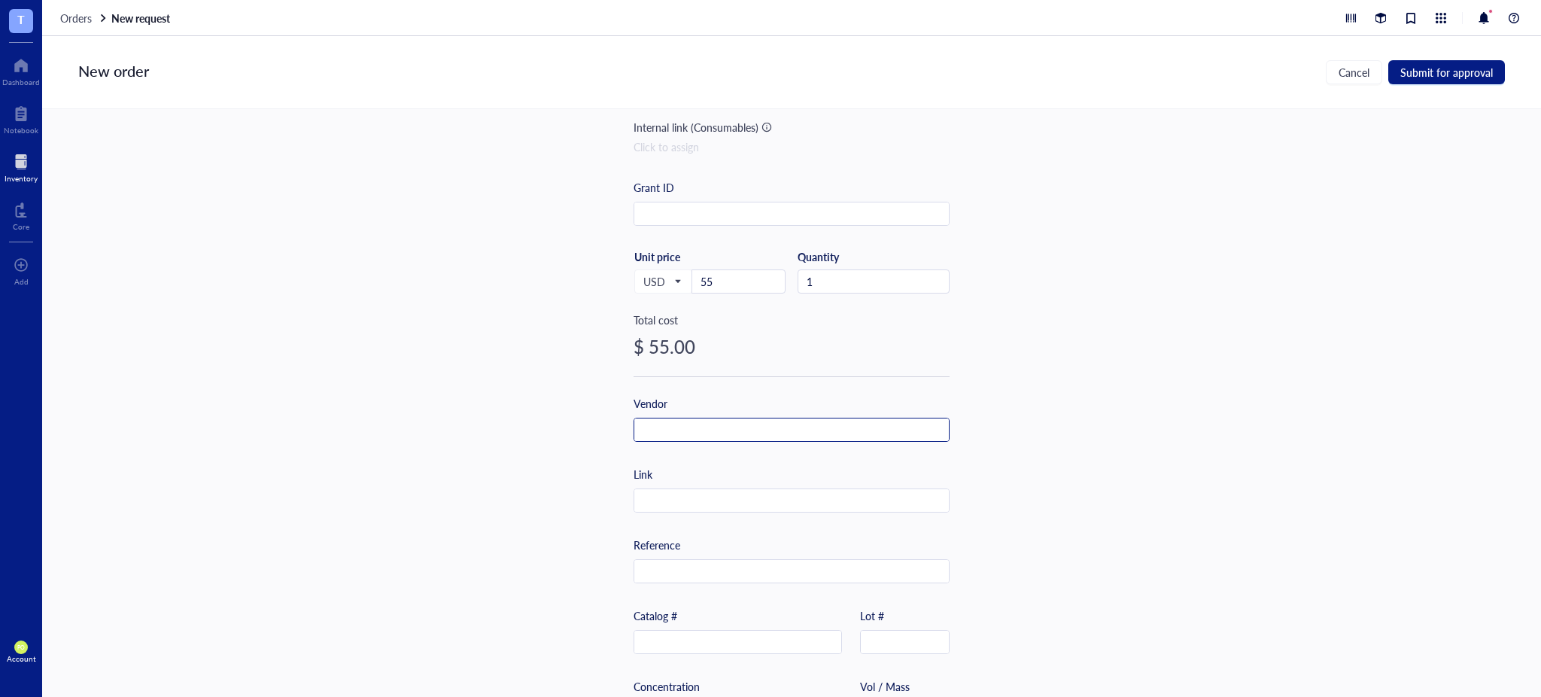
click at [692, 422] on input "text" at bounding box center [791, 430] width 315 height 24
type input "MCE"
click at [709, 569] on input "text" at bounding box center [791, 572] width 315 height 24
paste input "에이티지코리아"
type input "에이티지코리아"
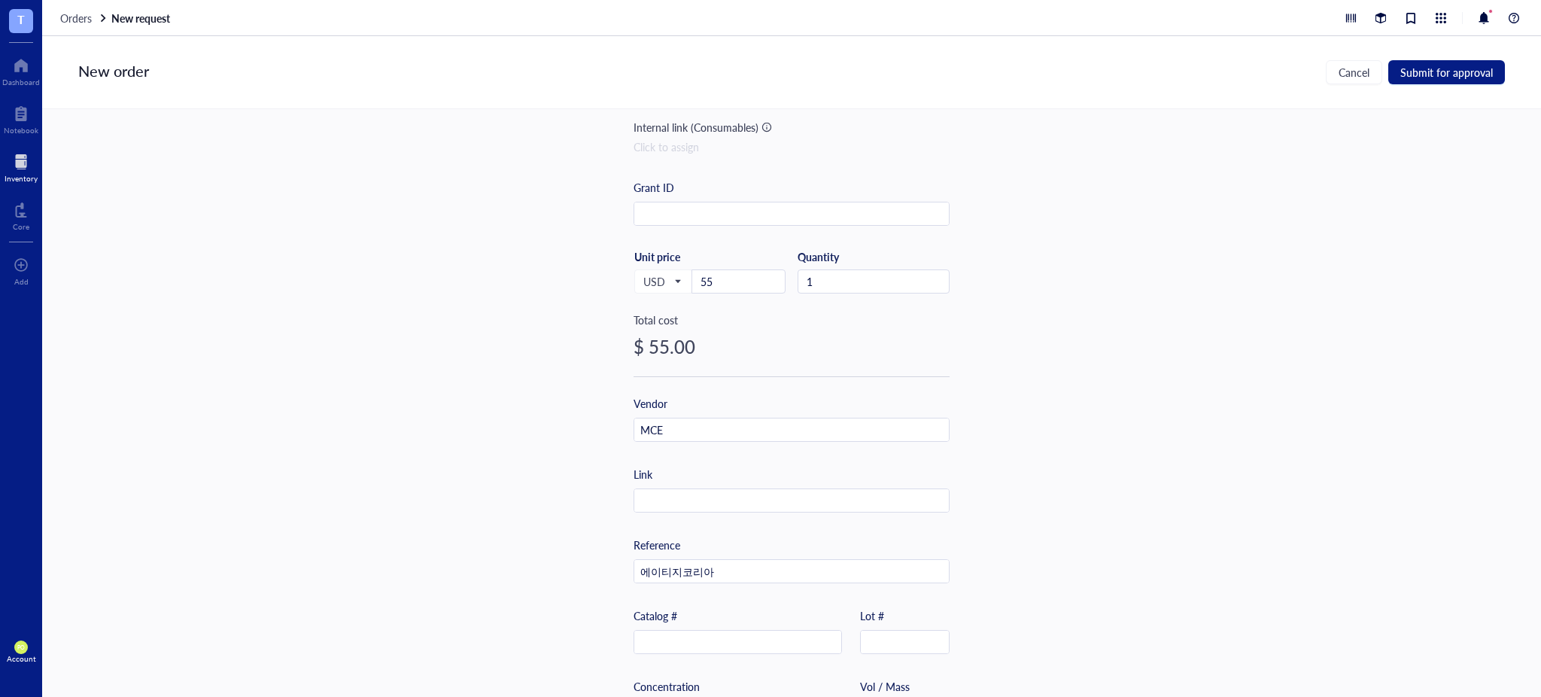
click at [1211, 478] on div "Item name * 10 mM*1mL in DMSO [MEDICAL_DATA] Internal link (Freezer) Click to a…" at bounding box center [791, 403] width 1499 height 588
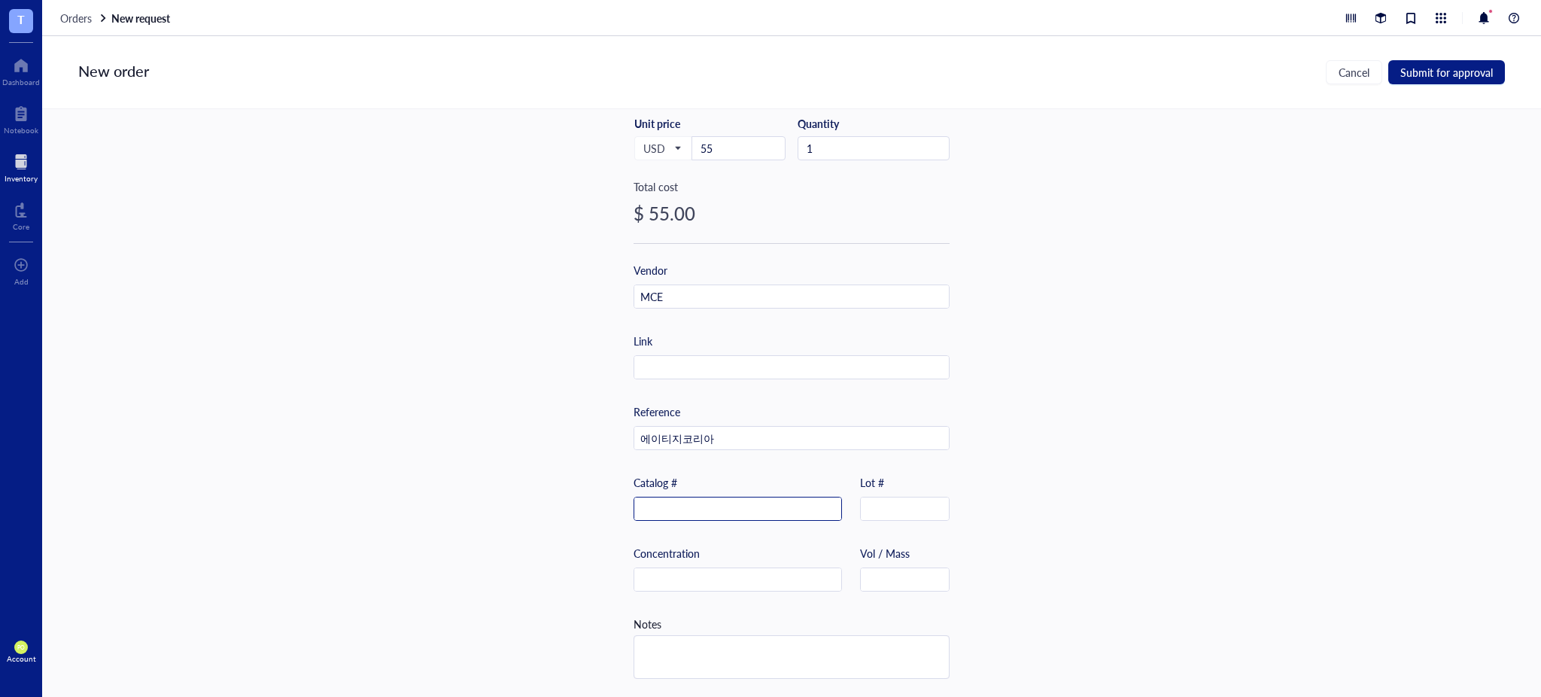
click at [690, 504] on input "text" at bounding box center [737, 509] width 207 height 24
paste input "HY-B0602"
type input "HY-B0602"
click at [1154, 458] on div "Item name * 10 mM*1mL in DMSO [MEDICAL_DATA] Internal link (Freezer) Click to a…" at bounding box center [791, 403] width 1499 height 588
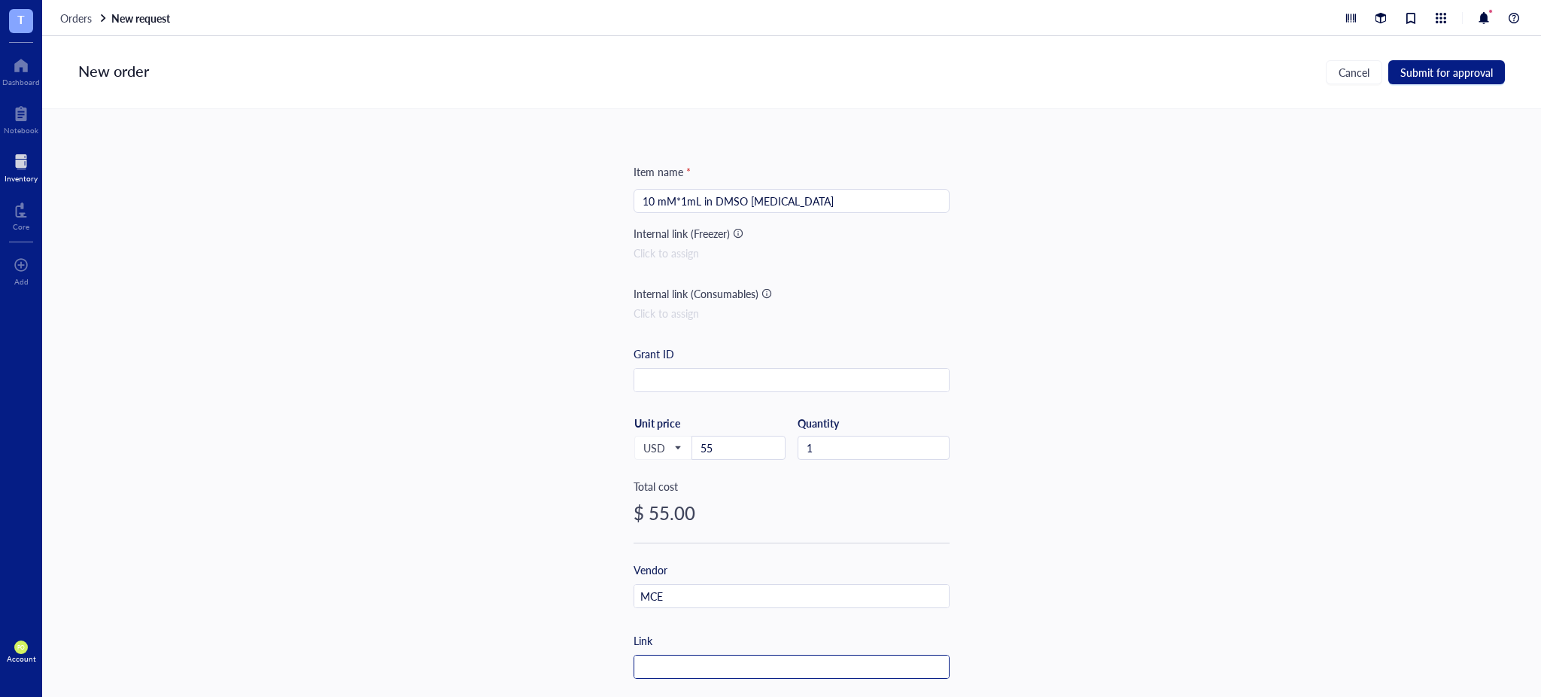
click at [733, 664] on input "text" at bounding box center [791, 667] width 315 height 24
paste input "[URL][DOMAIN_NAME]"
type input "[URL][DOMAIN_NAME]"
click at [1403, 443] on div "Item name * 10 mM*1mL in DMSO [MEDICAL_DATA] Internal link (Freezer) Click to a…" at bounding box center [791, 403] width 1499 height 588
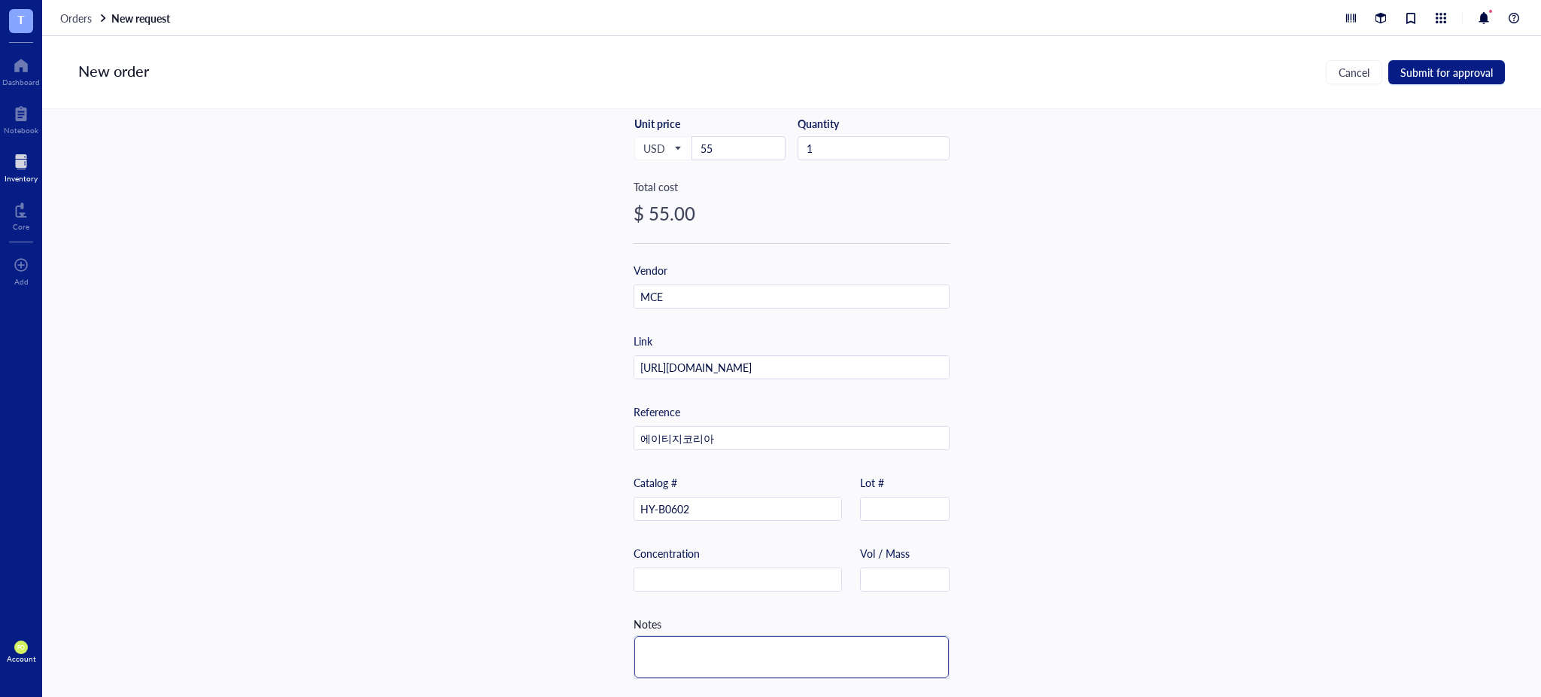
click at [702, 639] on textarea at bounding box center [791, 657] width 315 height 42
type textarea "S"
type textarea "St"
type textarea "Sto"
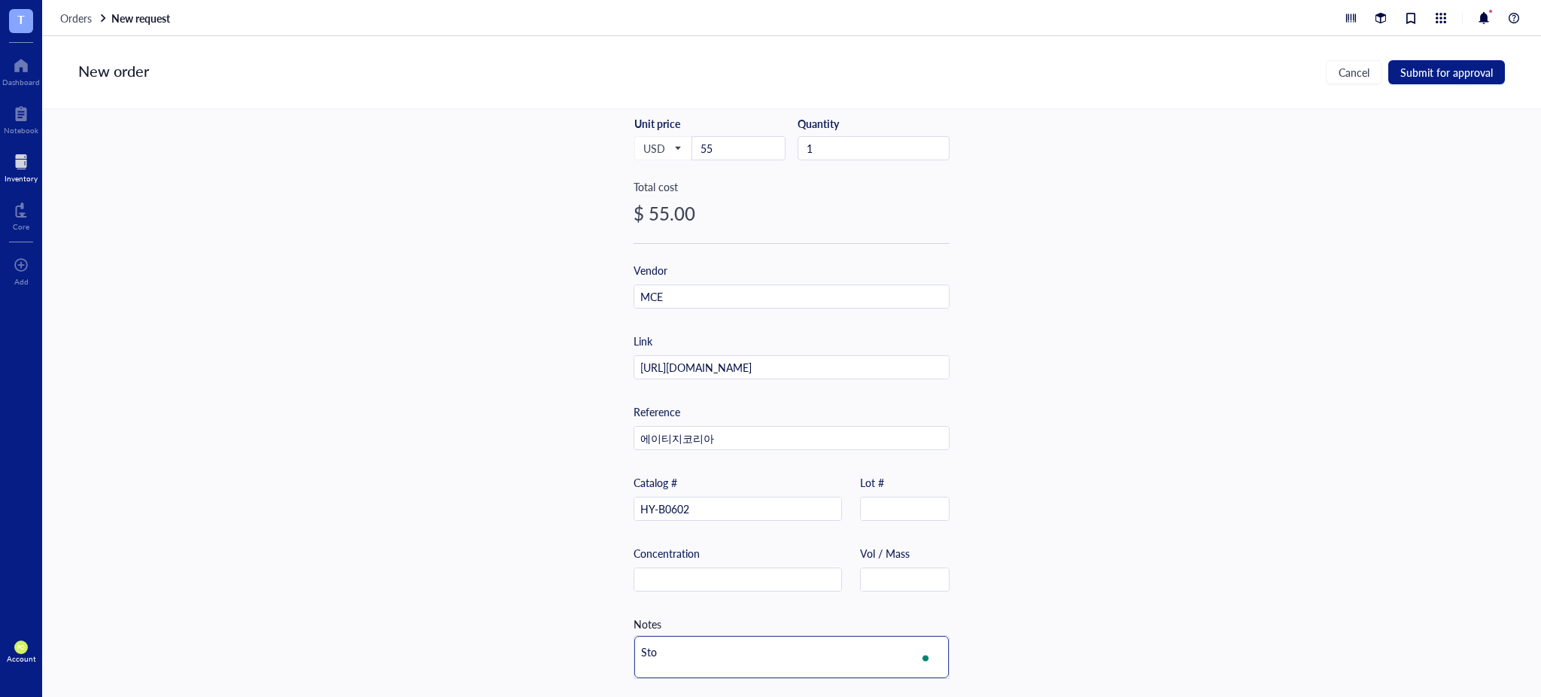
type textarea "Stor"
type textarea "Stora"
type textarea "Storag"
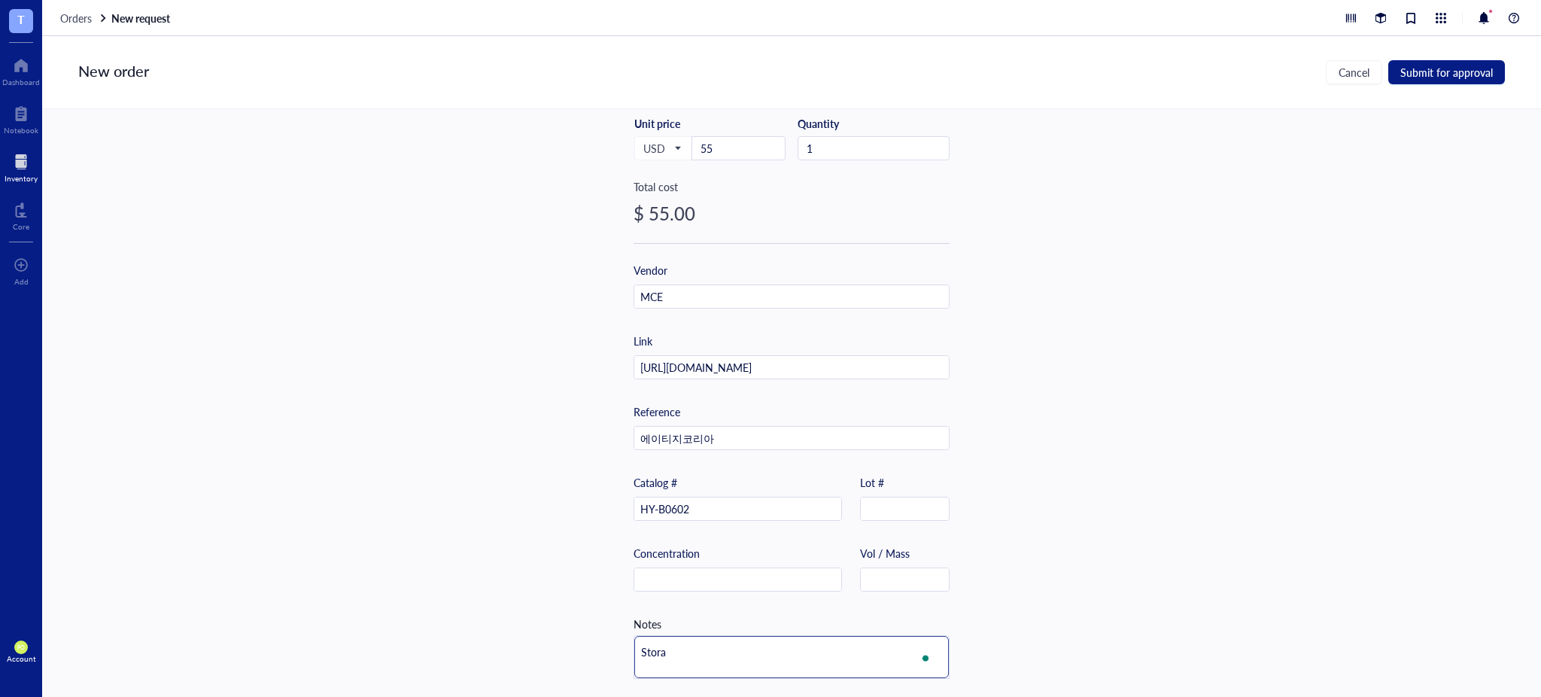
type textarea "Storag"
type textarea "Storage"
type textarea "Storage i"
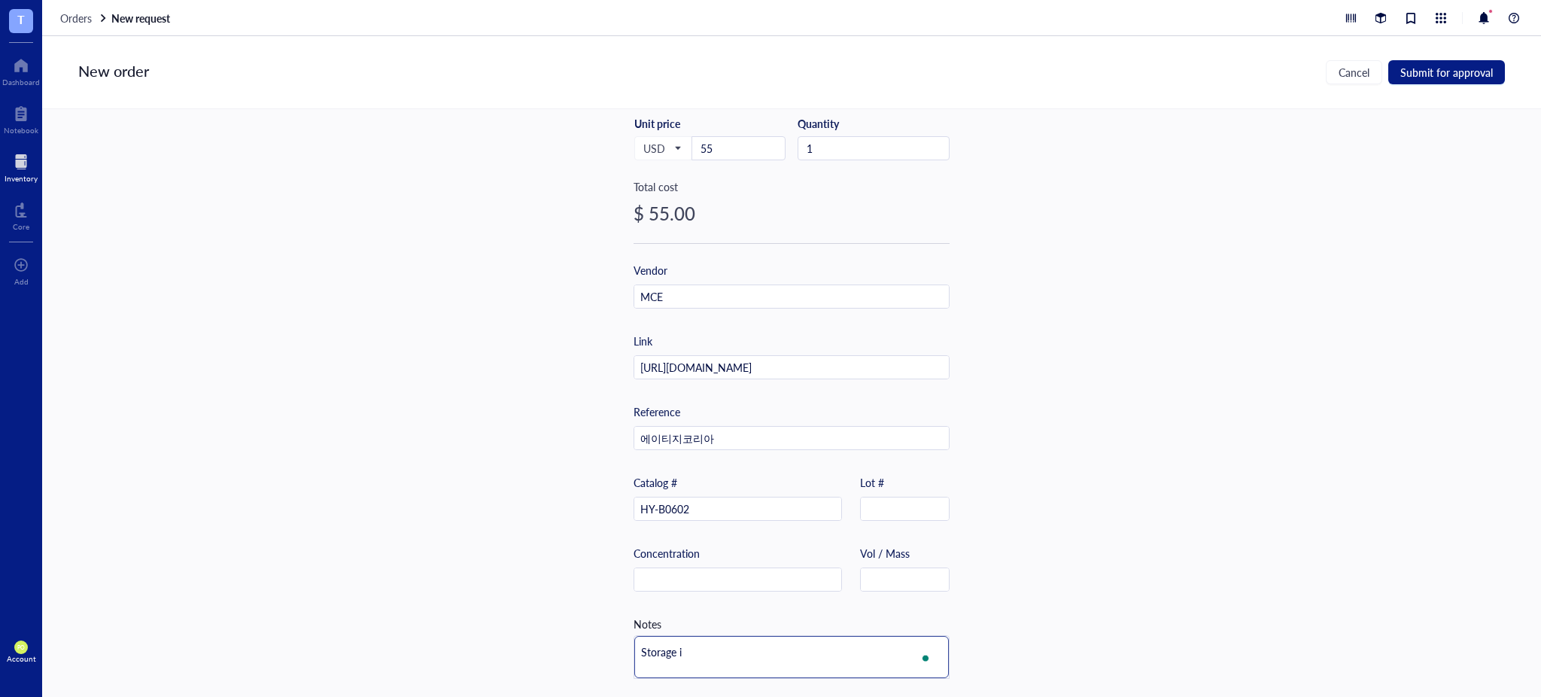
type textarea "Storage in"
type textarea "Storage in s"
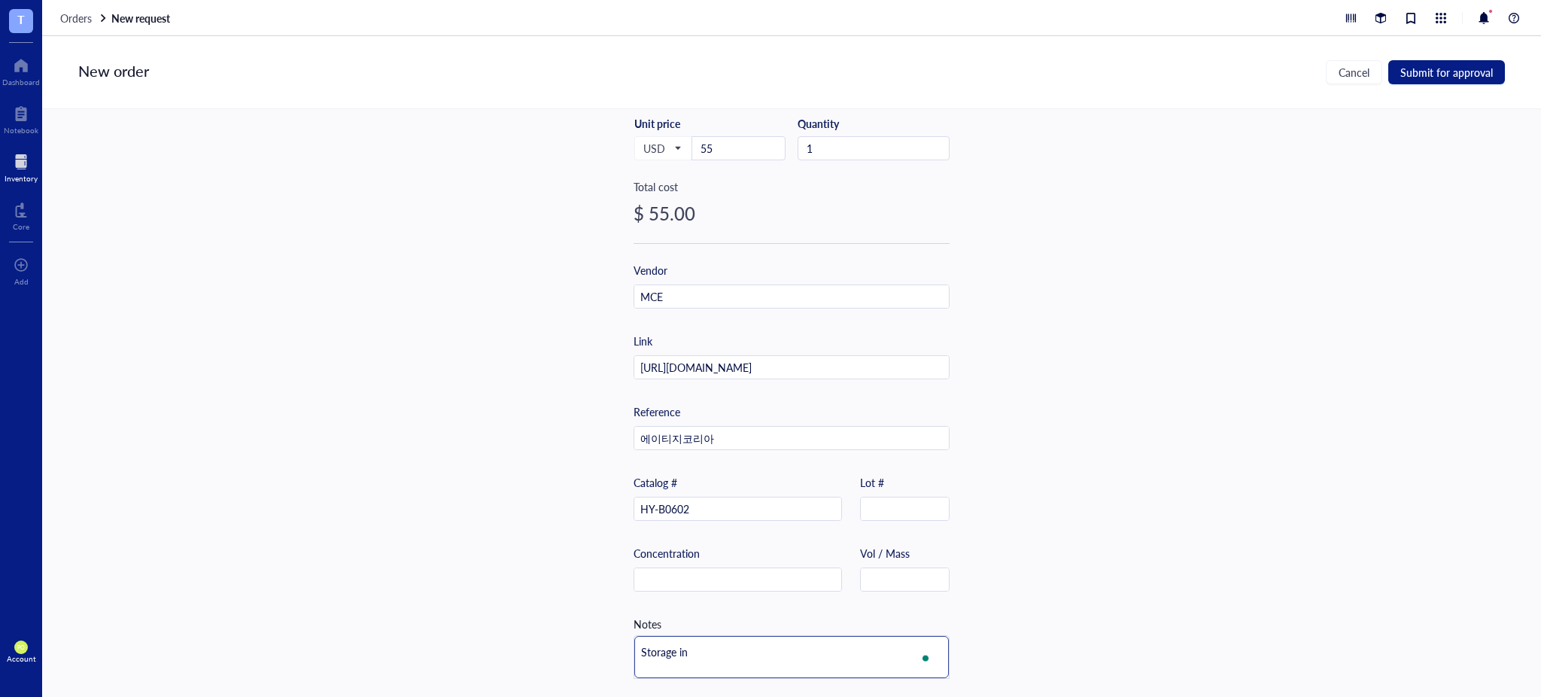
type textarea "Storage in s"
type textarea "Storage in so"
type textarea "Storage in sol"
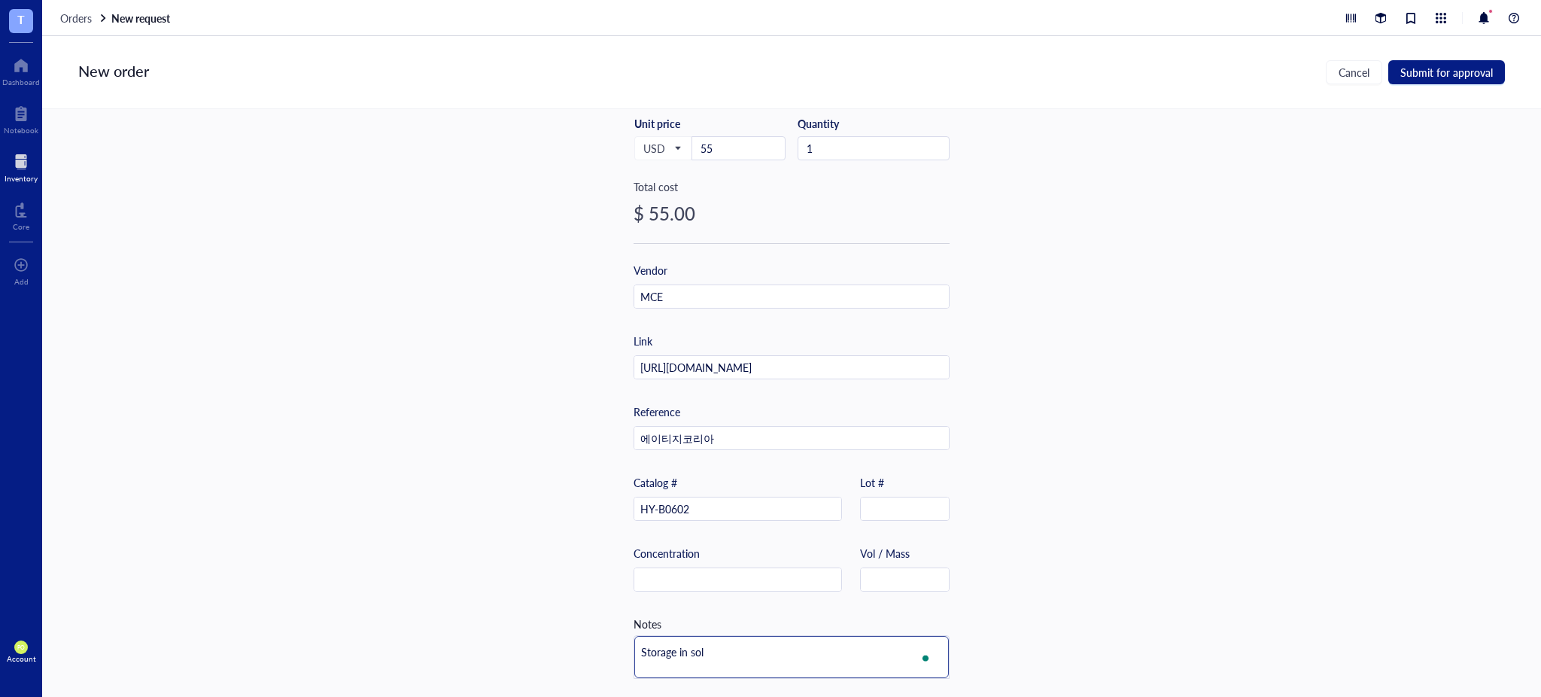
type textarea "Storage in solv"
type textarea "Storage in solve"
type textarea "Storage in solven"
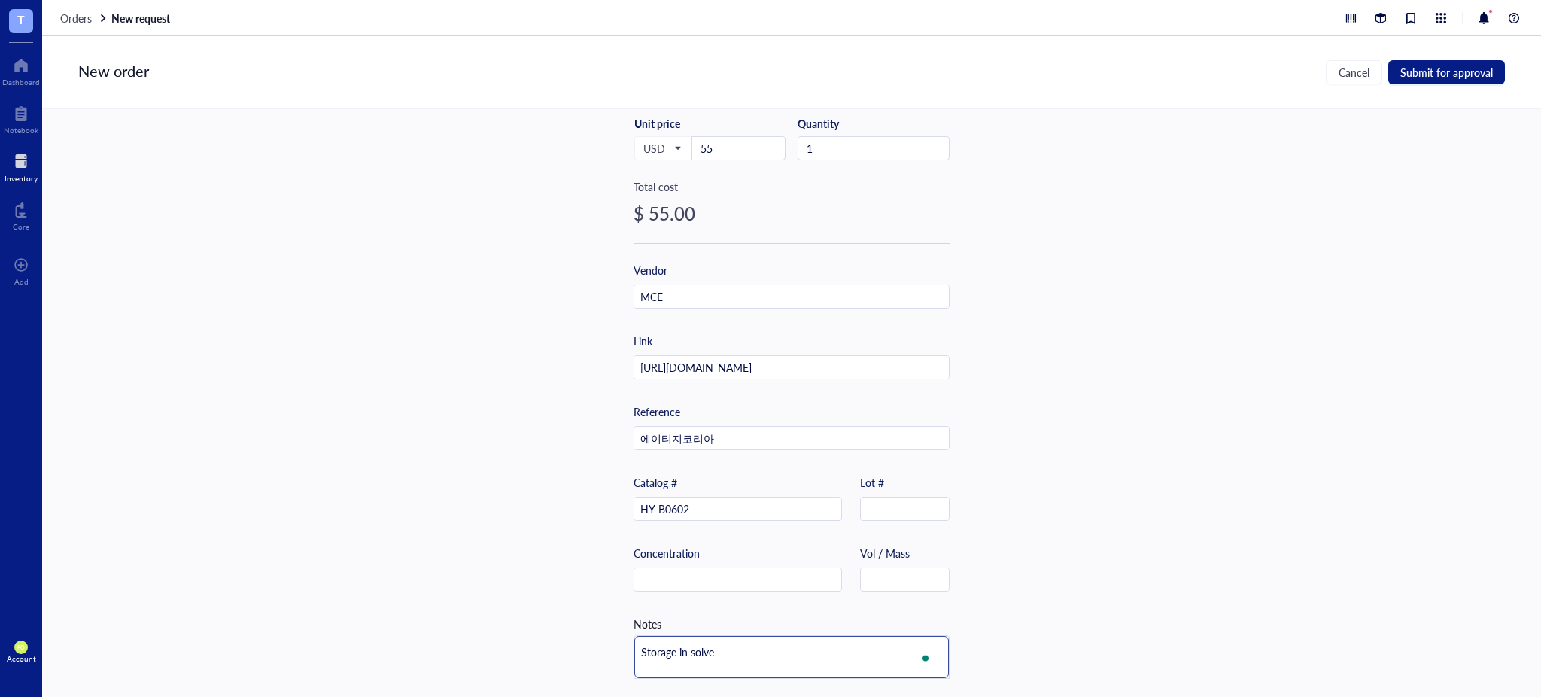
type textarea "Storage in solven"
type textarea "Storage in solvent"
type textarea "Storage in solvent:"
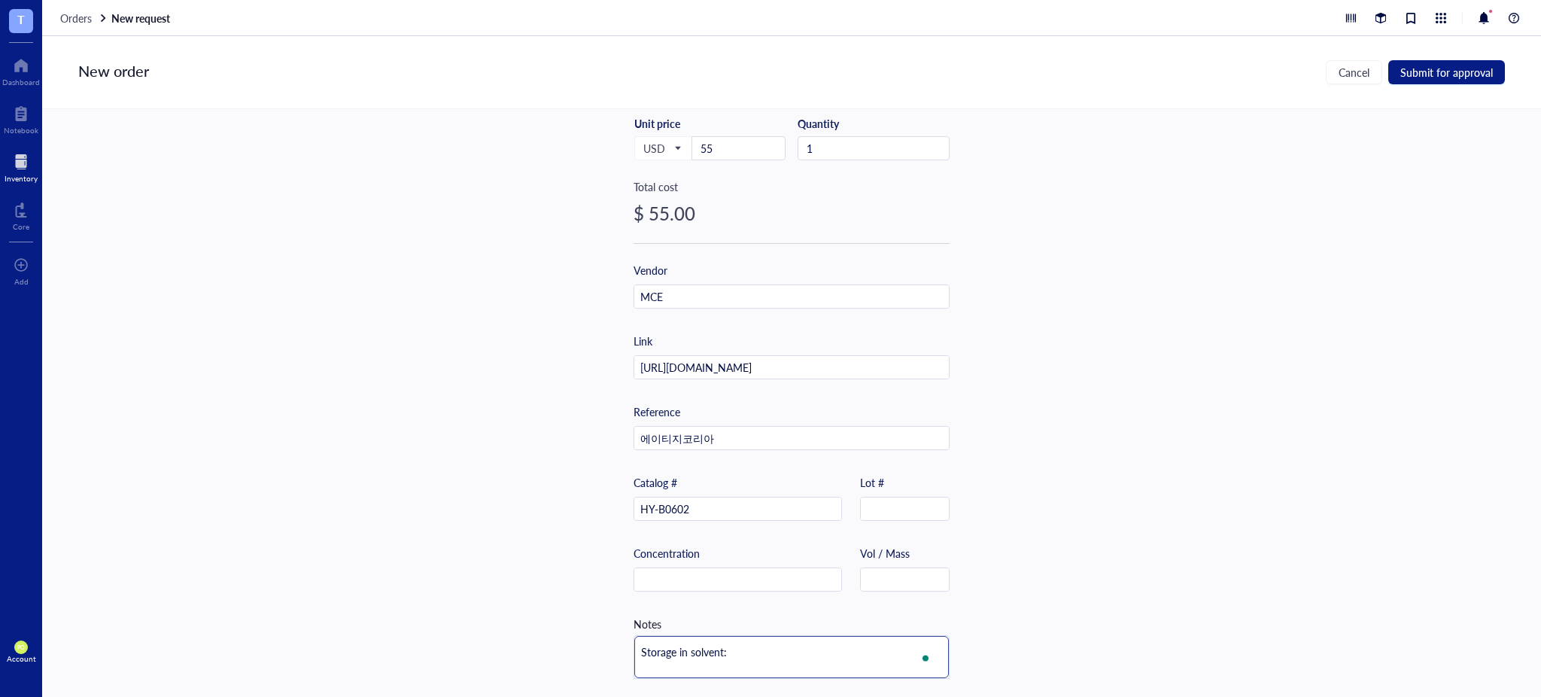
type textarea "Storage in solvent:"
type textarea "Storage in solvent: -"
type textarea "Storage in solvent: -2"
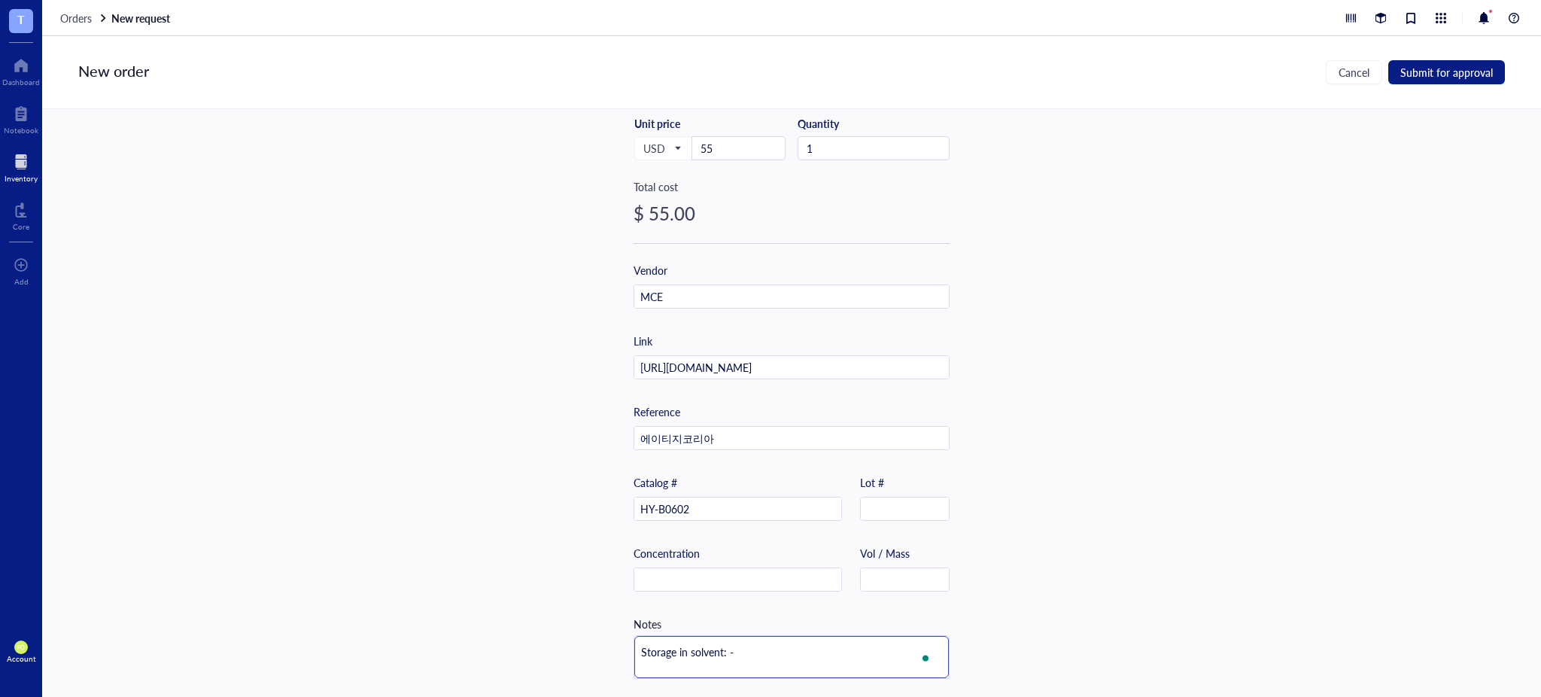
type textarea "Storage in solvent: -2"
type textarea "Storage in solvent: -20"
type textarea "Storage in solvent: -20~"
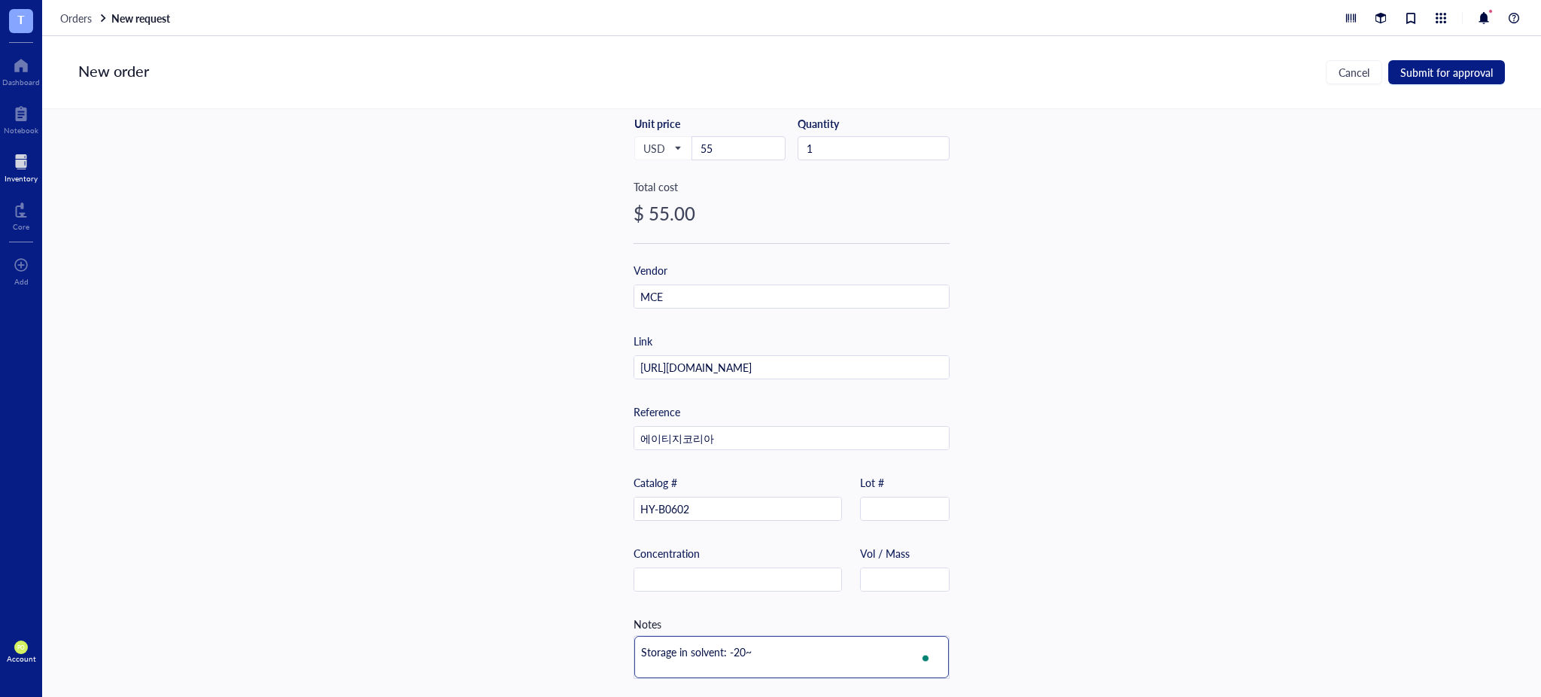
type textarea "Storage in solvent: -20"
type textarea "Storage in solvent: -20°"
type textarea "Storage in solvent: -20°c"
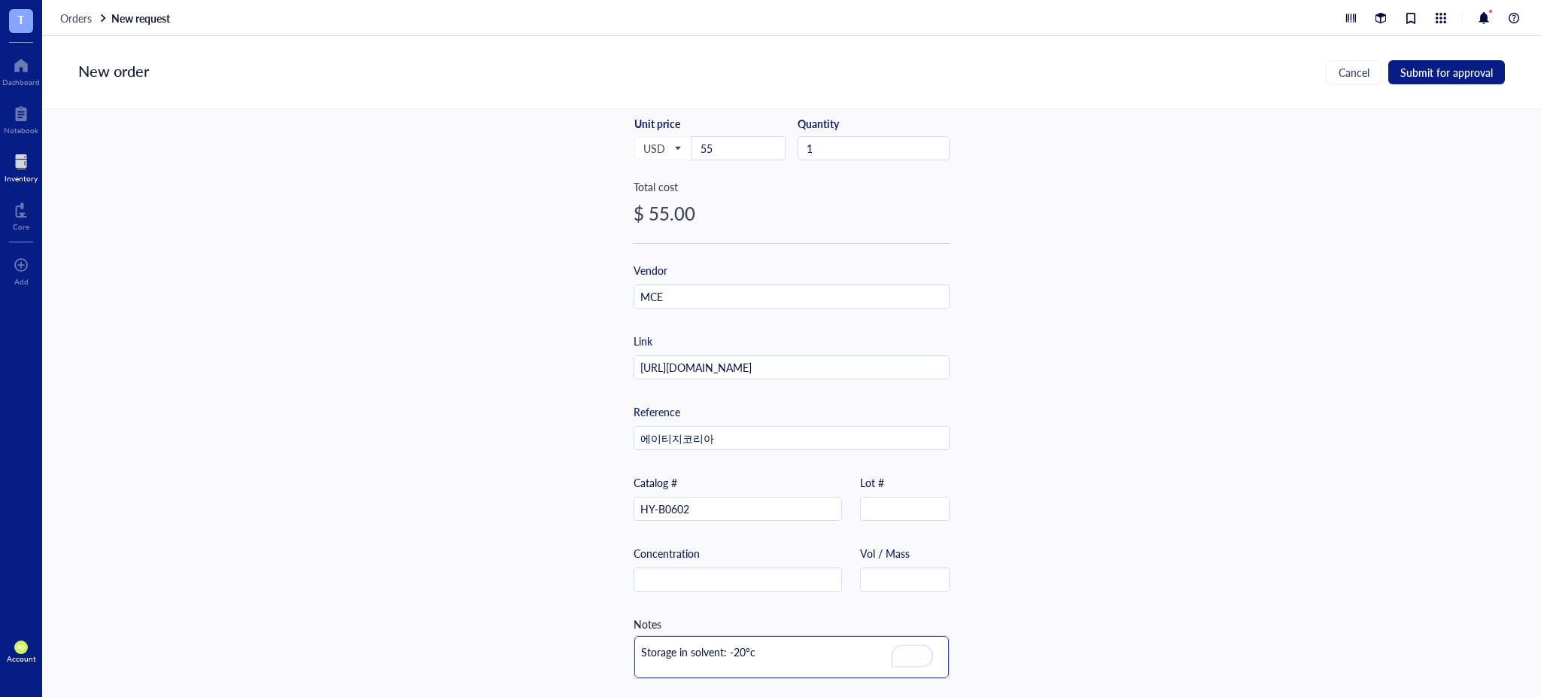
type textarea "Storage in solvent: -20°"
type textarea "Storage in solvent: -20°C"
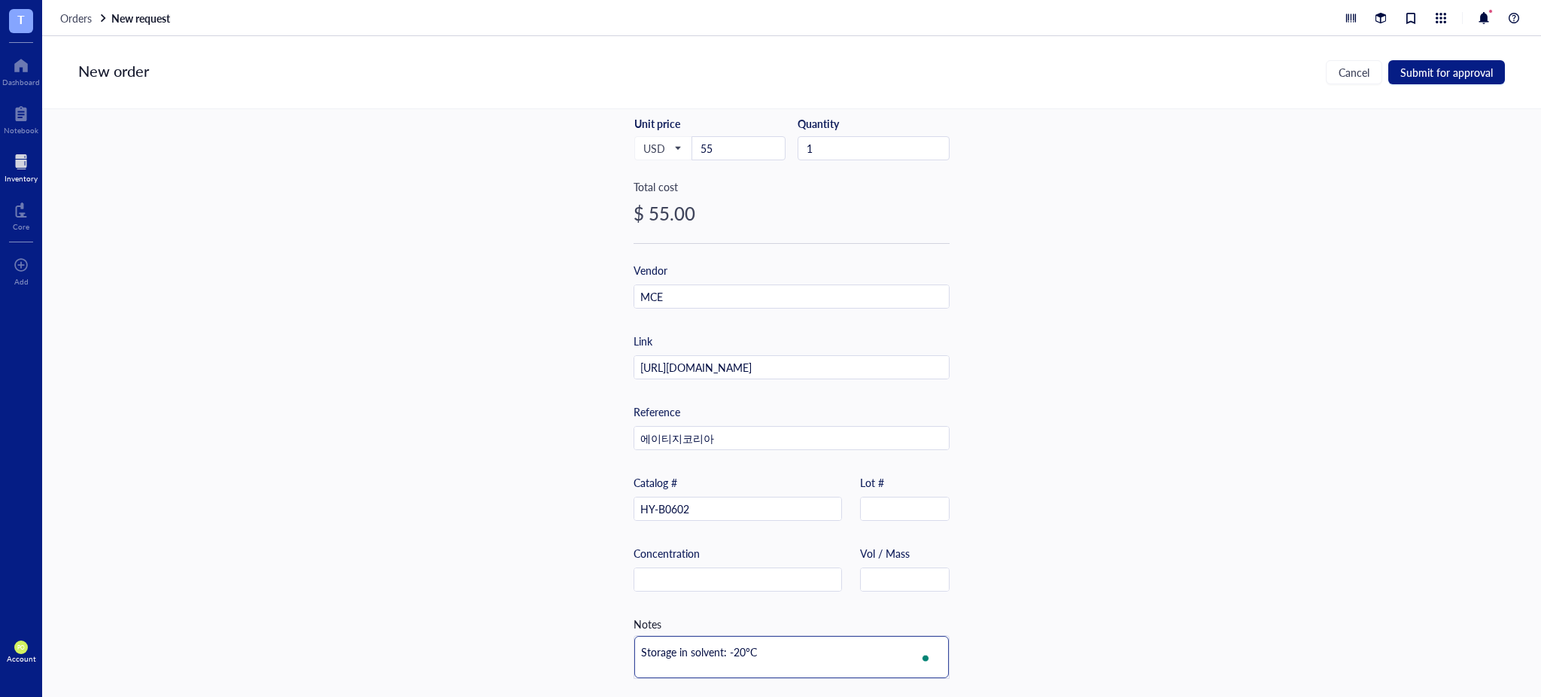
type textarea "Storage in solvent: -20°C 1"
type textarea "Storage in solvent: -20°C 1 m"
type textarea "Storage in solvent: -20°C 1 mi"
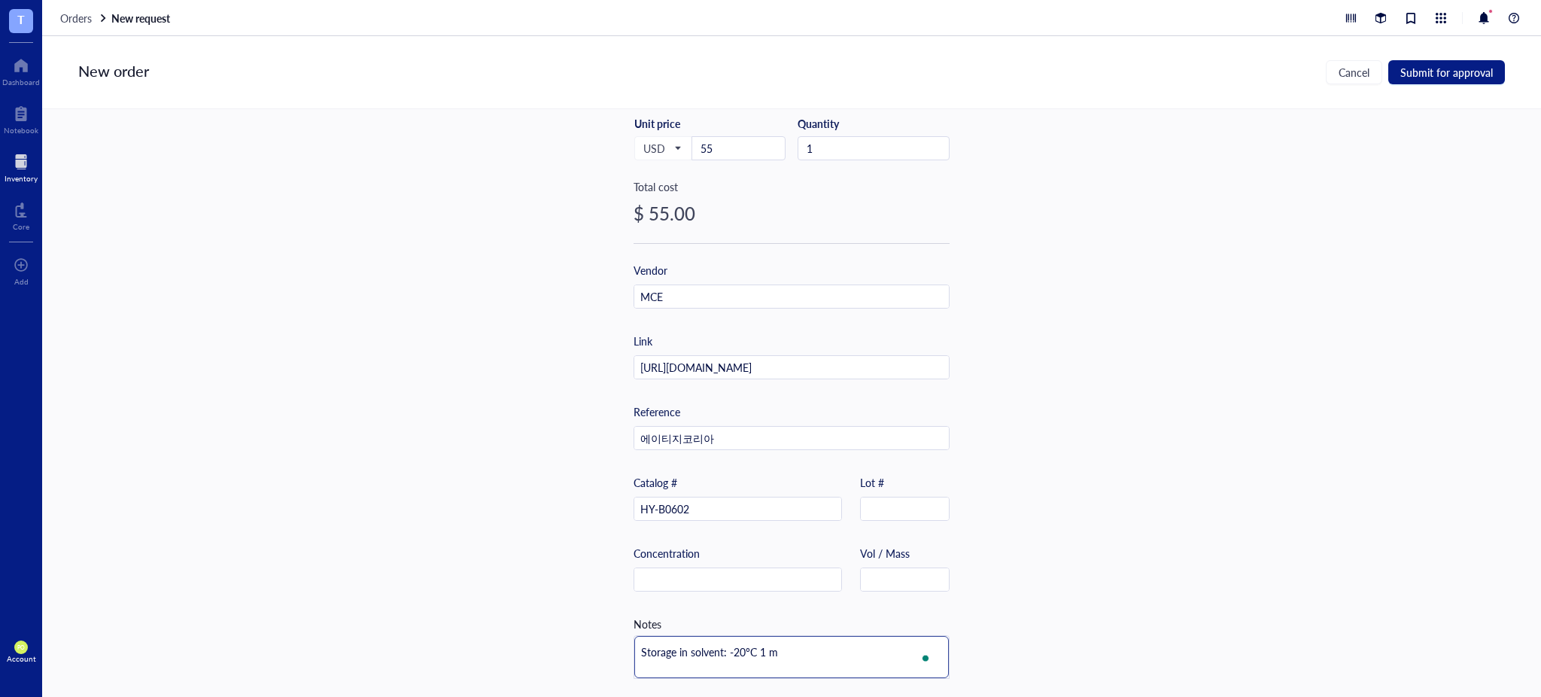
type textarea "Storage in solvent: -20°C 1 mi"
type textarea "Storage in solvent: -20°C 1 min"
type textarea "Storage in solvent: -20°C 1 mi"
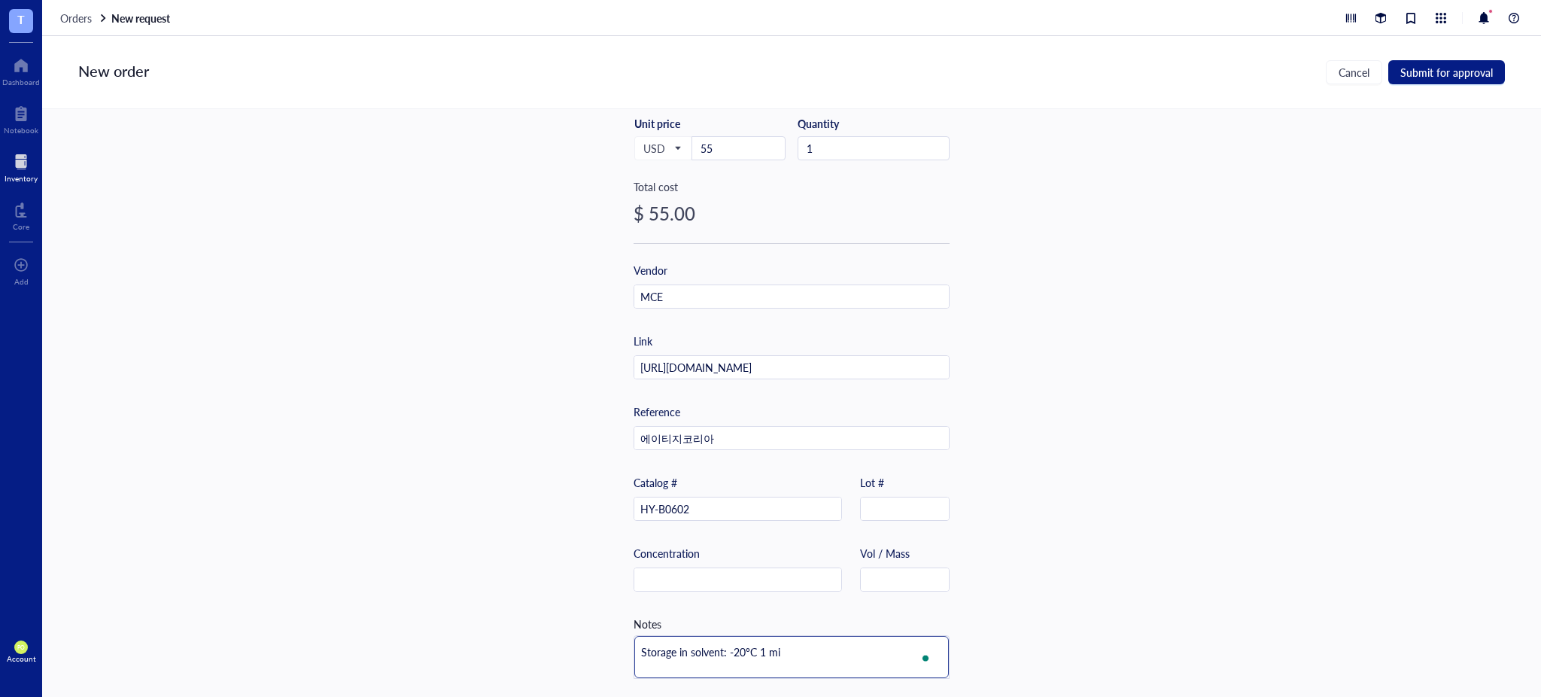
type textarea "Storage in solvent: -20°C 1 m"
type textarea "Storage in solvent: -20°C 1 mo"
type textarea "Storage in solvent: -20°C 1 mon"
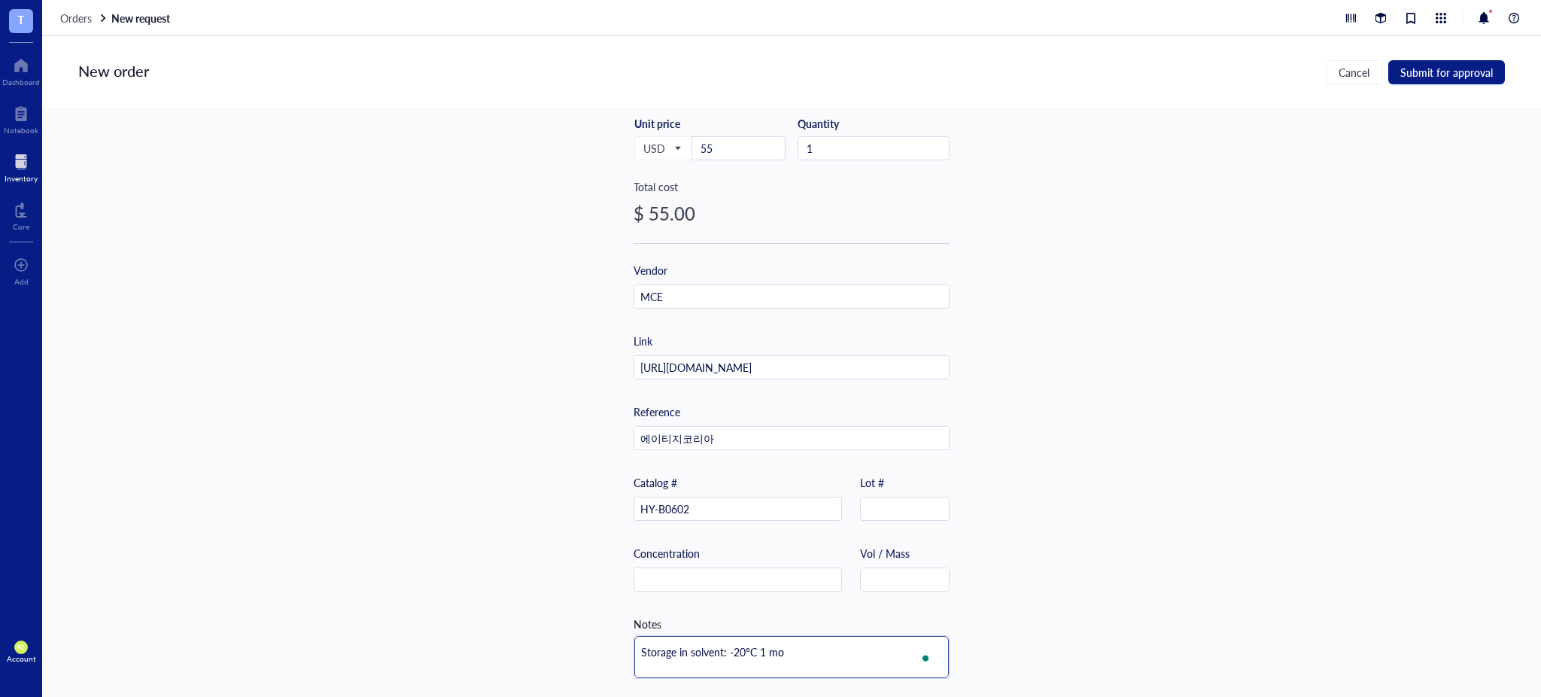
type textarea "Storage in solvent: -20°C 1 mon"
type textarea "Storage in solvent: -20°C 1 mo"
type textarea "Storage in solvent: -20°C 1 m"
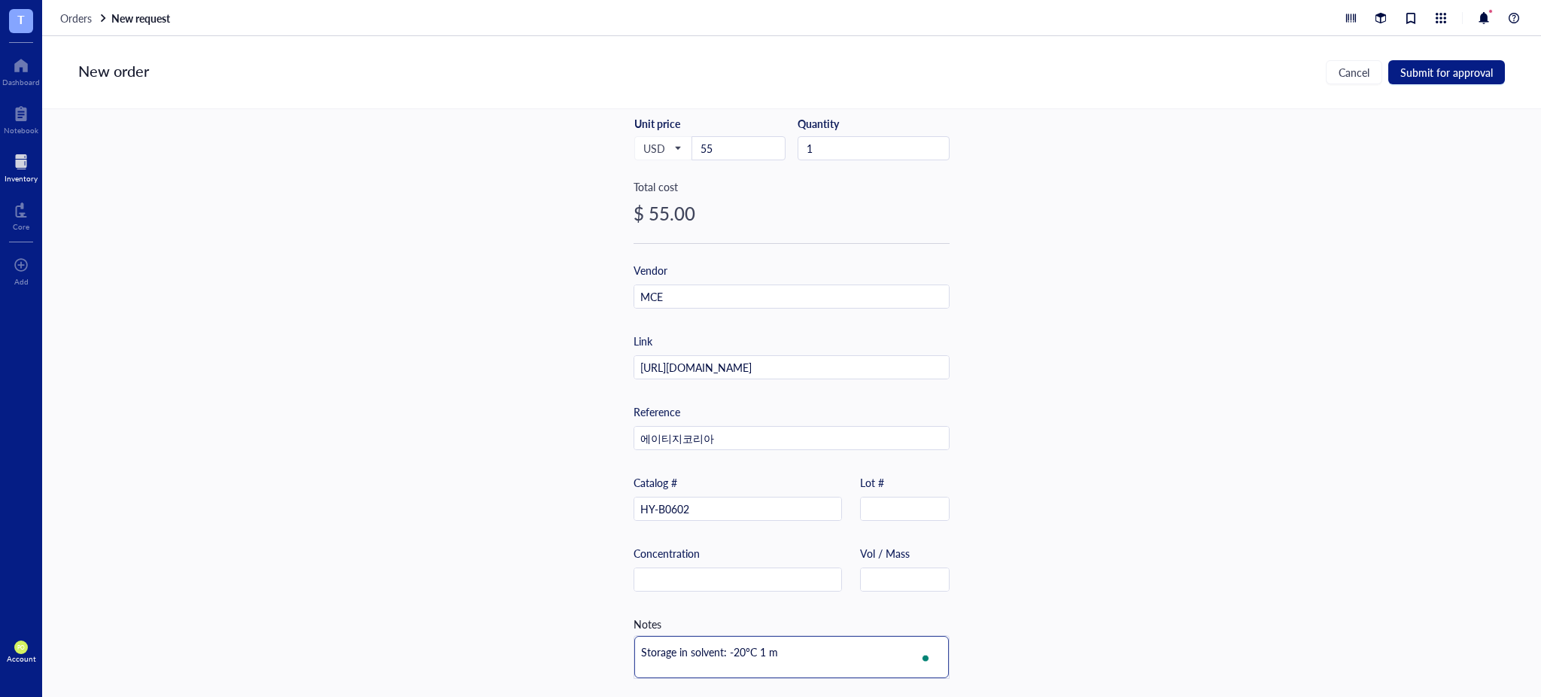
type textarea "Storage in solvent: -20°C 1"
type textarea "Storage in solvent: -20°C"
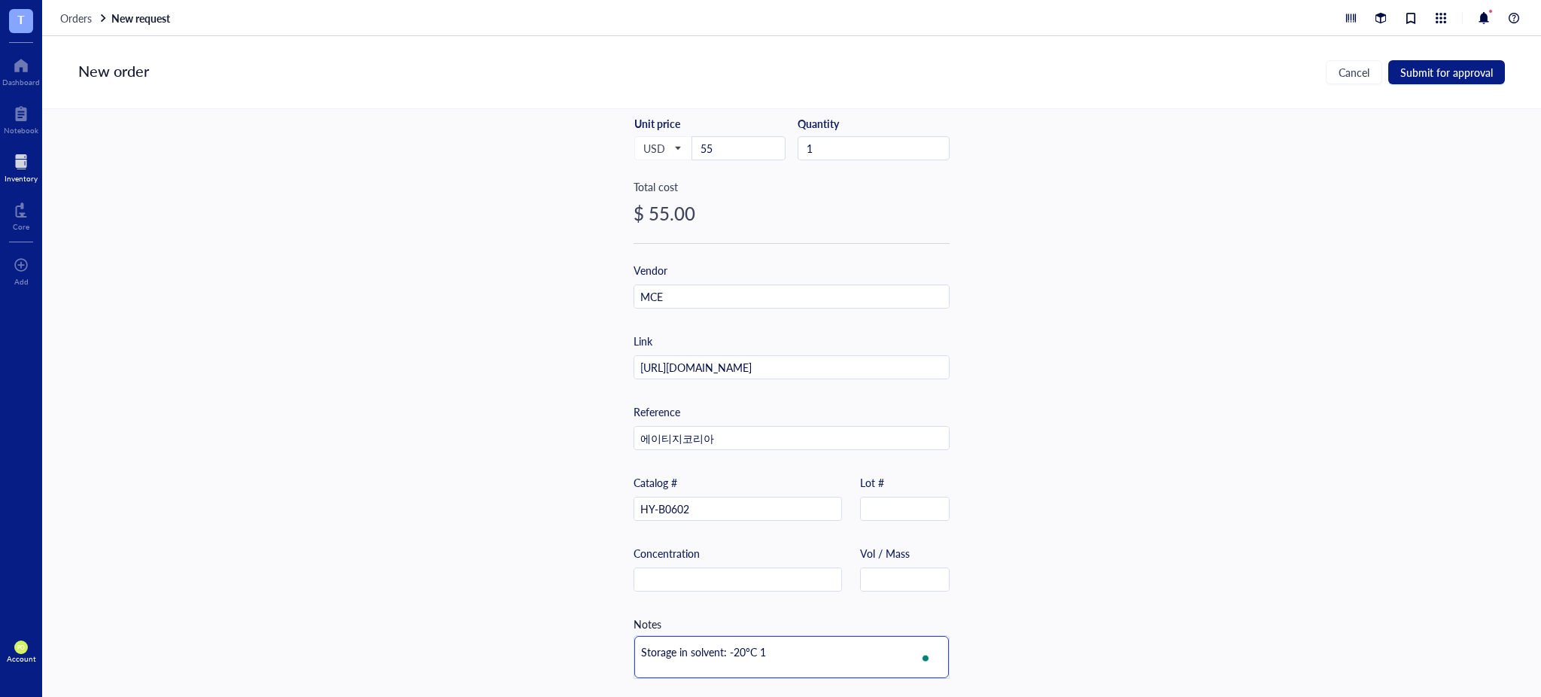
type textarea "Storage in solvent: -20°C"
type textarea "Storage in solvent: -20°C,"
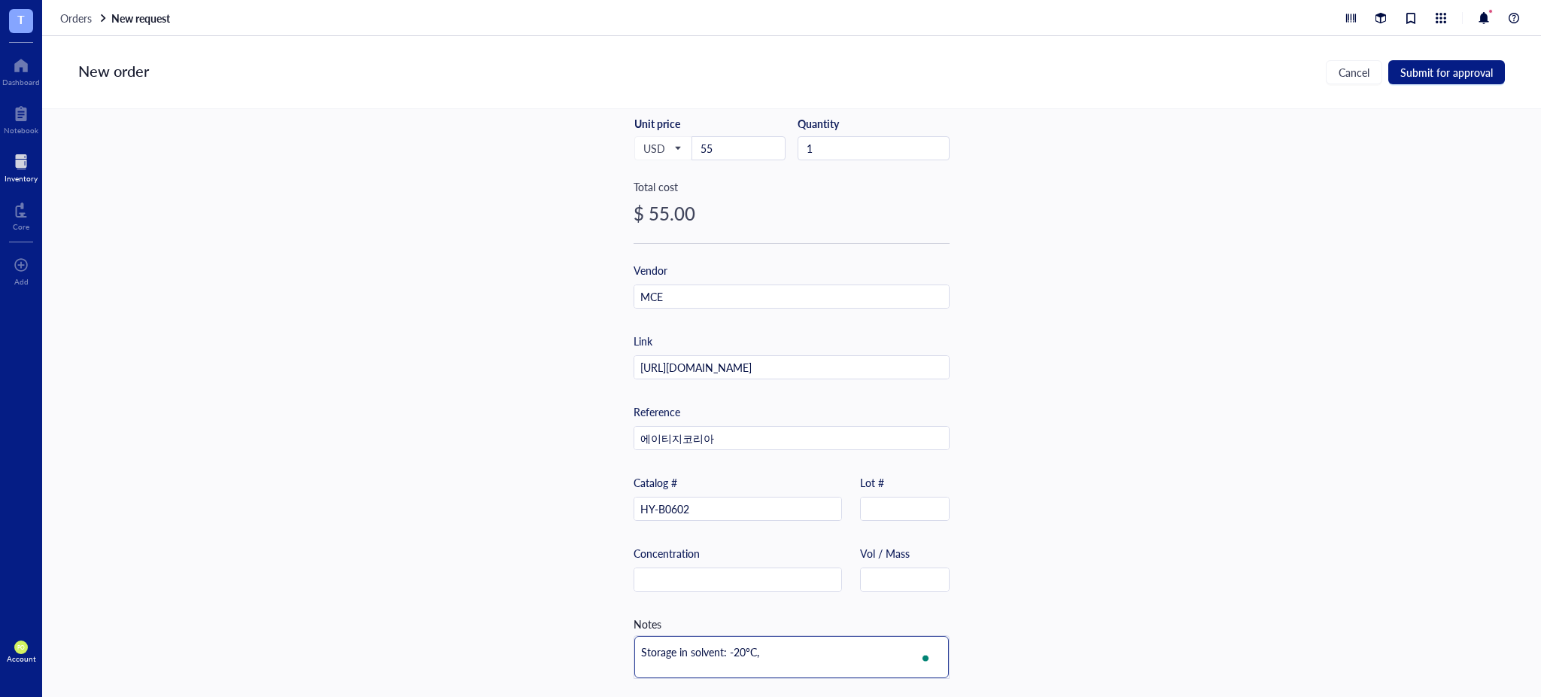
type textarea "Storage in solvent: -20°C, 1"
type textarea "Storage in solvent: -20°C, 1 m"
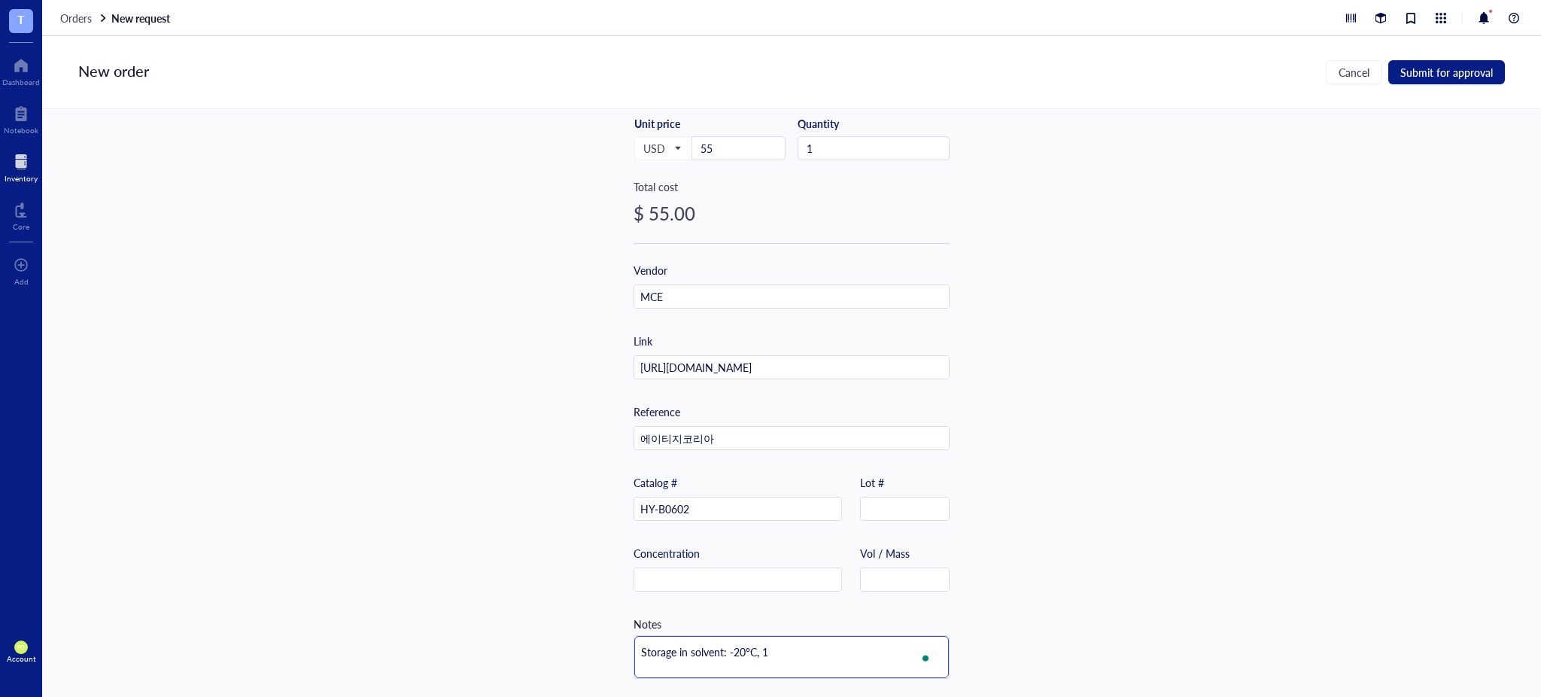
type textarea "Storage in solvent: -20°C, 1 m"
type textarea "Storage in solvent: -20°C, 1 mo"
type textarea "Storage in solvent: -20°C, 1 mon"
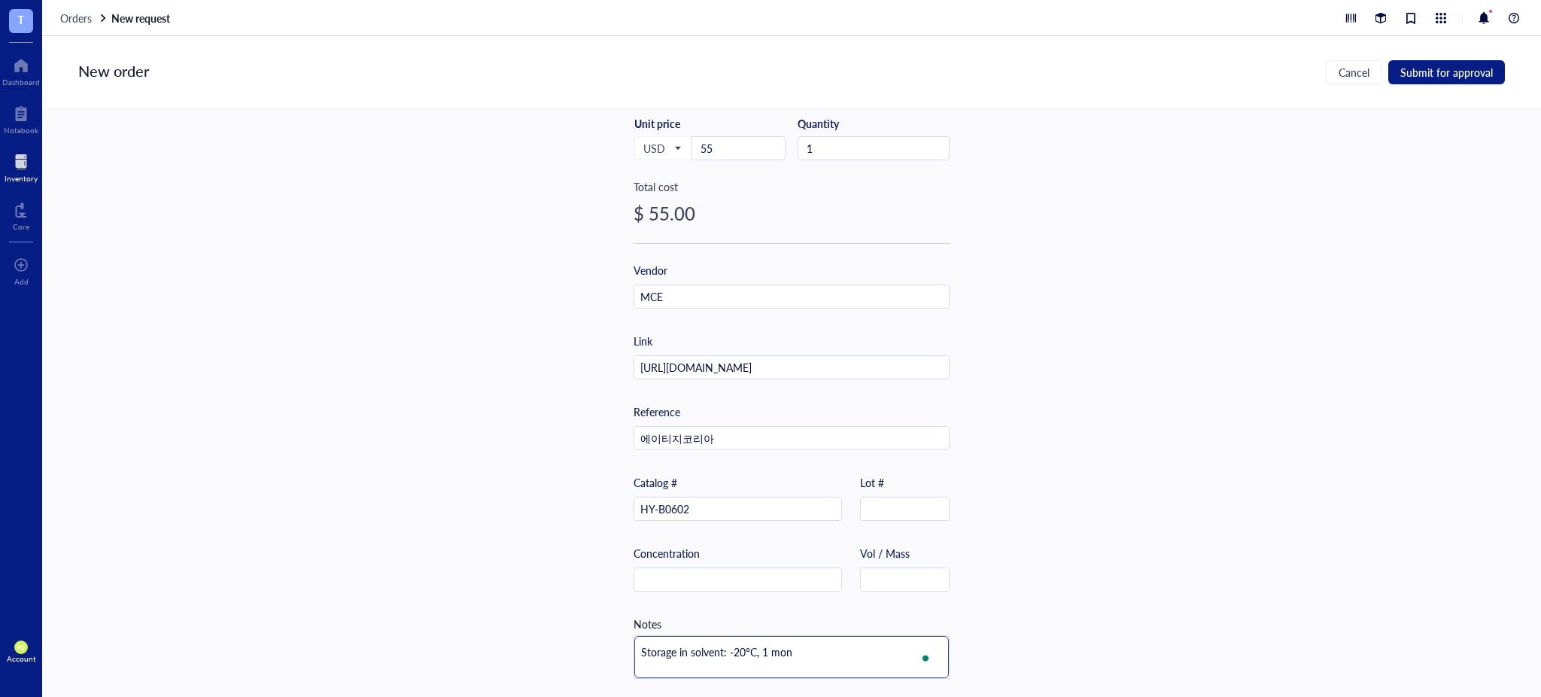
type textarea "Storage in solvent: -20°C, 1 mont"
type textarea "Storage in solvent: -20°C, 1 month"
click at [1145, 511] on div "Item name * 10 mM*1mL in DMSO [MEDICAL_DATA] Internal link (Freezer) Click to a…" at bounding box center [791, 403] width 1499 height 588
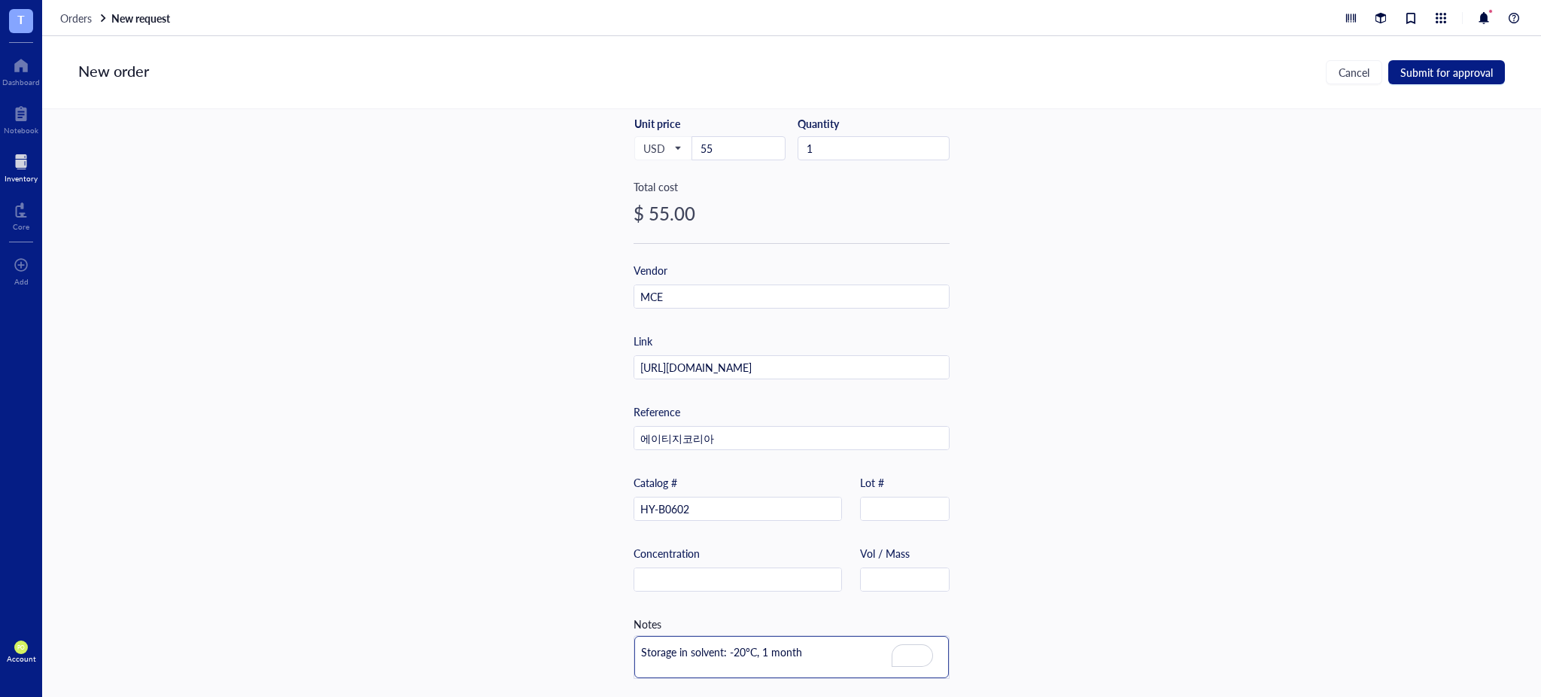
click at [727, 645] on textarea "Storage in solvent: -20°C, 1 month" at bounding box center [791, 657] width 315 height 42
type textarea "Storage in solvent: --20°C, 1 month"
type textarea "Storage in solvent: -8-20°C, 1 month"
type textarea "Storage in solvent: -80-20°C, 1 month"
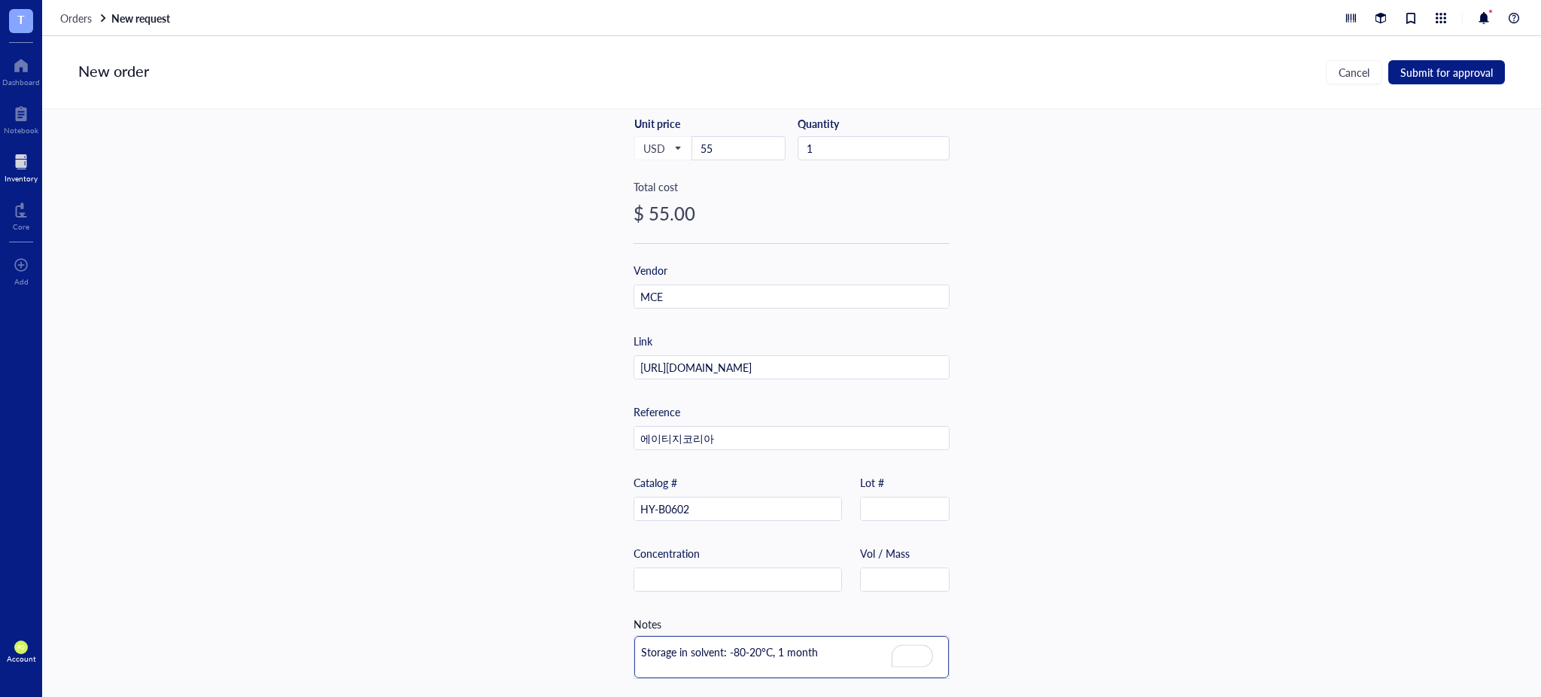
type textarea "Storage in solvent: -80°-20°C, 1 month"
type textarea "Storage in solvent: -80°C-20°C, 1 month"
type textarea "Storage in solvent: -80°C,-20°C, 1 month"
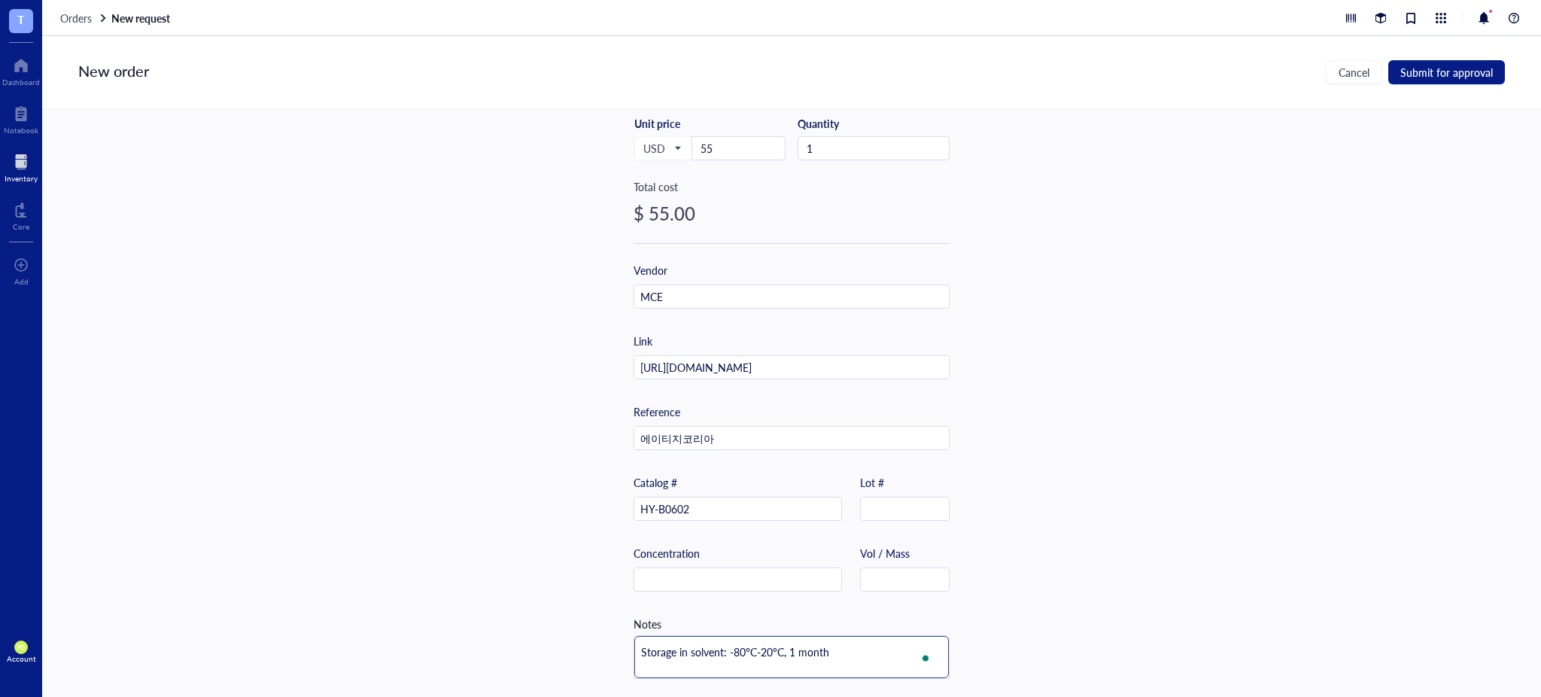
type textarea "Storage in solvent: -80°C,-20°C, 1 month"
type textarea "Storage in solvent: -80°C-20°C, 1 month"
type textarea "Storage in solvent: -80°C,-20°C, 1 month"
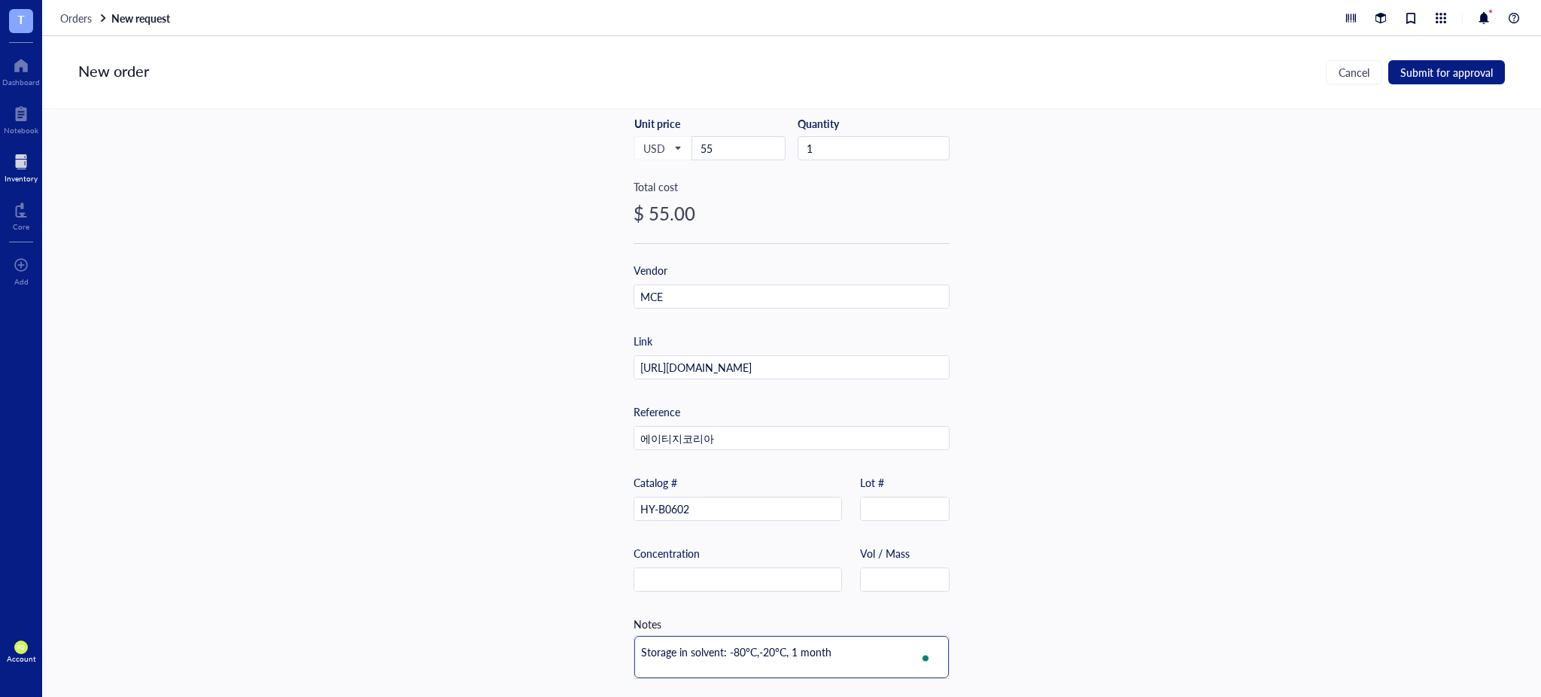
type textarea "Storage in solvent: -80°C, -20°C, 1 month"
type textarea "Storage in solvent: -80°C, 6-20°C, 1 month"
type textarea "Storage in solvent: -80°C, 6 -20°C, 1 month"
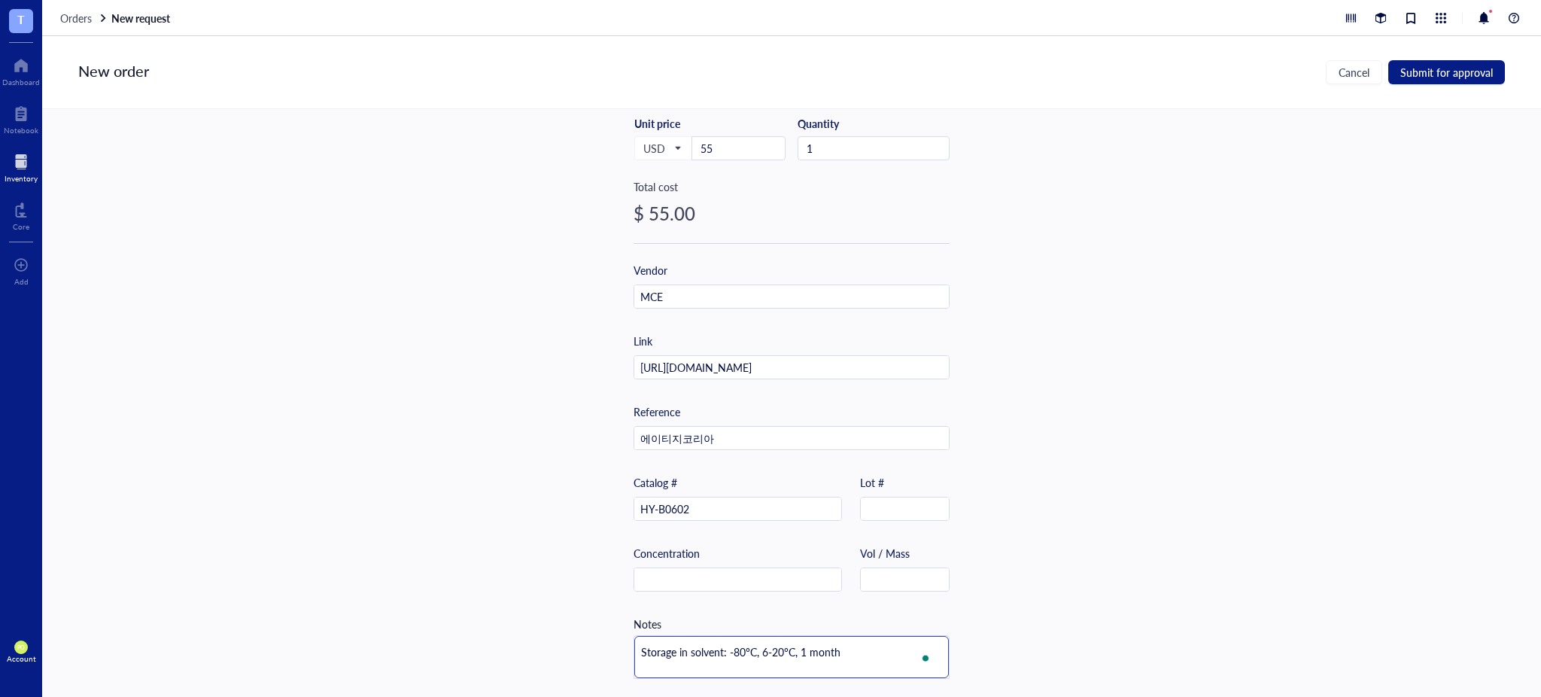
type textarea "Storage in solvent: -80°C, 6 -20°C, 1 month"
type textarea "Storage in solvent: -80°C, 6 m-20°C, 1 month"
type textarea "Storage in solvent: -80°C, 6 mo-20°C, 1 month"
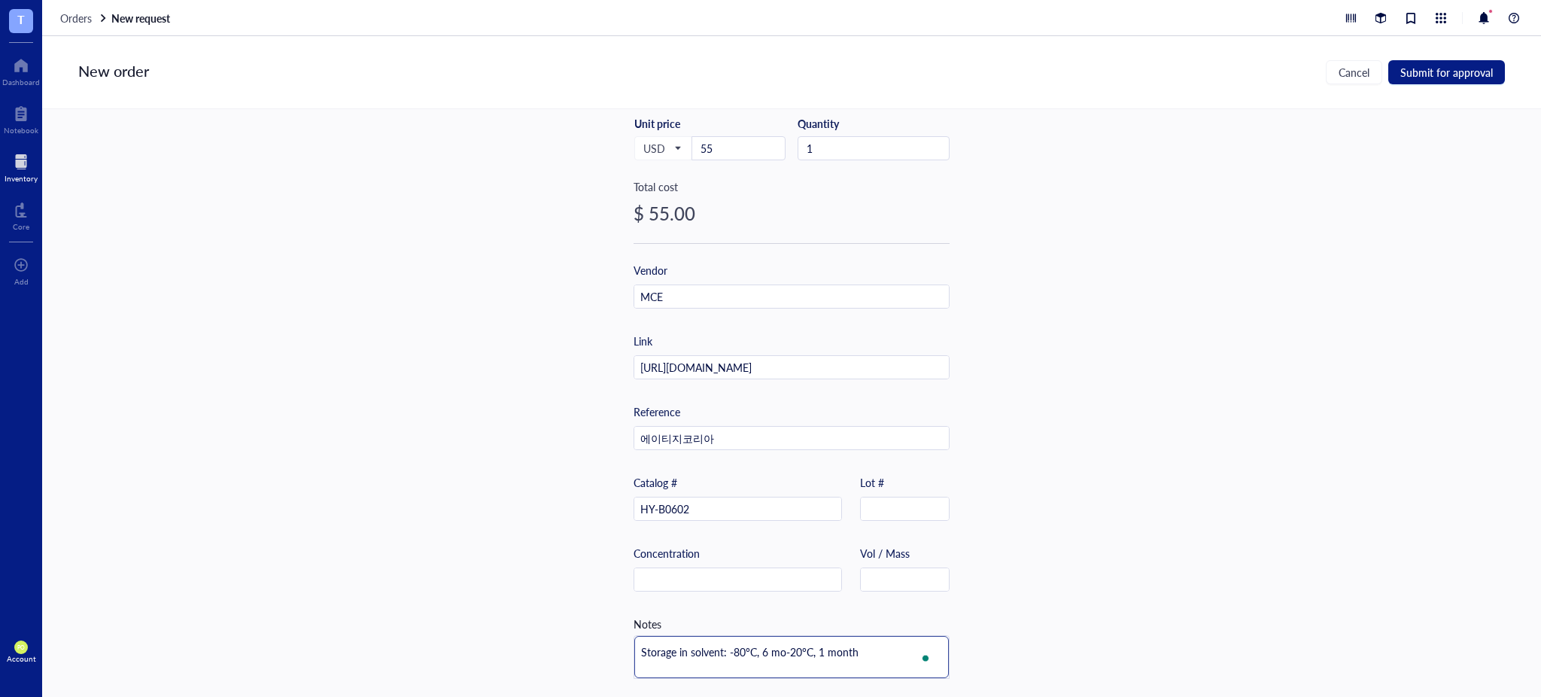
type textarea "Storage in solvent: -80°C, 6 mon-20°C, 1 month"
type textarea "Storage in solvent: -80°C, 6 mont-20°C, 1 month"
type textarea "Storage in solvent: -80°C, 6 month-20°C, 1 month"
type textarea "Storage in solvent: -80°C, 6 months-20°C, 1 month"
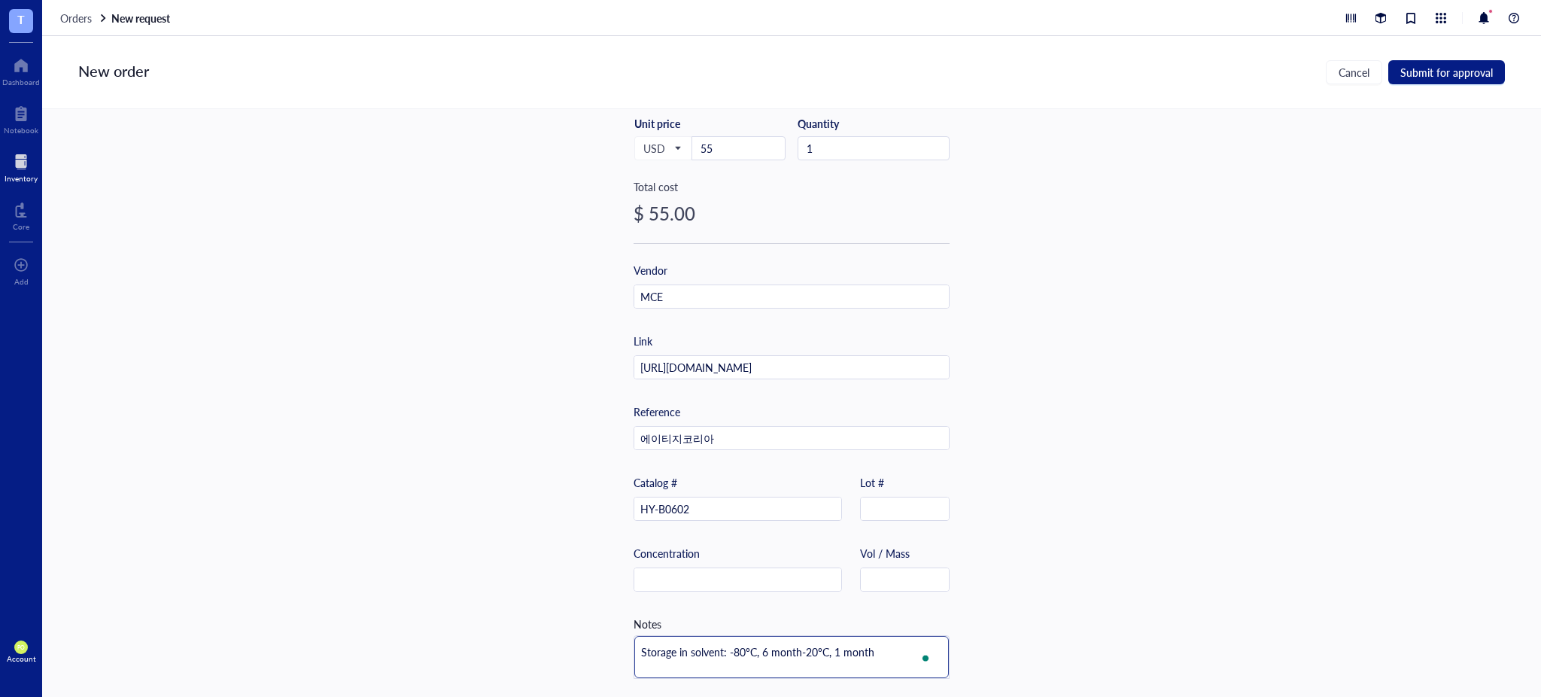
type textarea "Storage in solvent: -80°C, 6 months-20°C, 1 month"
type textarea "Storage in solvent: -80°C, 6 monthsñ-20°C, 1 month"
type textarea "Storage in solvent: -80°C, 6 monthsñ -20°C, 1 month"
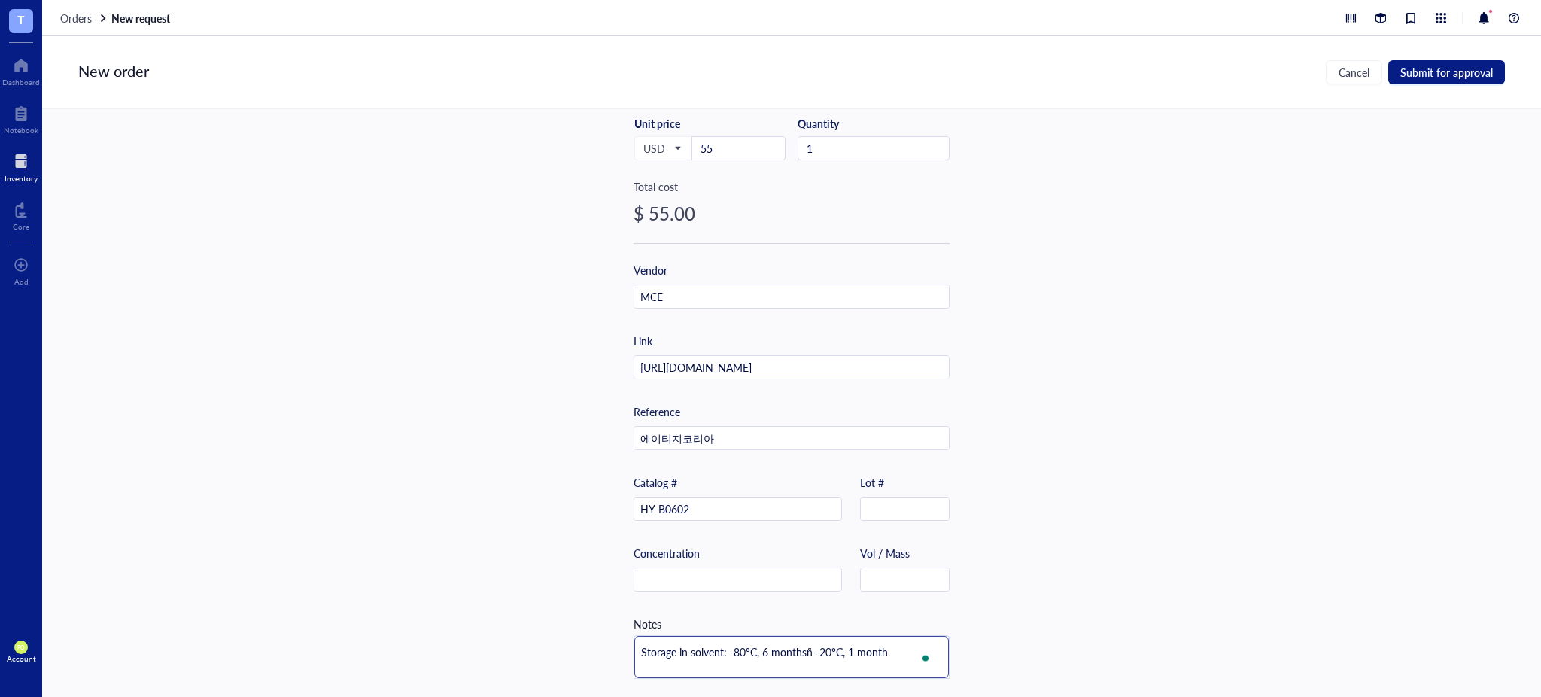
type textarea "Storage in solvent: -80°C, 6 monthsñ-20°C, 1 month"
type textarea "Storage in solvent: -80°C, 6 months-20°C, 1 month"
type textarea "Storage in solvent: -80°C, 6 months;-20°C, 1 month"
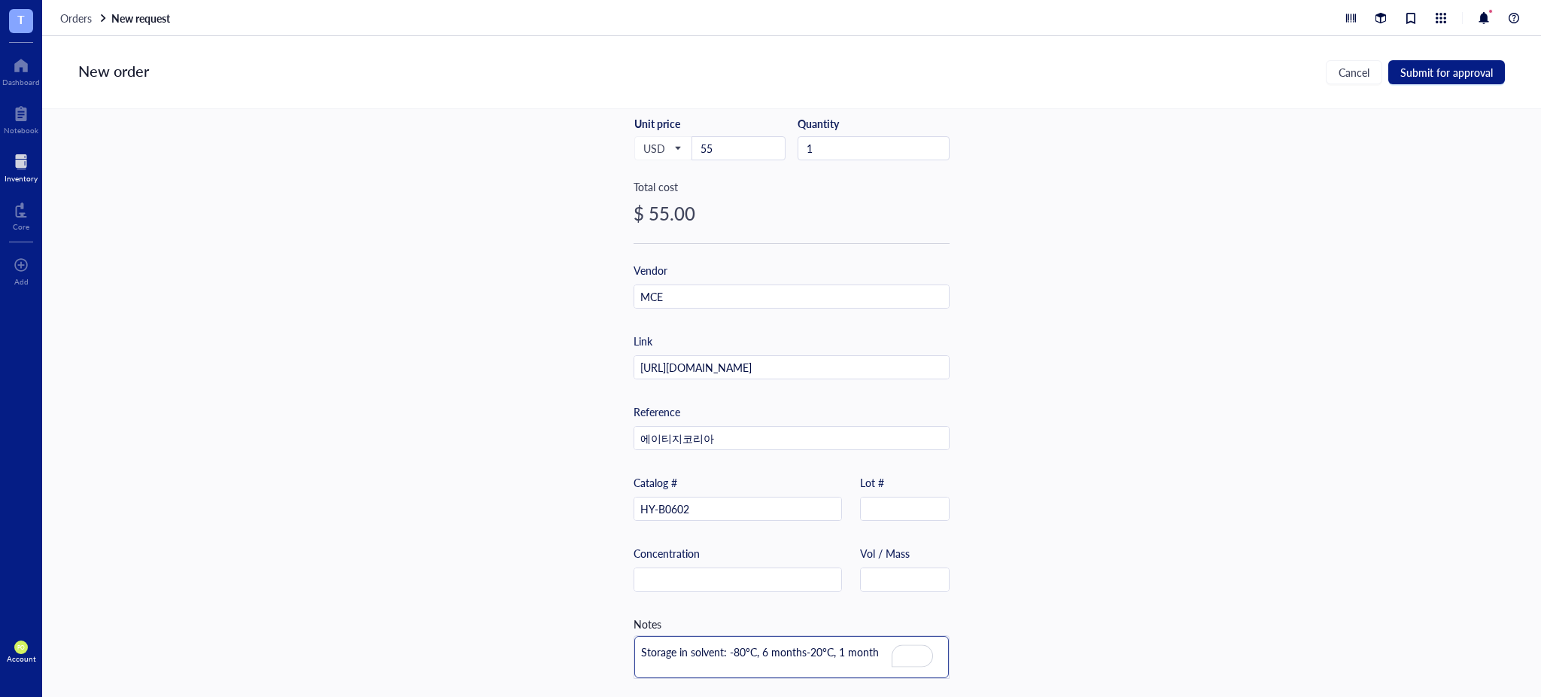
type textarea "Storage in solvent: -80°C, 6 months;-20°C, 1 month"
type textarea "Storage in solvent: -80°C, 6 months; -20°C, 1 month"
click at [1164, 558] on div "Item name * 10 mM*1mL in DMSO [MEDICAL_DATA] Internal link (Freezer) Click to a…" at bounding box center [791, 403] width 1499 height 588
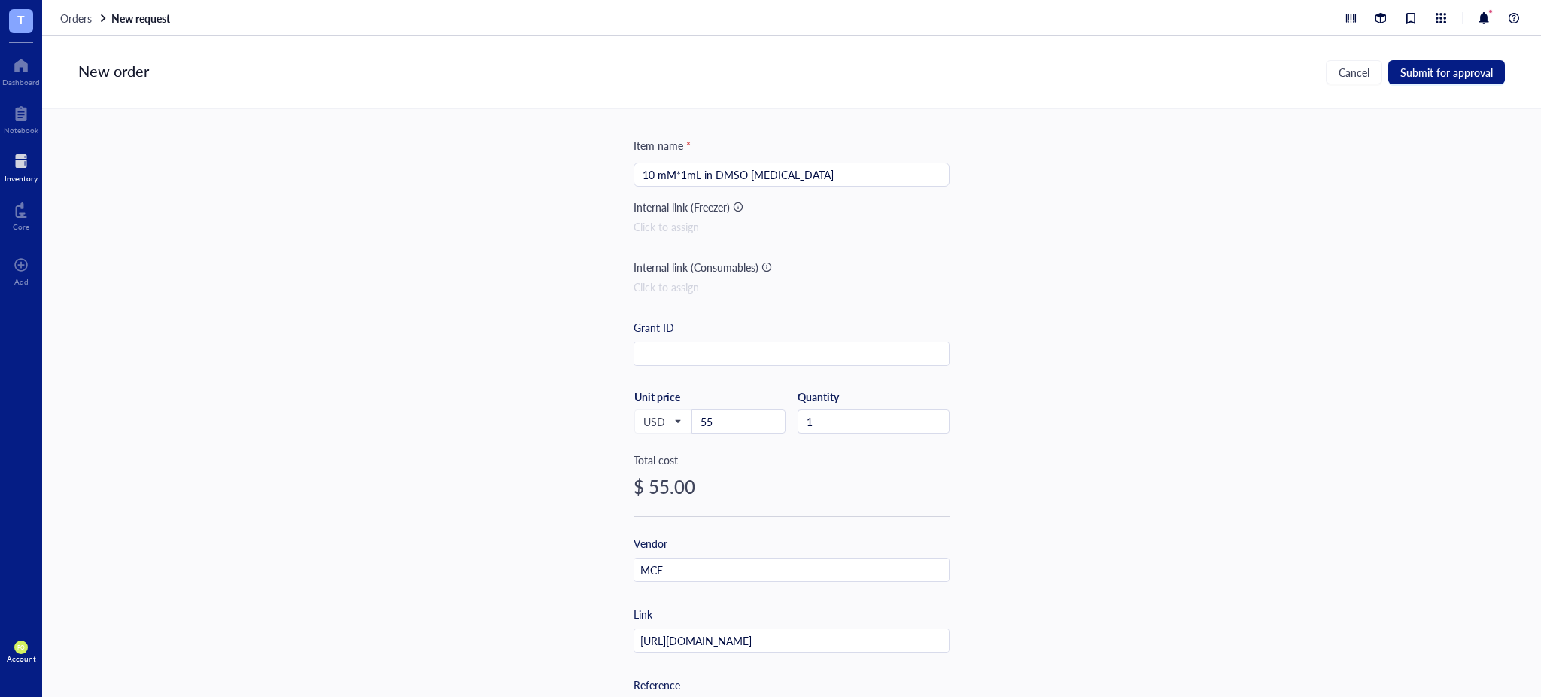
scroll to position [0, 0]
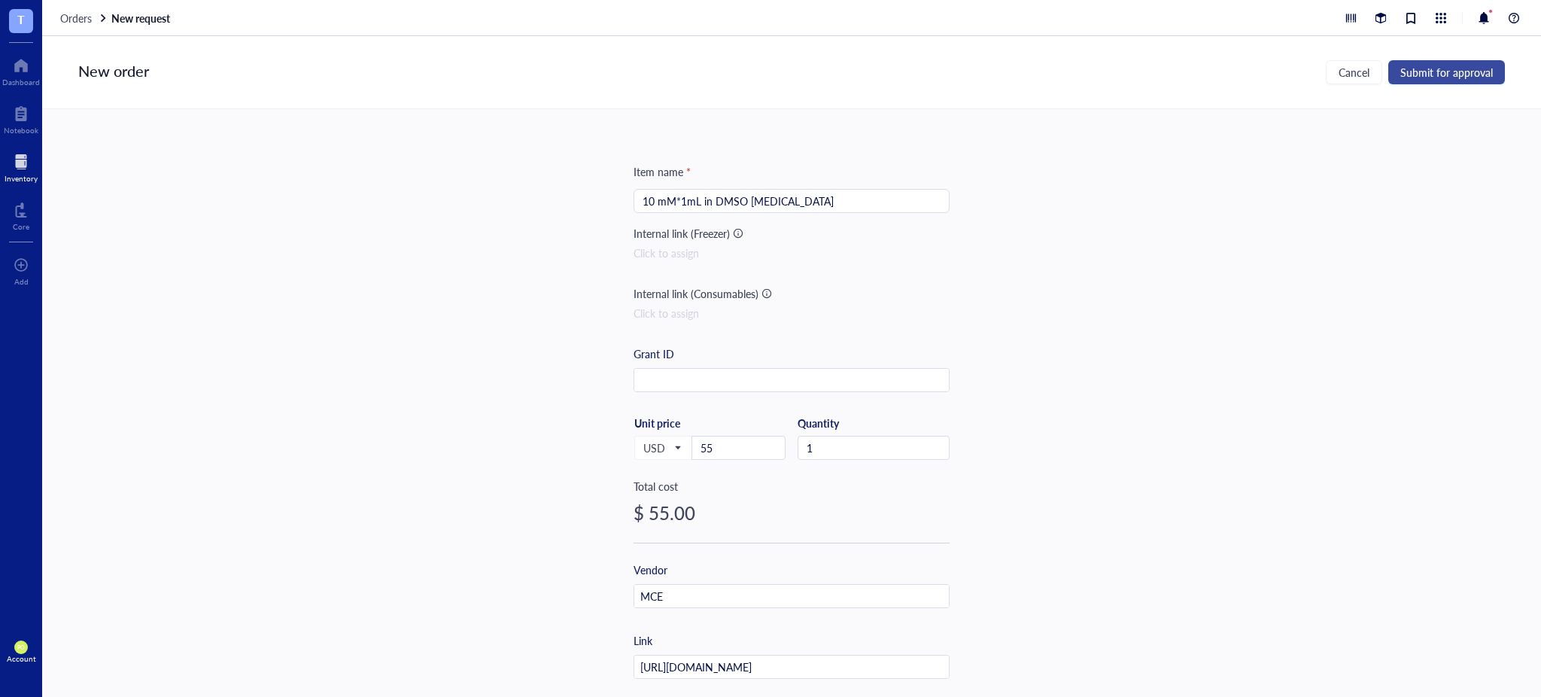
click at [1446, 74] on span "Submit for approval" at bounding box center [1446, 72] width 93 height 12
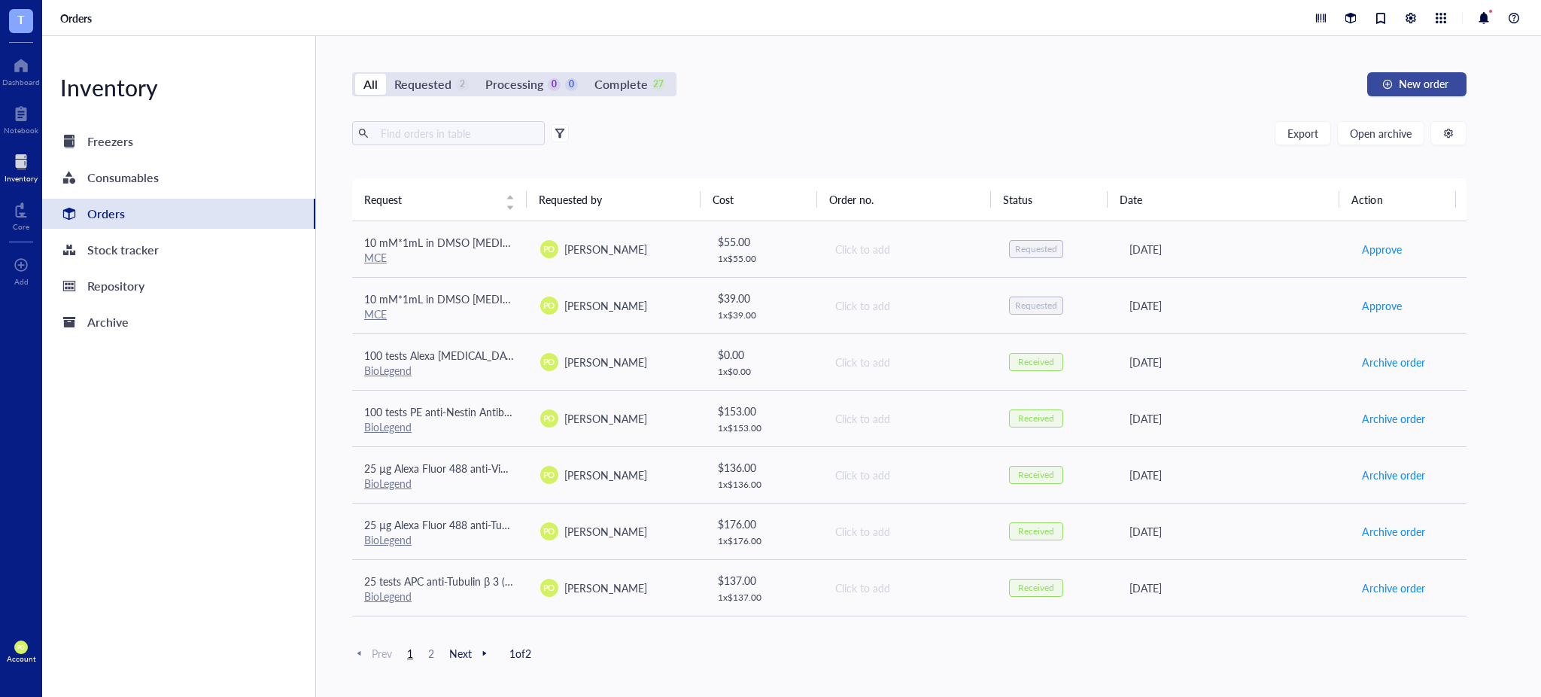
click at [1400, 86] on span "New order" at bounding box center [1424, 84] width 50 height 12
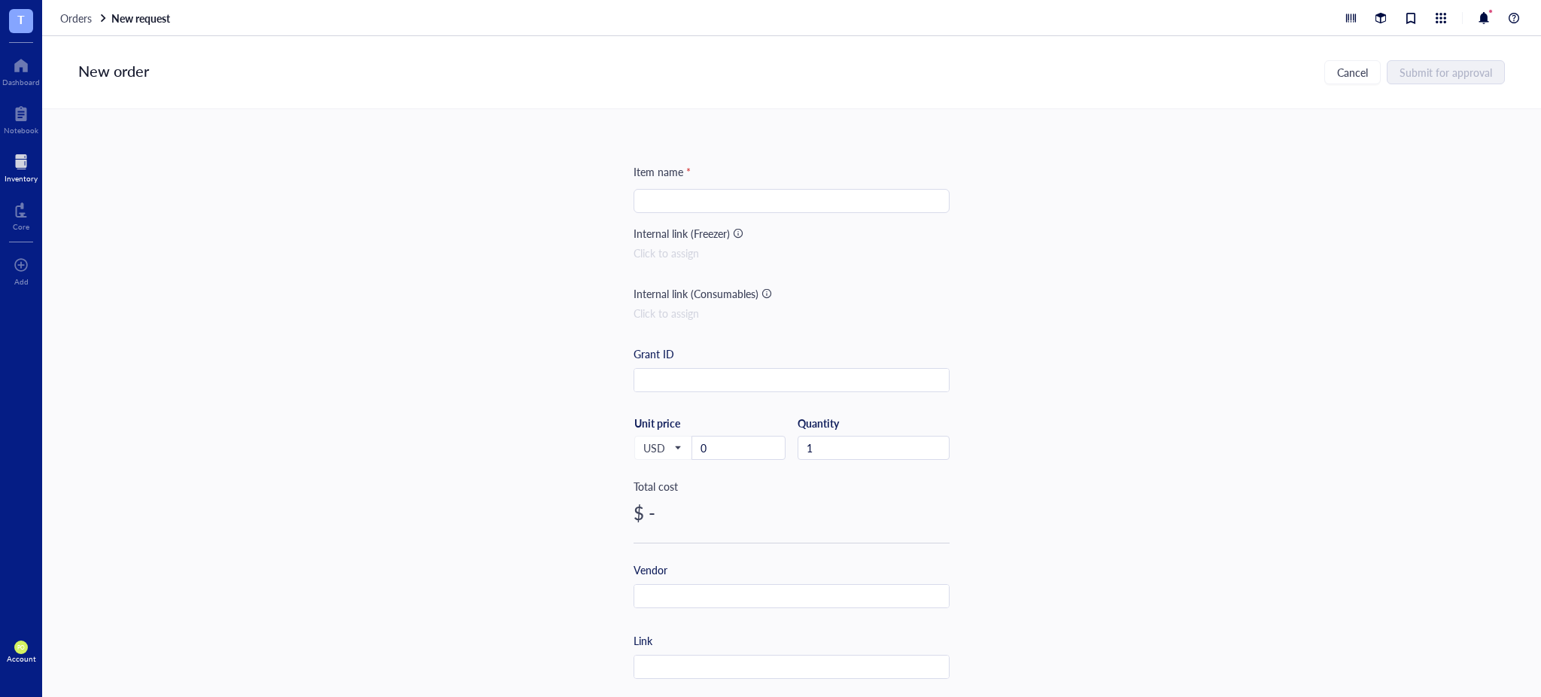
click at [736, 192] on input "search" at bounding box center [792, 201] width 298 height 23
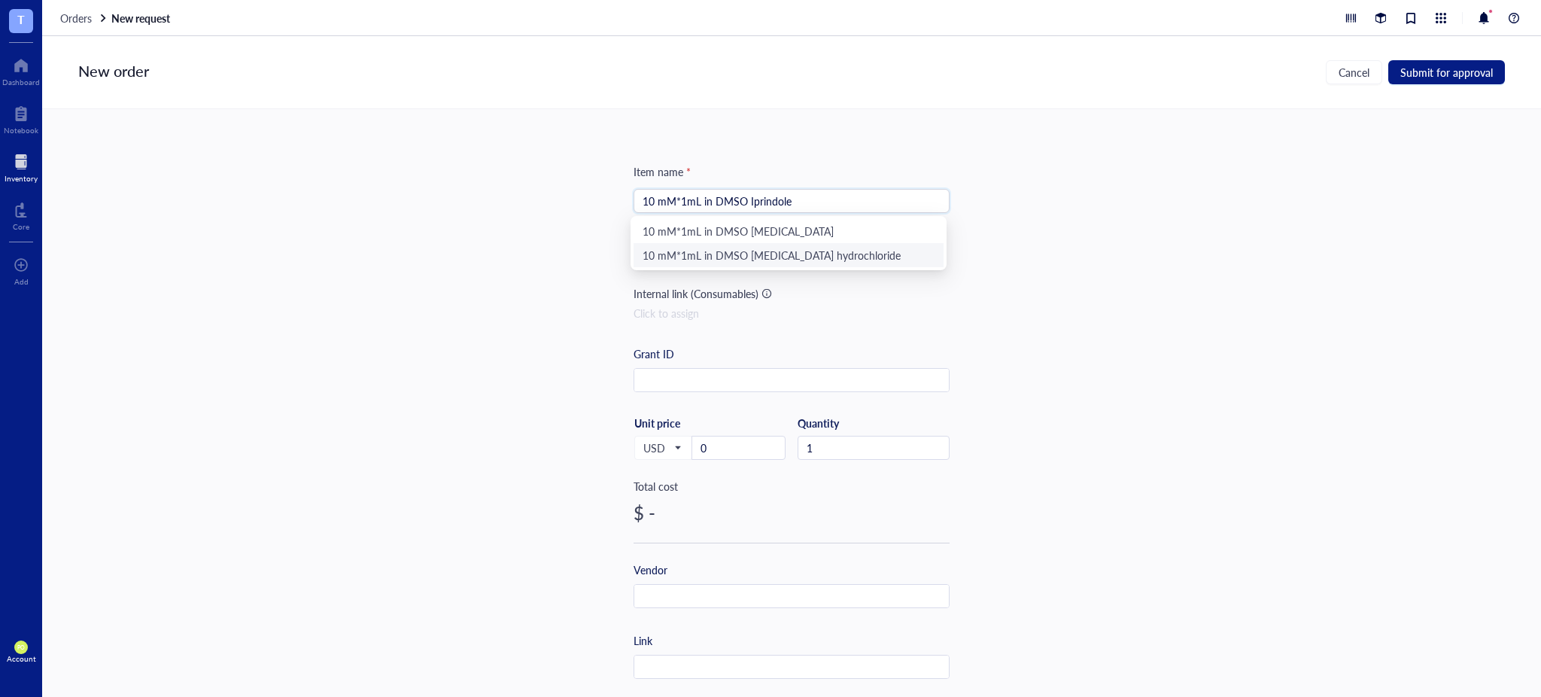
type input "10 mM*1mL in DMSO Iprindole"
click at [1210, 305] on div "Item name * 10 mM*1mL in DMSO Iprindole Internal link (Freezer) Click to assign…" at bounding box center [791, 403] width 1499 height 588
drag, startPoint x: 679, startPoint y: 447, endPoint x: 629, endPoint y: 440, distance: 50.1
click at [628, 442] on div "Item name * 10 mM*1mL in DMSO Iprindole Internal link (Freezer) Click to assign…" at bounding box center [791, 403] width 1499 height 588
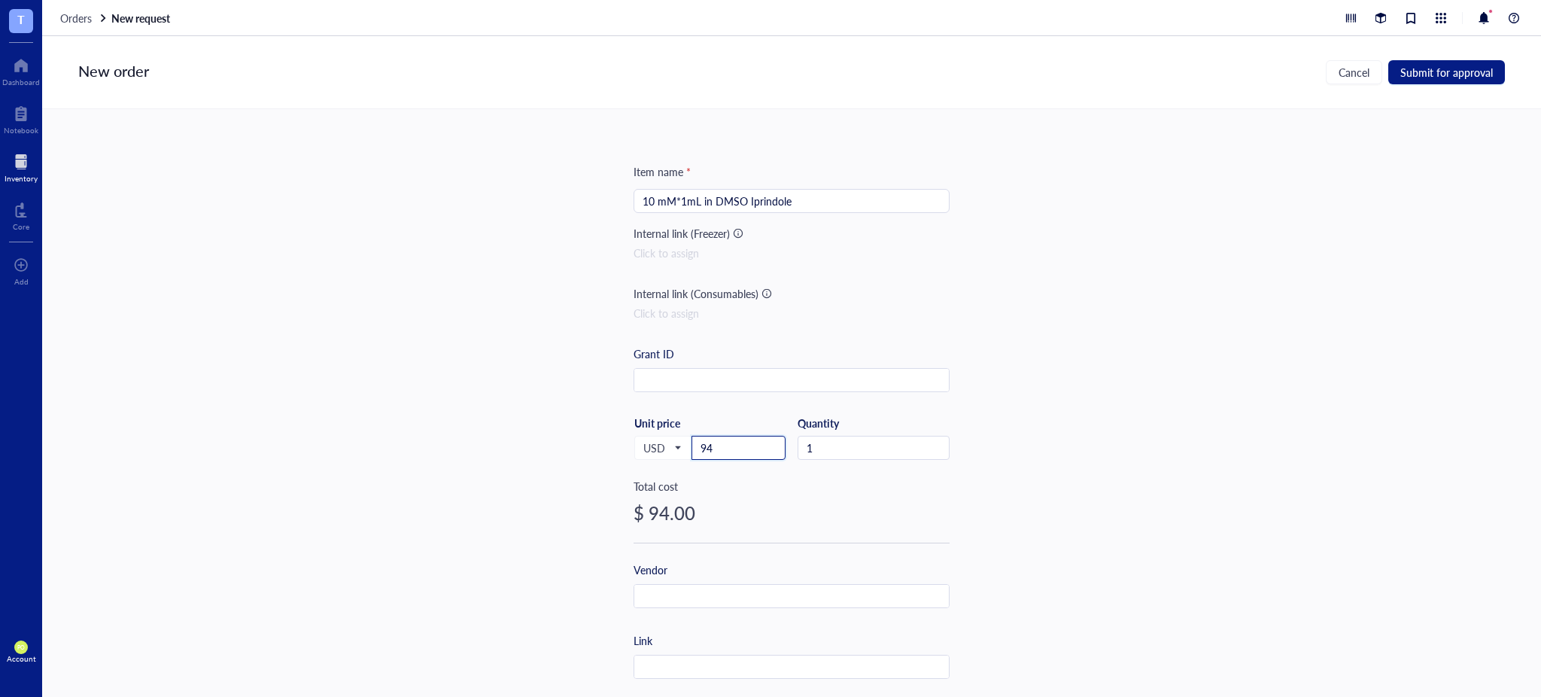
type input "94"
click at [1171, 523] on div "Item name * 10 mM*1mL in DMSO Iprindole Internal link (Freezer) Click to assign…" at bounding box center [791, 403] width 1499 height 588
click at [748, 605] on input "text" at bounding box center [791, 597] width 315 height 24
type input "MCE"
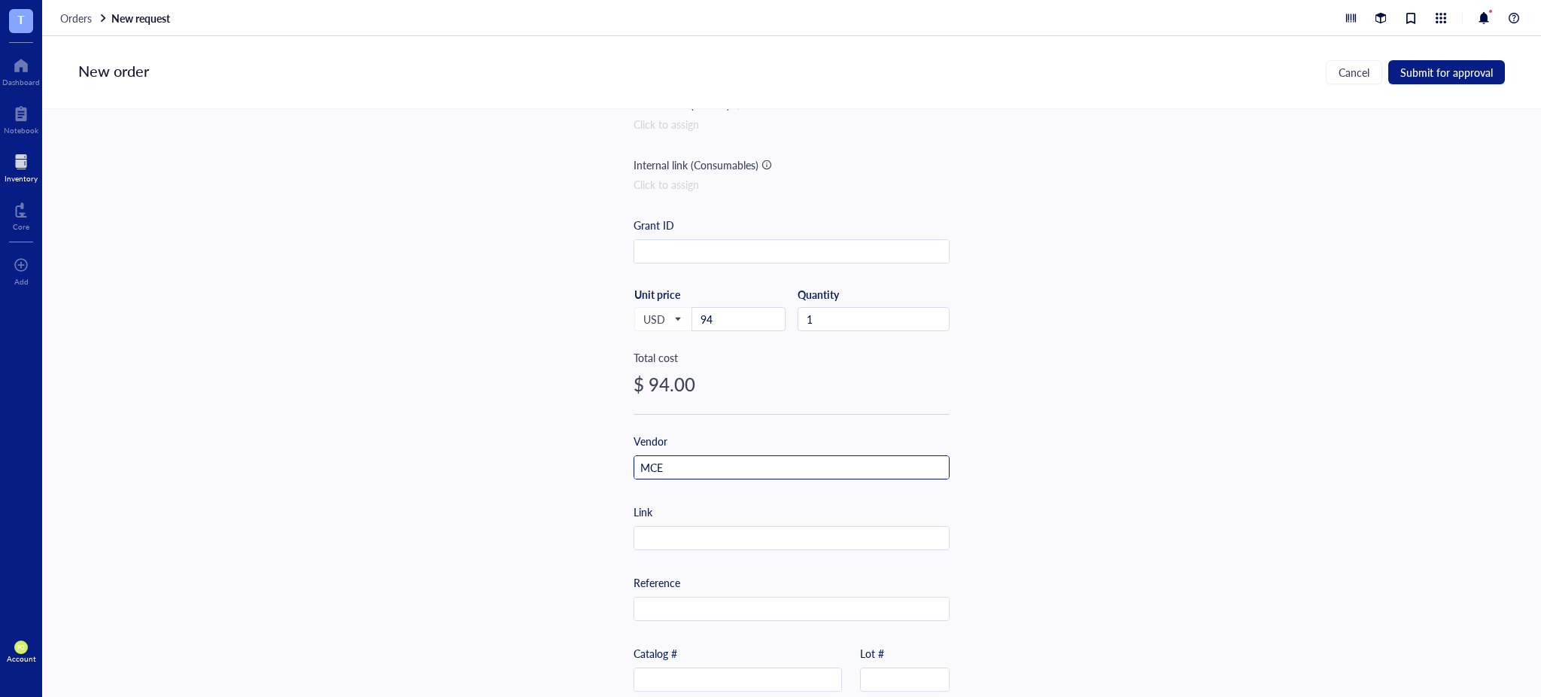
scroll to position [166, 0]
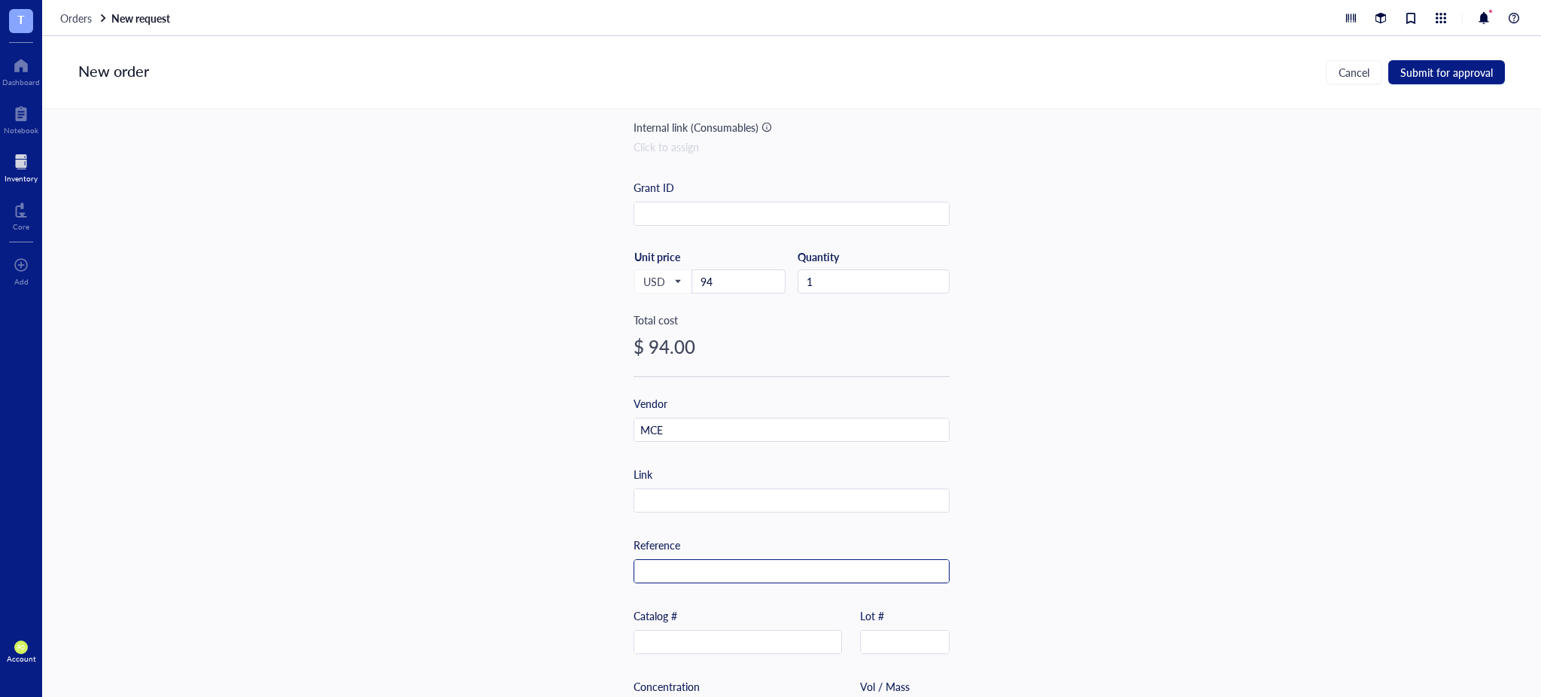
click at [730, 576] on input "text" at bounding box center [791, 572] width 315 height 24
paste input "에이티지코리아"
type input "에이티지코리아"
drag, startPoint x: 1171, startPoint y: 442, endPoint x: 1193, endPoint y: 13, distance: 430.2
click at [1173, 440] on div "Item name * 10 mM*1mL in DMSO Iprindole Internal link (Freezer) Click to assign…" at bounding box center [791, 403] width 1499 height 588
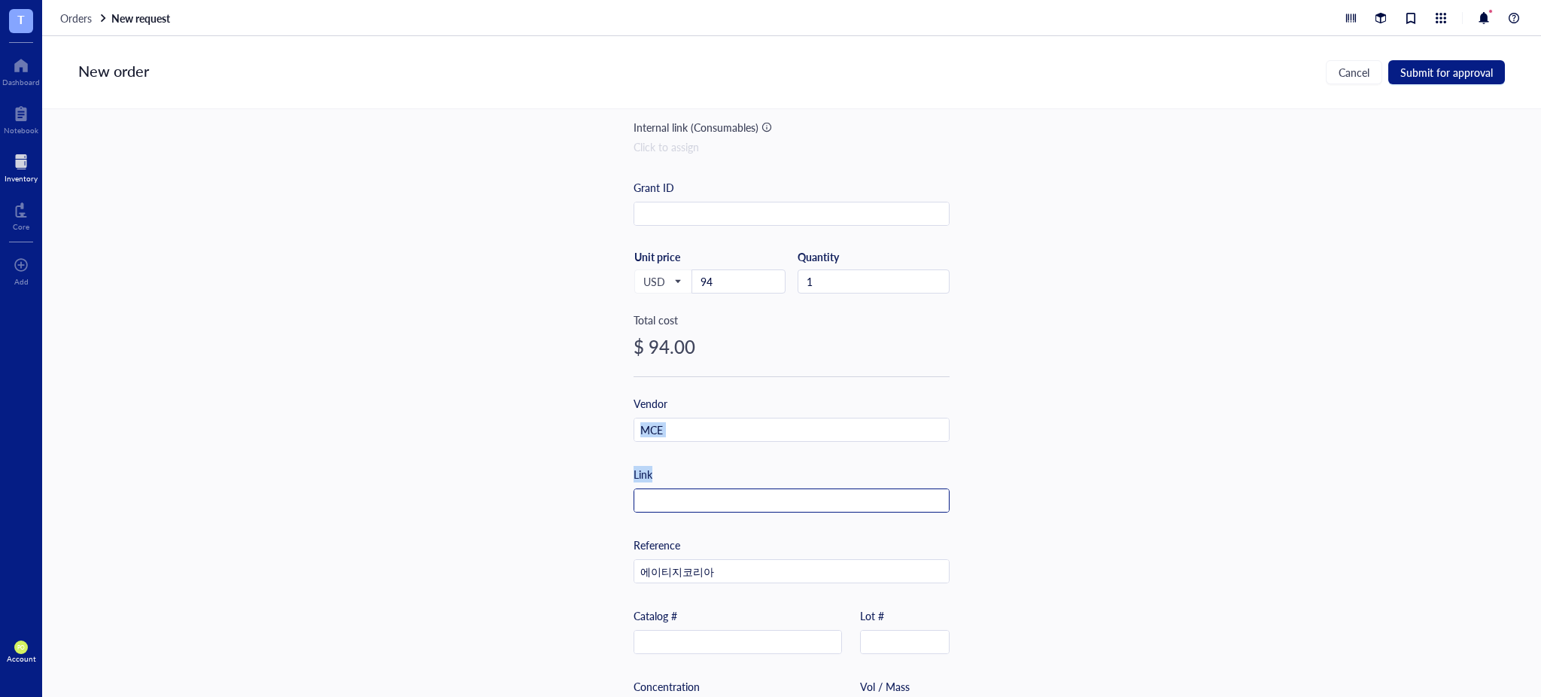
click at [703, 489] on input "text" at bounding box center [791, 501] width 315 height 24
click at [706, 501] on input "text" at bounding box center [791, 501] width 315 height 24
paste input "[URL][DOMAIN_NAME]"
type input "[URL][DOMAIN_NAME]"
click at [1173, 506] on div "Item name * 10 mM*1mL in DMSO Iprindole Internal link (Freezer) Click to assign…" at bounding box center [791, 403] width 1499 height 588
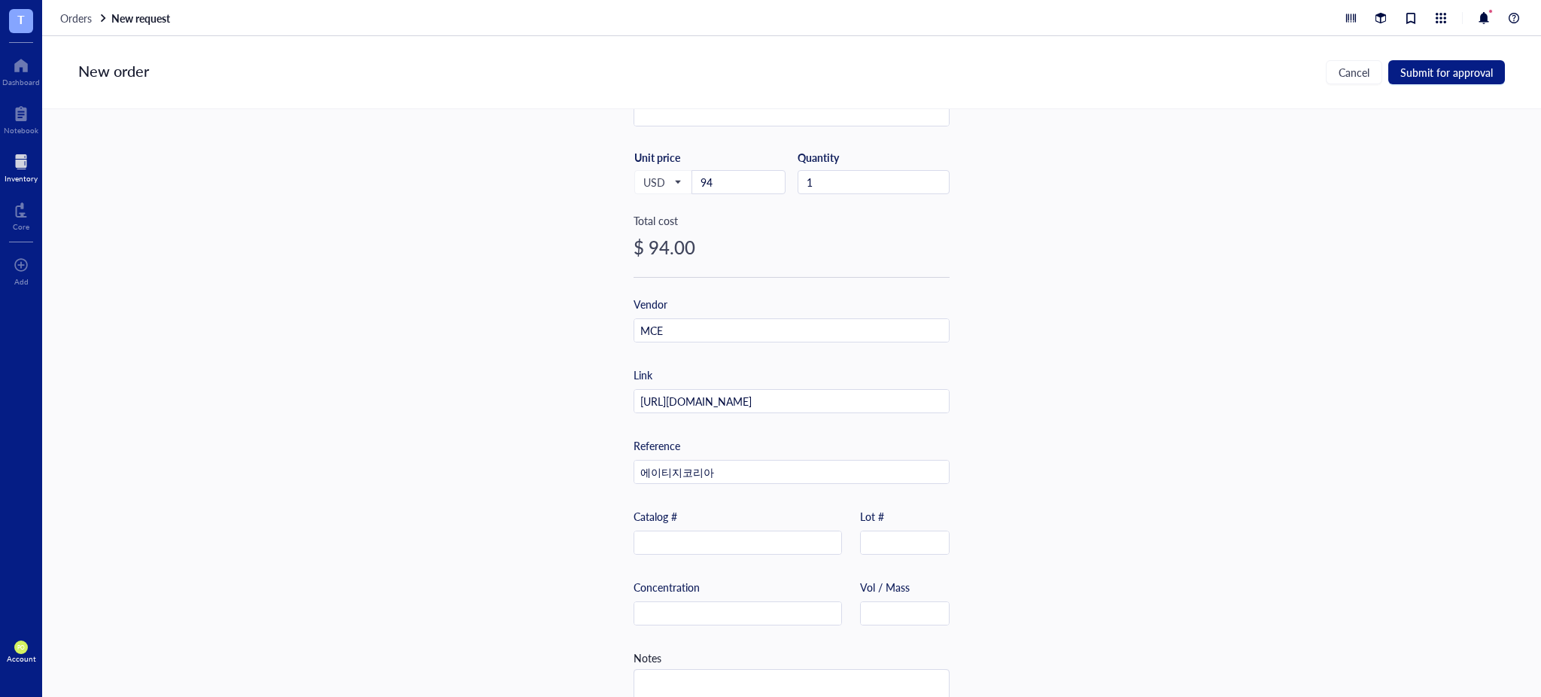
scroll to position [305, 0]
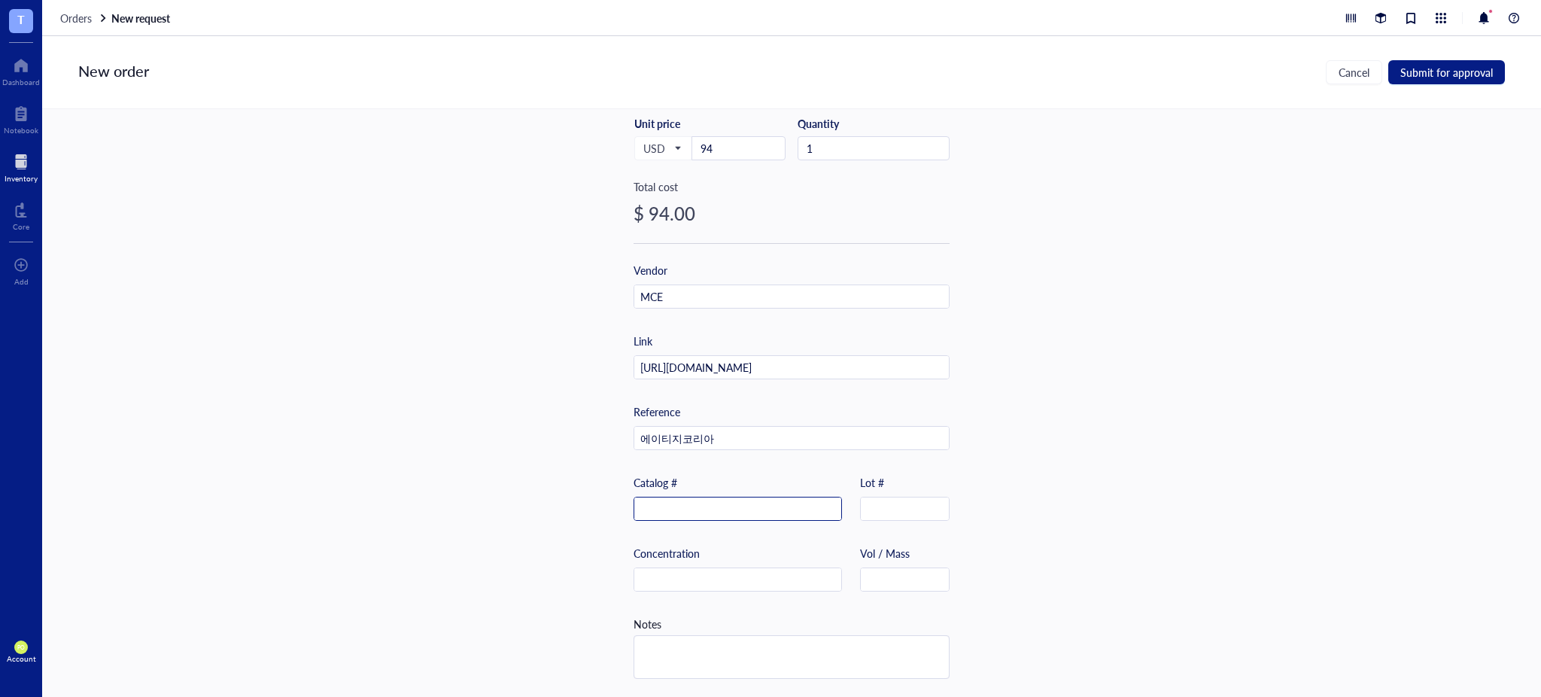
click at [690, 510] on input "text" at bounding box center [737, 509] width 207 height 24
paste input "HY-12392"
type input "HY-12392"
click at [1087, 524] on div "Item name * 10 mM*1mL in DMSO Iprindole Internal link (Freezer) Click to assign…" at bounding box center [791, 403] width 1499 height 588
click at [694, 642] on textarea at bounding box center [791, 657] width 315 height 42
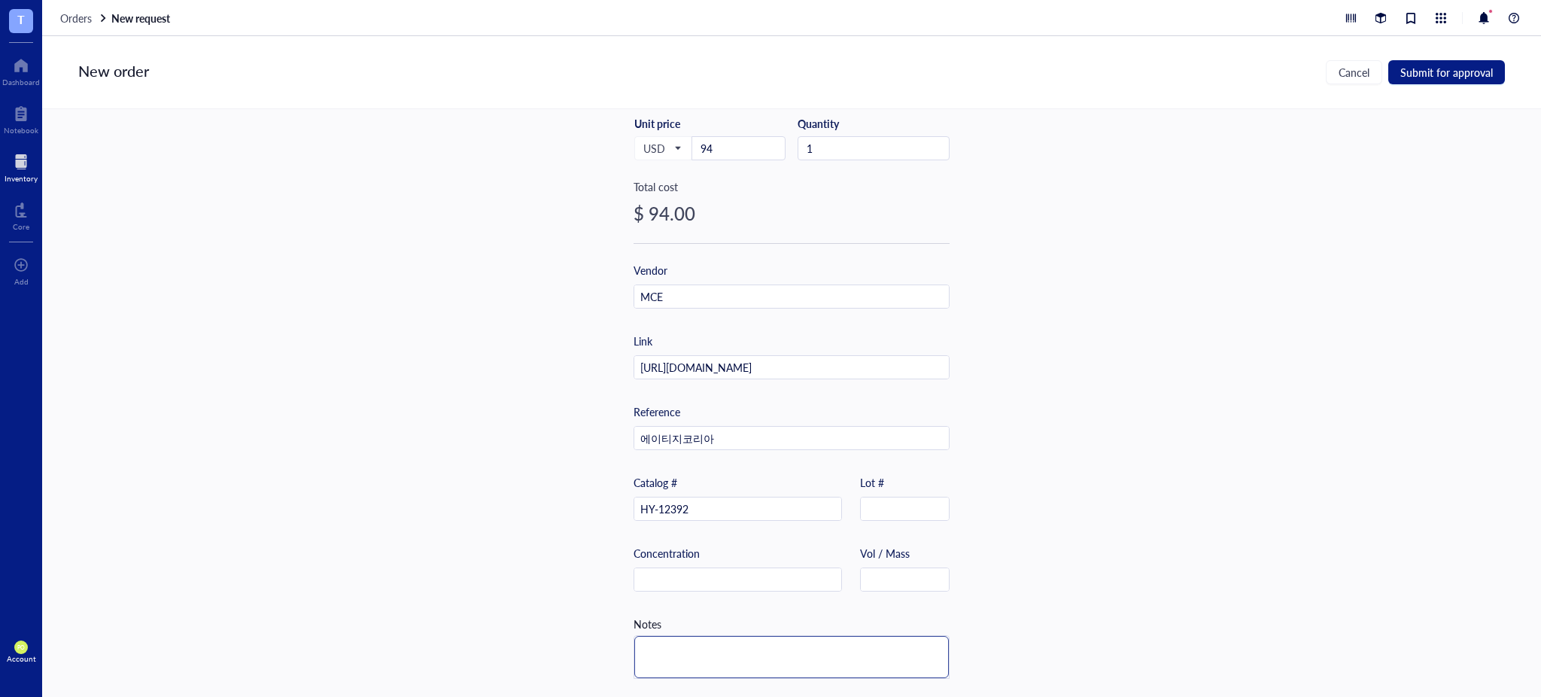
paste textarea "In solvent : -80°C, 6 months; -20°C, 1 month (protect from light)"
click at [640, 647] on textarea "In solvent : -80°C, 6 months; -20°C, 1 month (protect from light)" at bounding box center [791, 655] width 315 height 49
click at [674, 662] on textarea "In solvent : -80°C, 6 months; -20°C, 1 month (protect from light)" at bounding box center [791, 655] width 315 height 49
drag, startPoint x: 847, startPoint y: 649, endPoint x: 858, endPoint y: 665, distance: 20.0
click at [858, 665] on textarea "In solvent : -80°C, 6 months; -20°C, 1 month (protect from light)" at bounding box center [791, 655] width 315 height 49
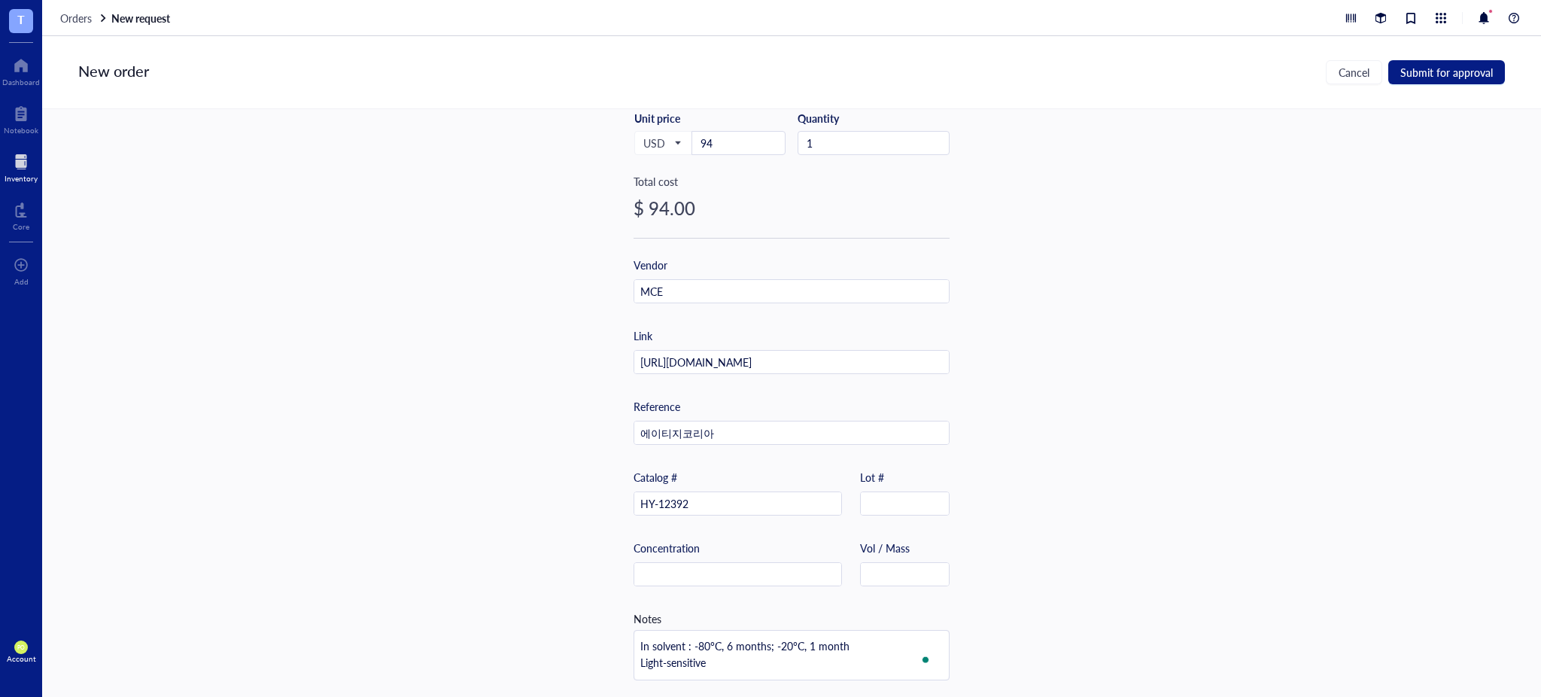
click at [1158, 479] on div "Item name * 10 mM*1mL in DMSO Iprindole Internal link (Freezer) Click to assign…" at bounding box center [791, 403] width 1499 height 588
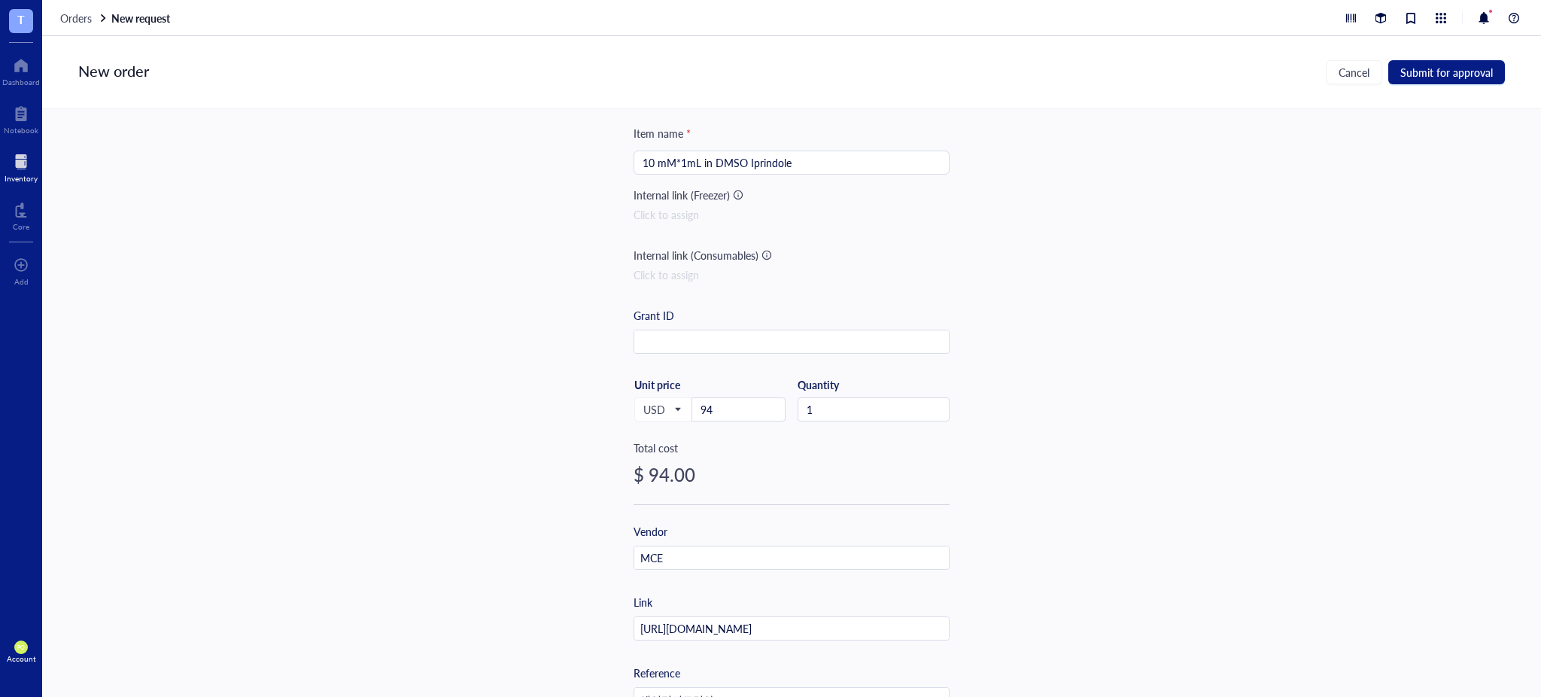
scroll to position [0, 0]
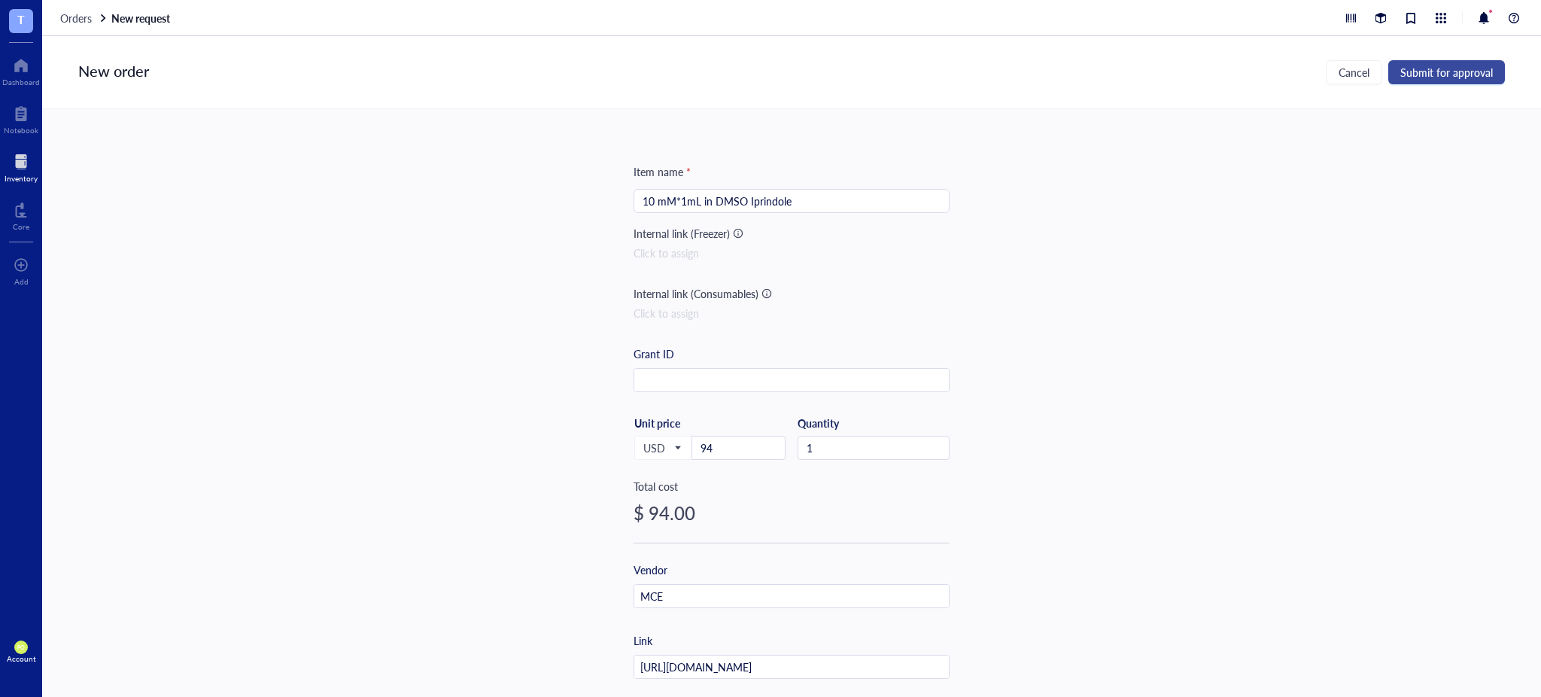
click at [1453, 77] on span "Submit for approval" at bounding box center [1446, 72] width 93 height 12
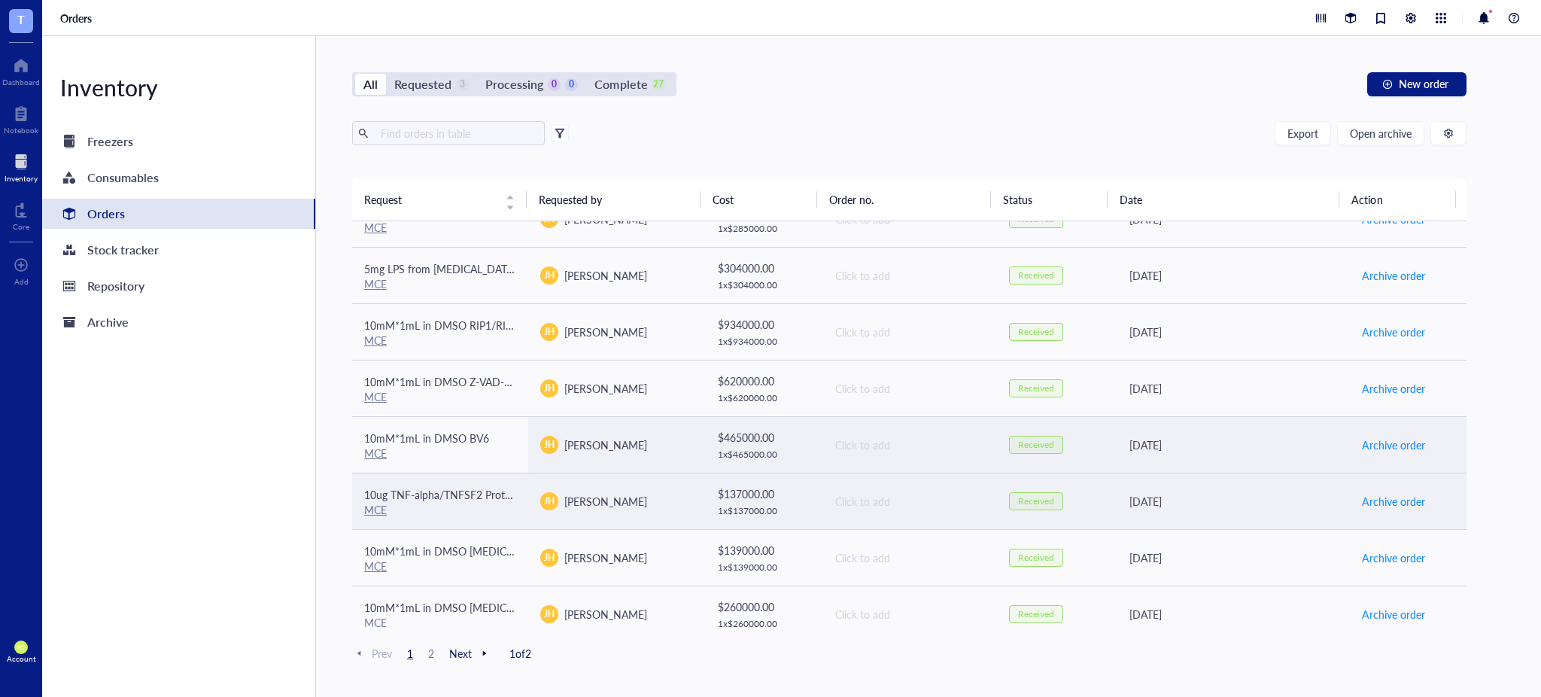
scroll to position [1006, 0]
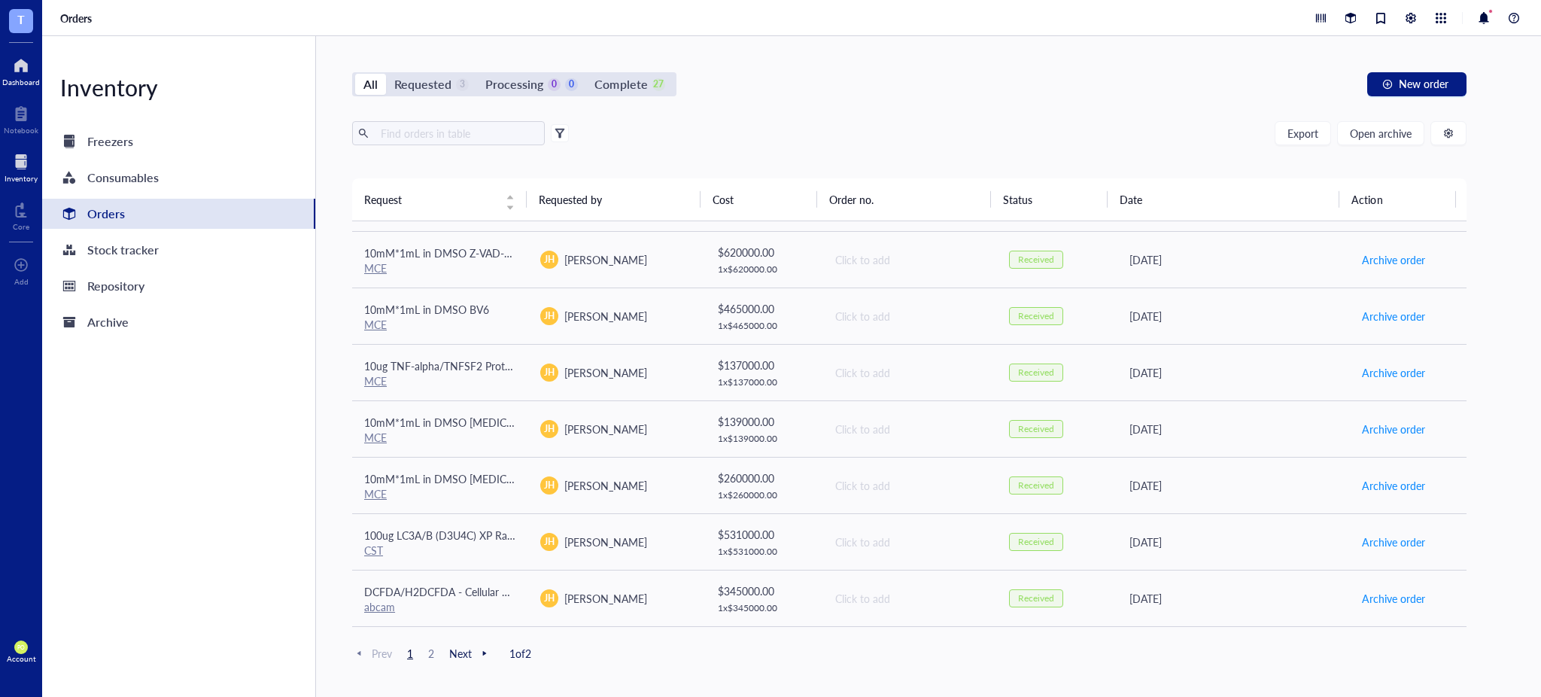
click at [18, 78] on div "Dashboard" at bounding box center [21, 82] width 38 height 9
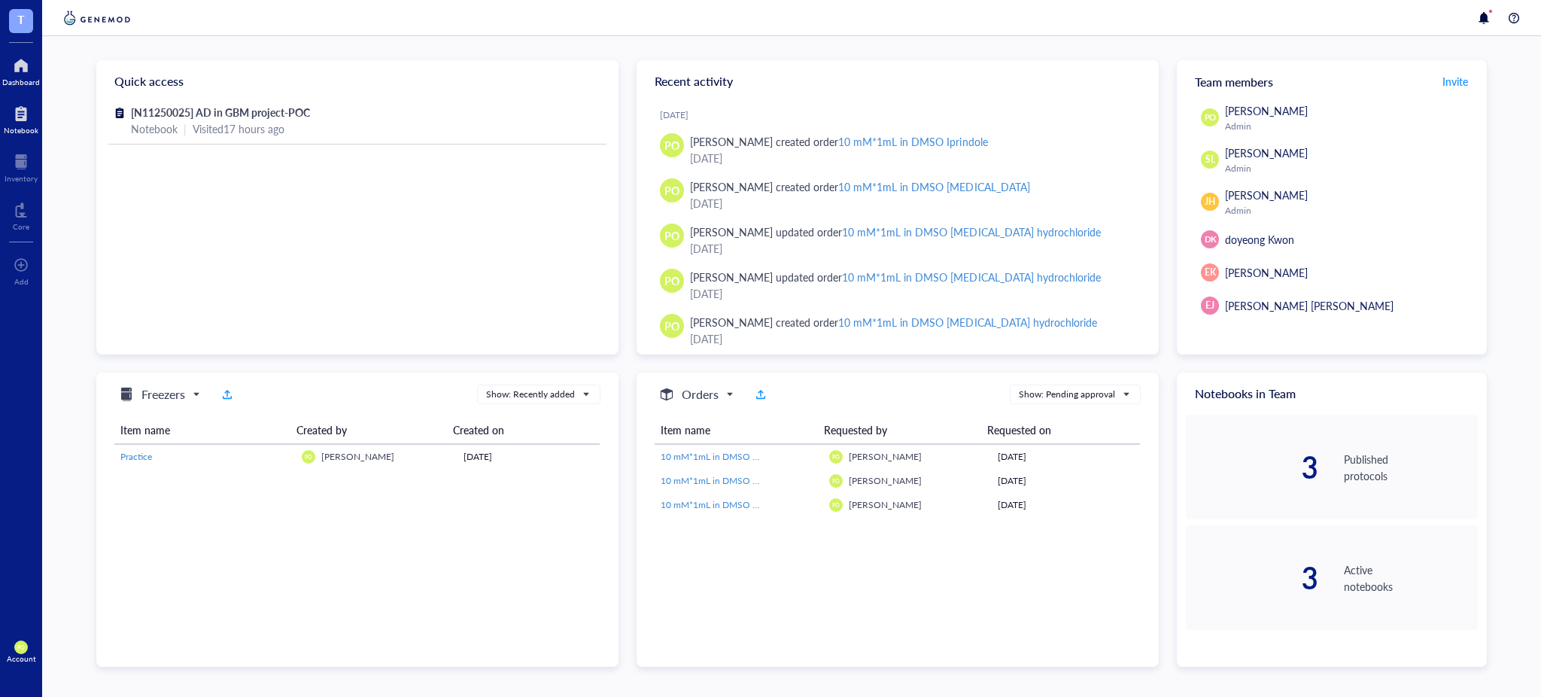
click at [29, 120] on div at bounding box center [21, 114] width 35 height 24
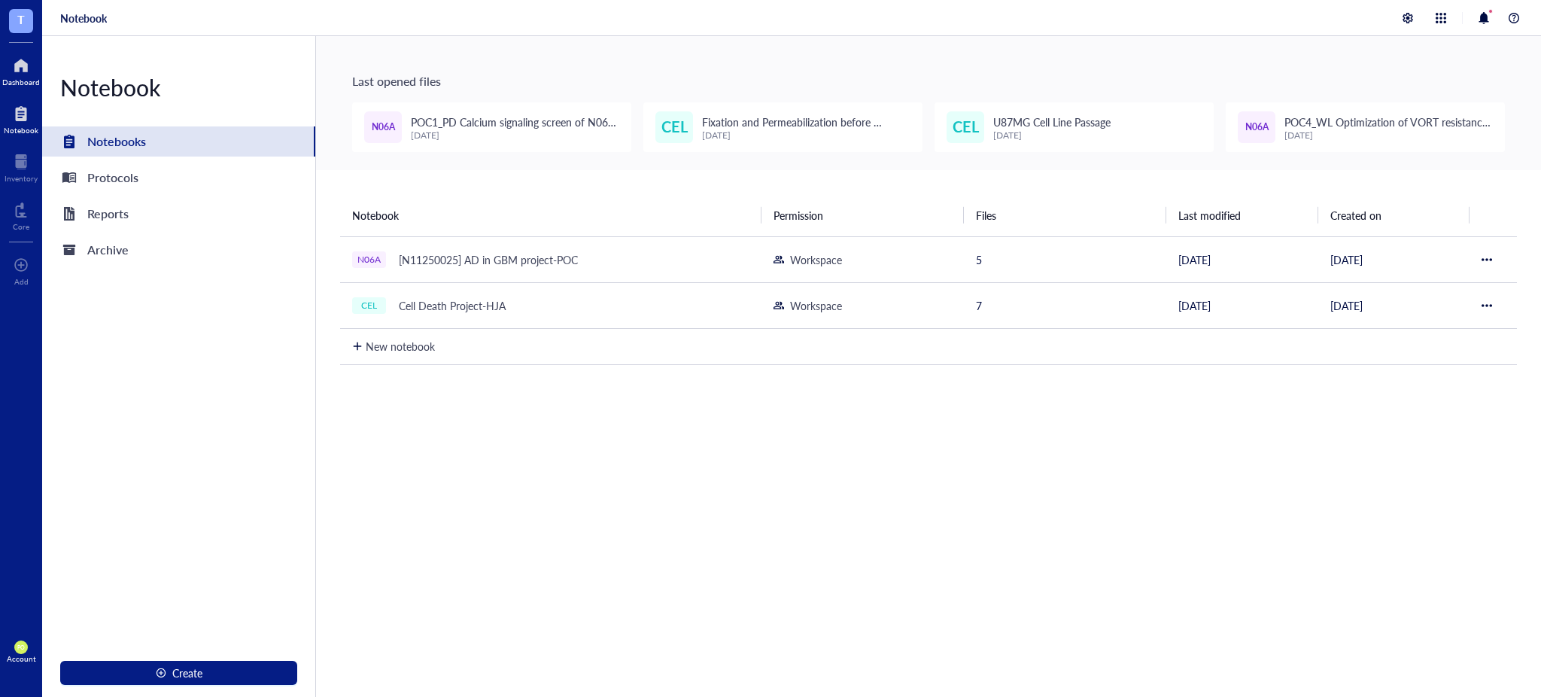
click at [20, 74] on div at bounding box center [21, 65] width 38 height 24
